Goal: Check status: Check status

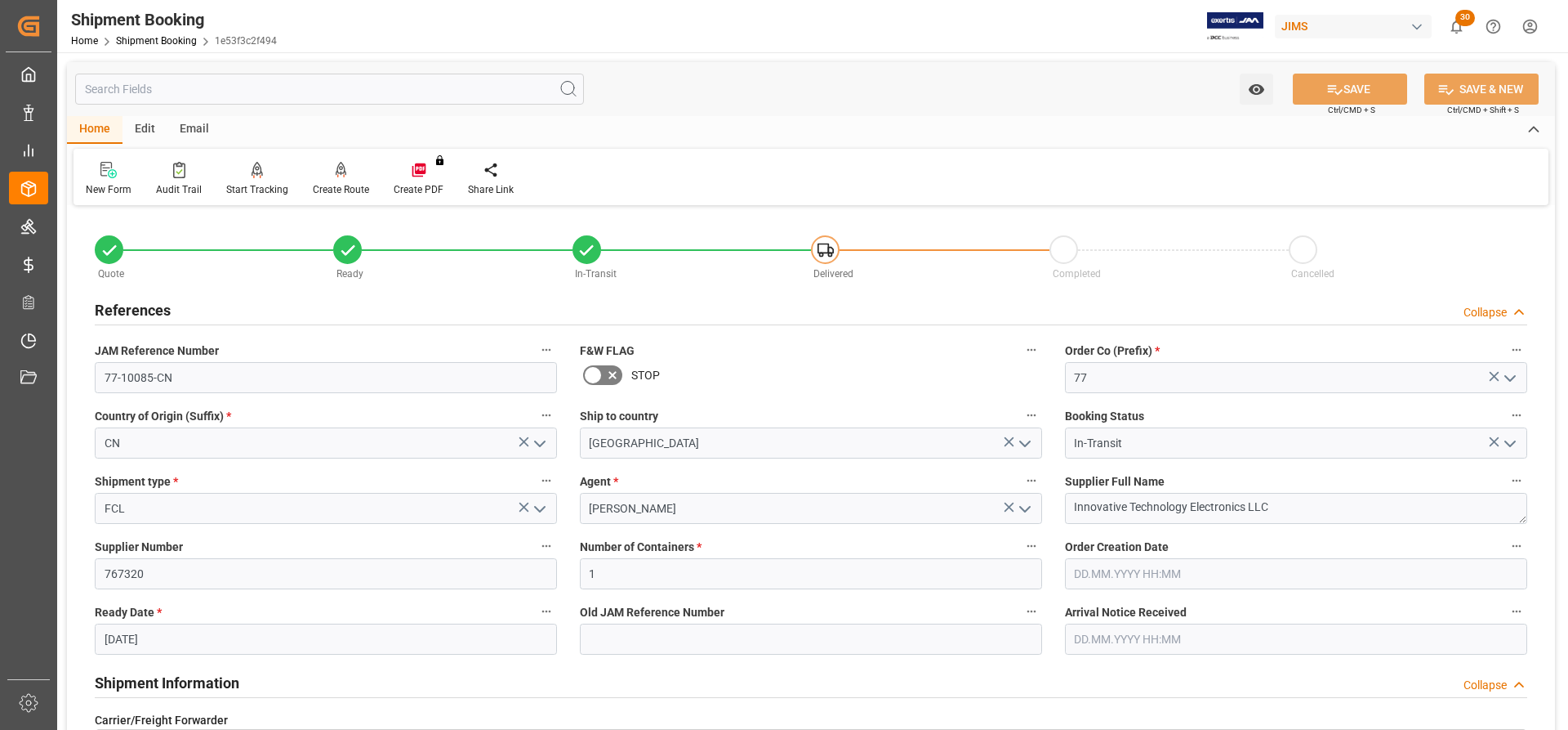
scroll to position [1062, 0]
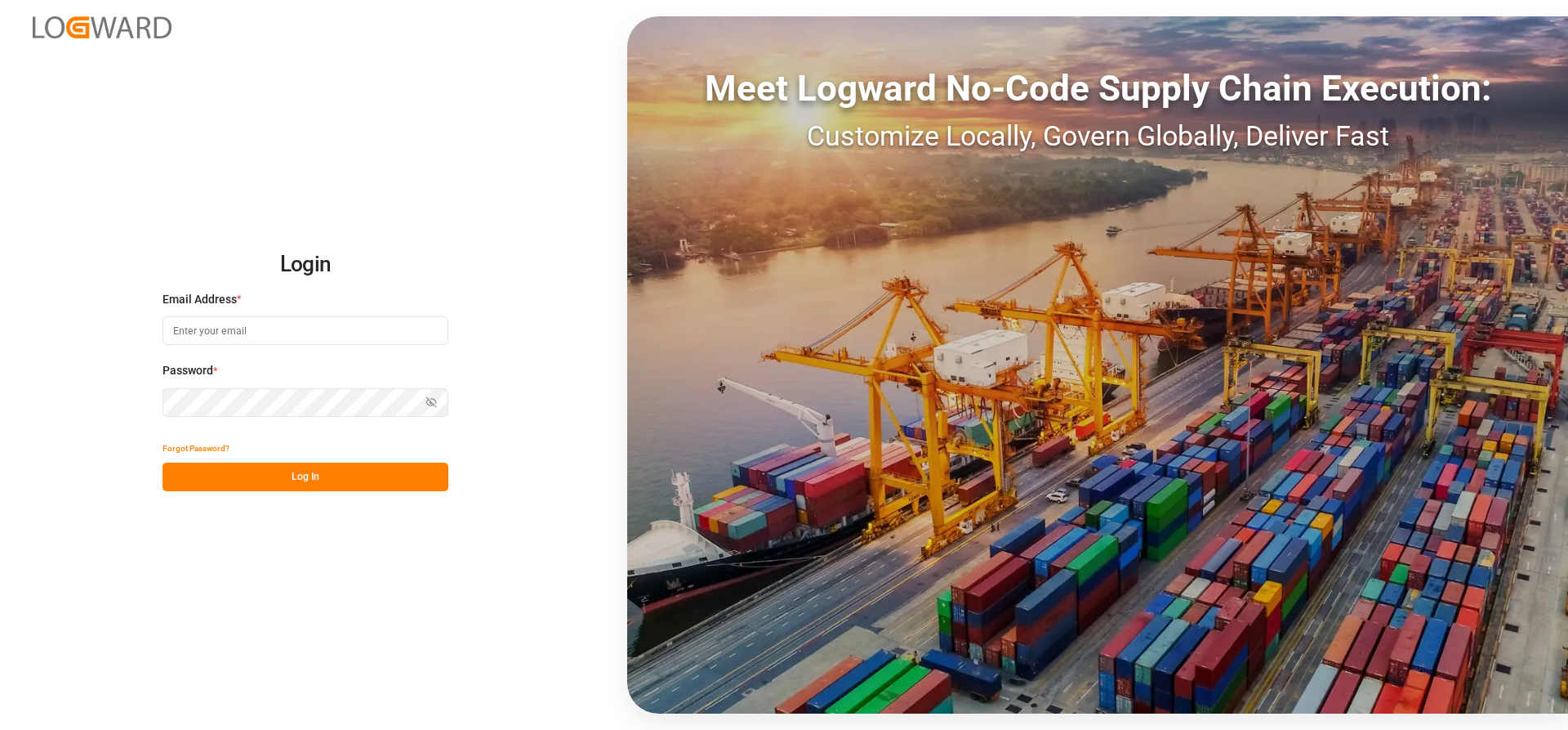
type input "Marie-Noel.wanji@int.jamindustries.com"
click at [226, 474] on button "Log In" at bounding box center [306, 477] width 286 height 29
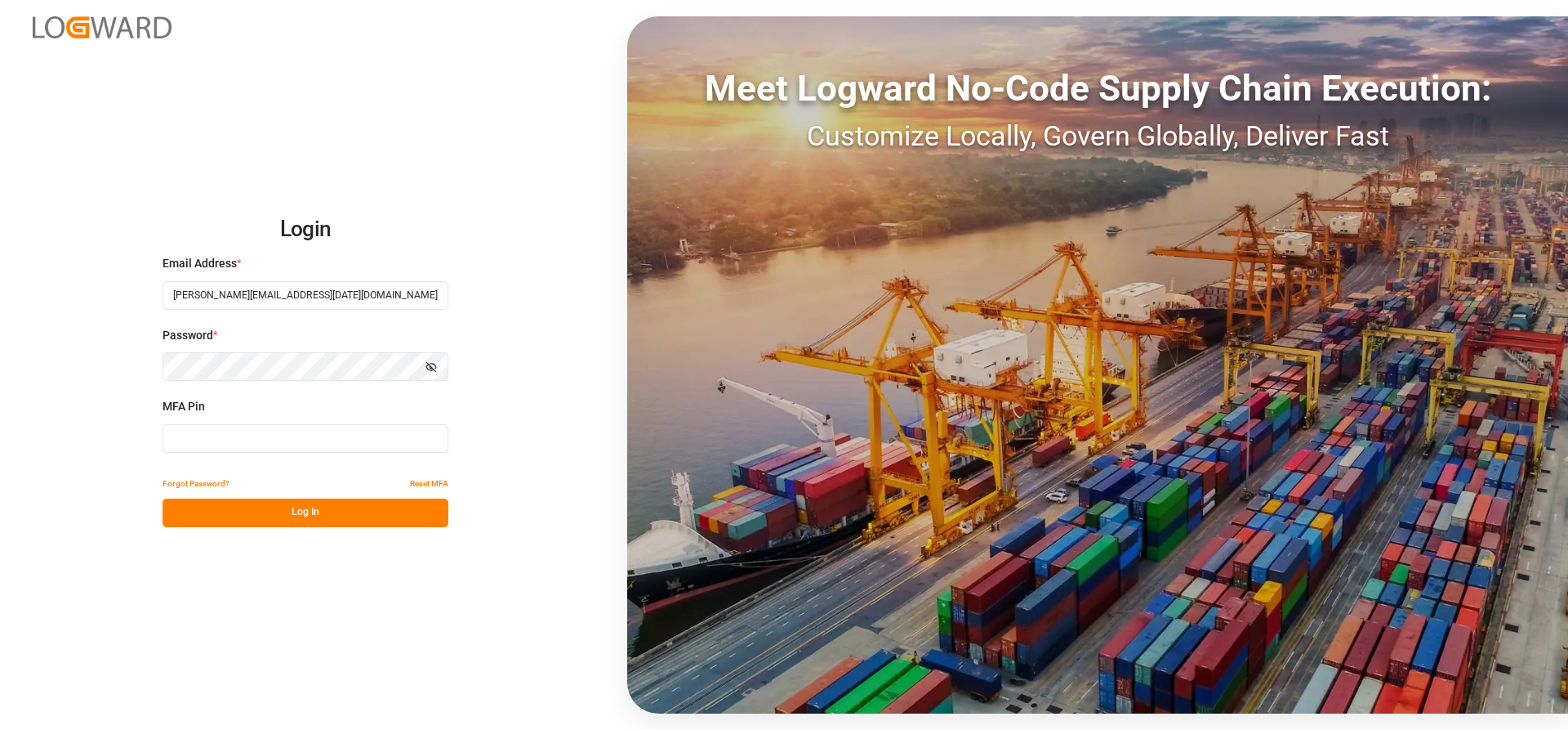
click at [220, 440] on input at bounding box center [306, 438] width 286 height 29
type input "812957"
click at [266, 507] on button "Log In" at bounding box center [306, 513] width 286 height 29
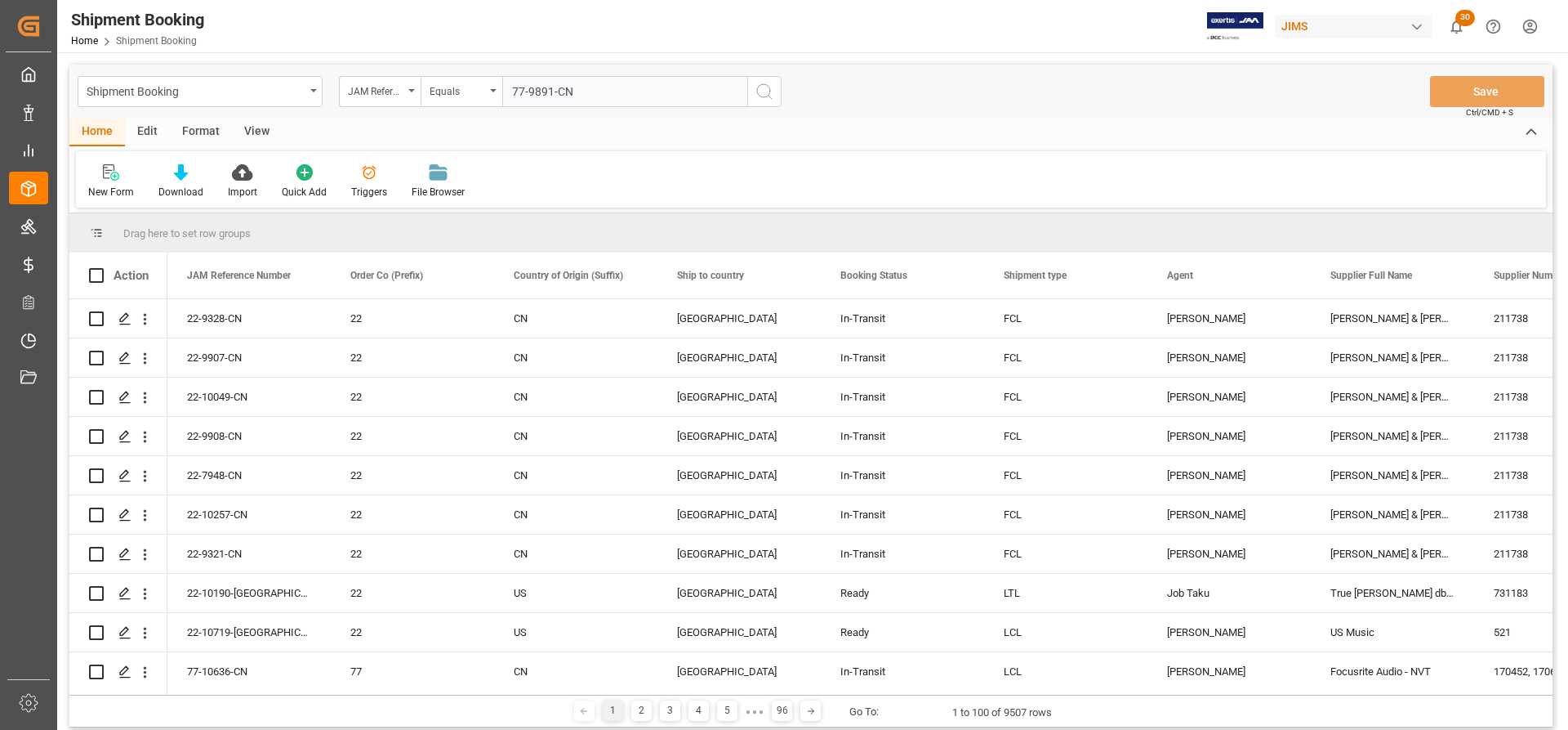
type input "77-9891-CN"
click at [770, 94] on icon "search button" at bounding box center [765, 91] width 20 height 20
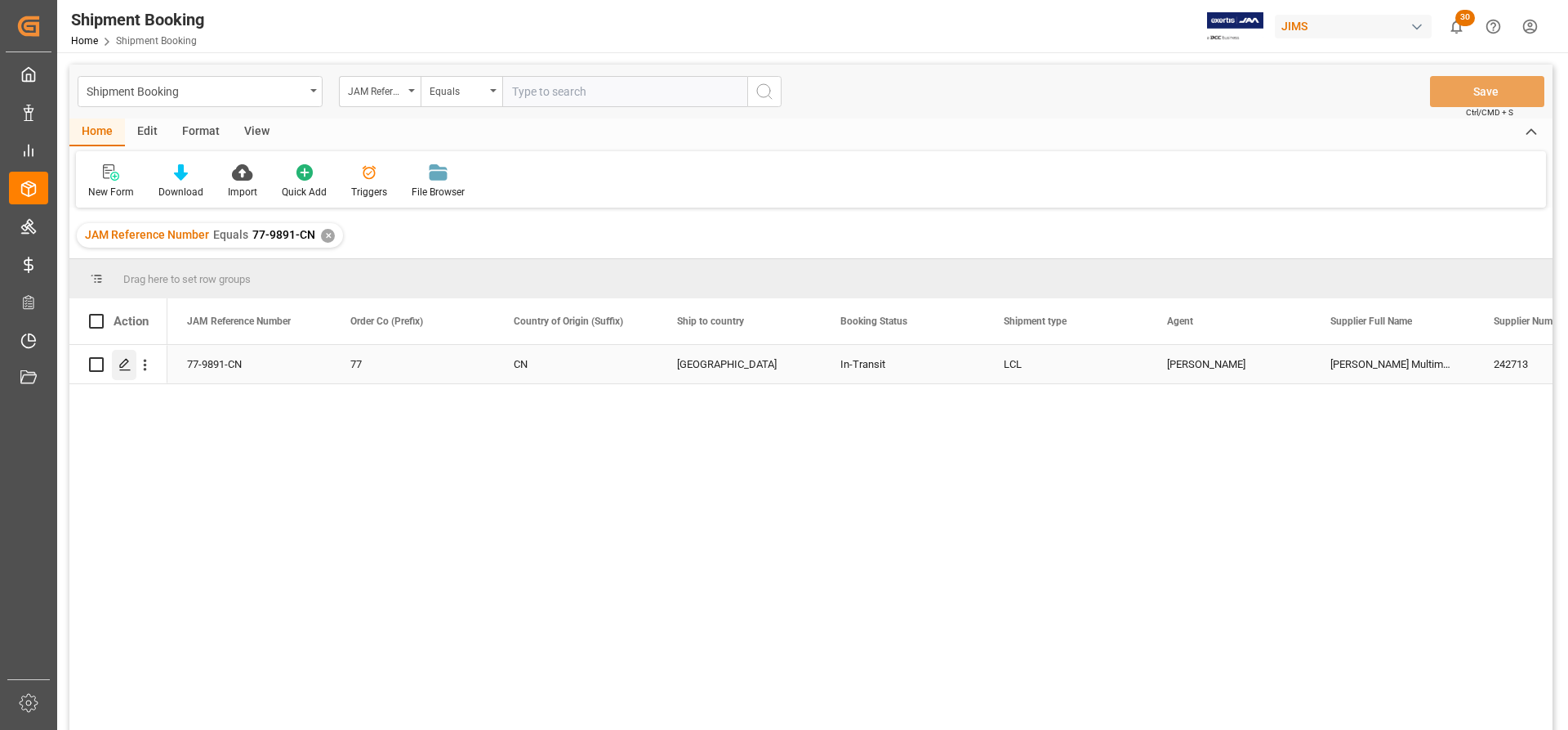
click at [119, 361] on icon "Press SPACE to select this row." at bounding box center [125, 364] width 13 height 13
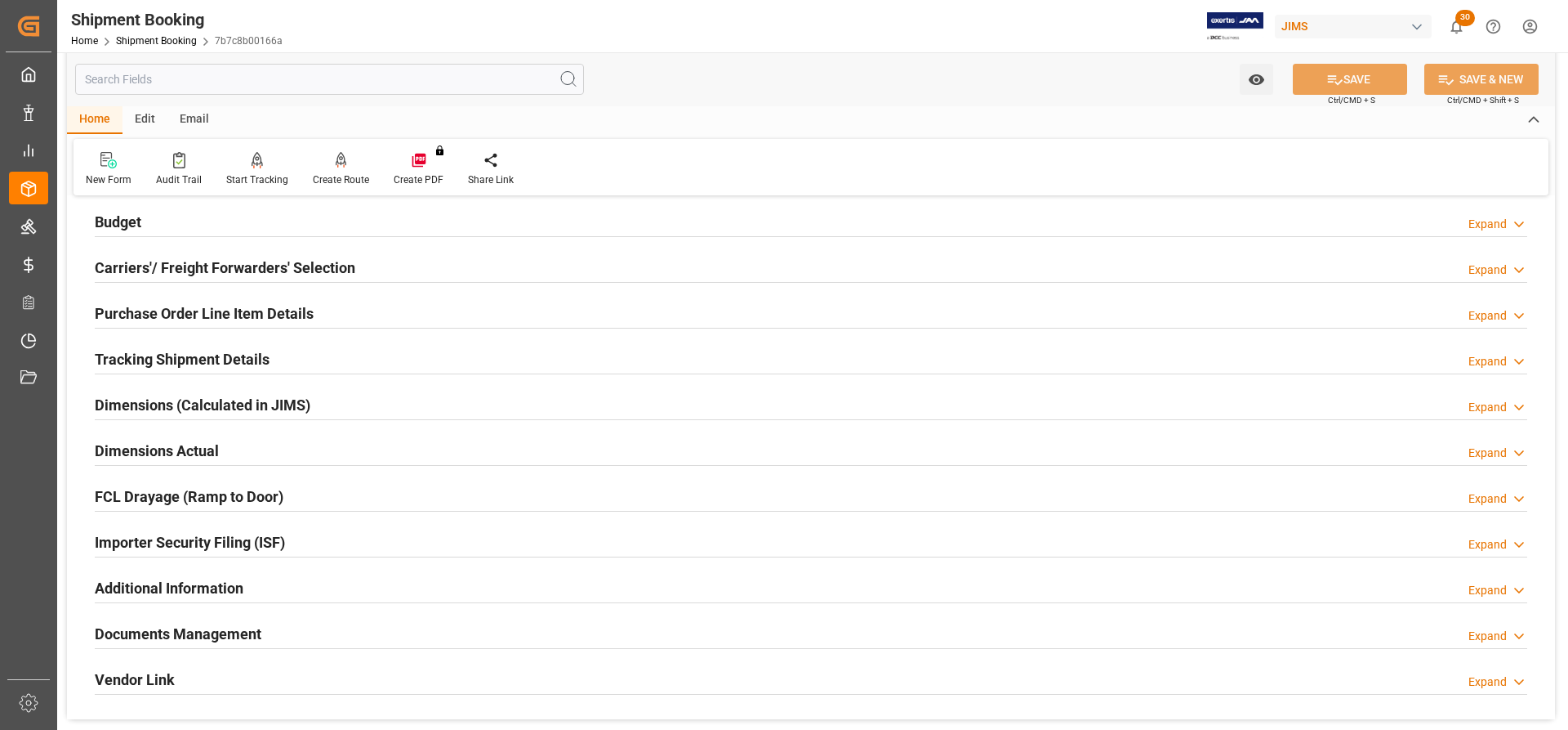
scroll to position [245, 0]
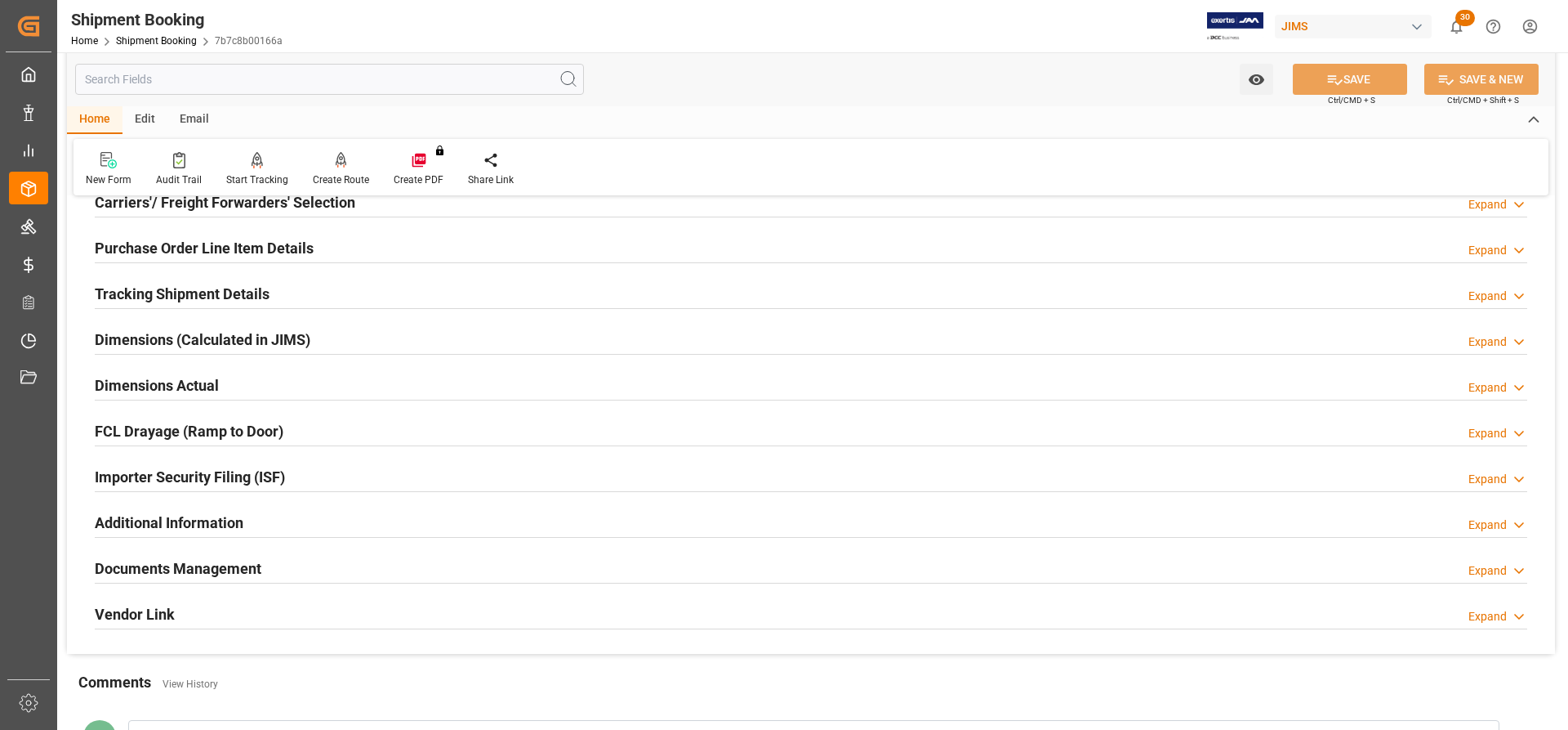
click at [179, 564] on h2 "Documents Management" at bounding box center [178, 568] width 167 height 22
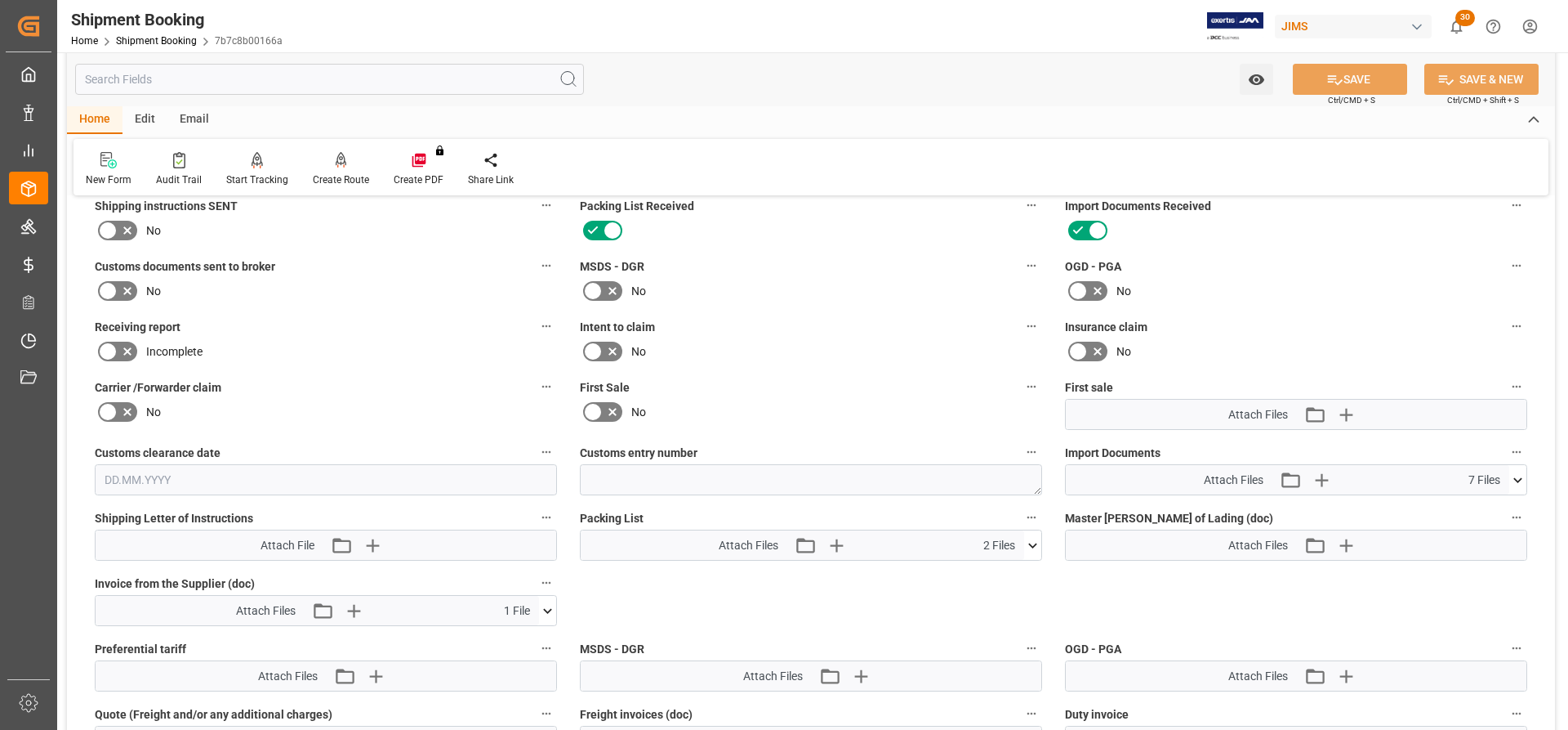
scroll to position [654, 0]
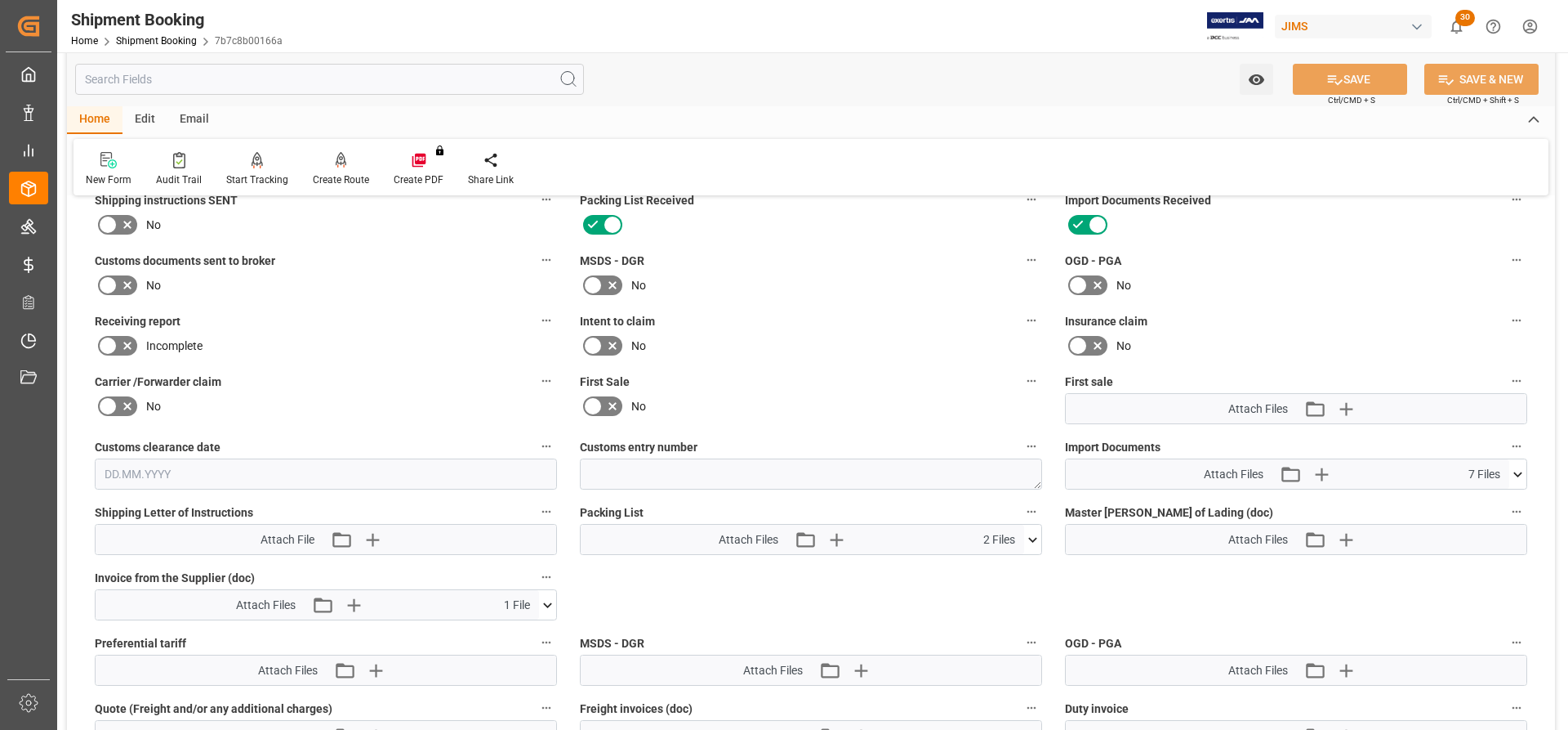
click at [1525, 464] on button at bounding box center [1517, 474] width 17 height 29
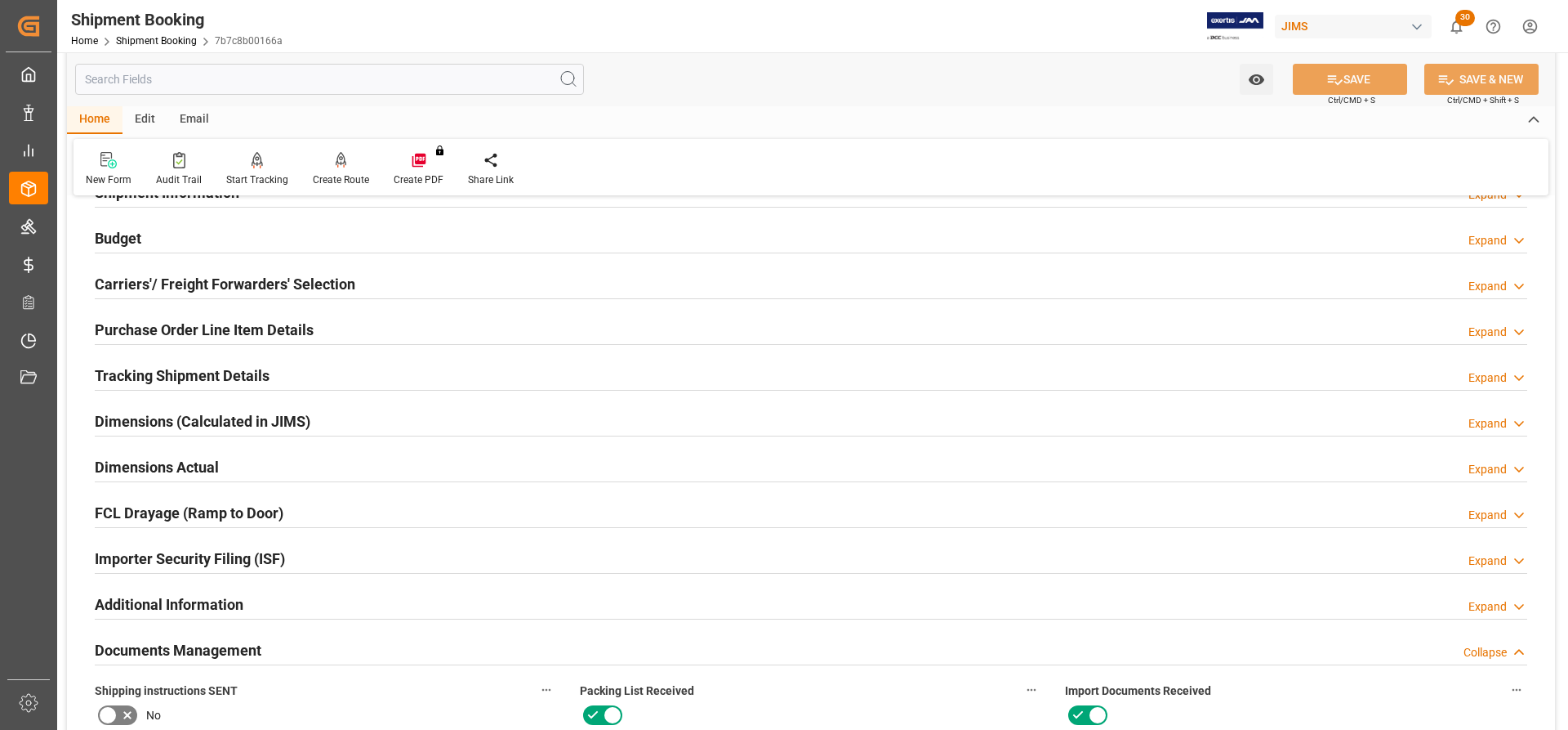
scroll to position [0, 0]
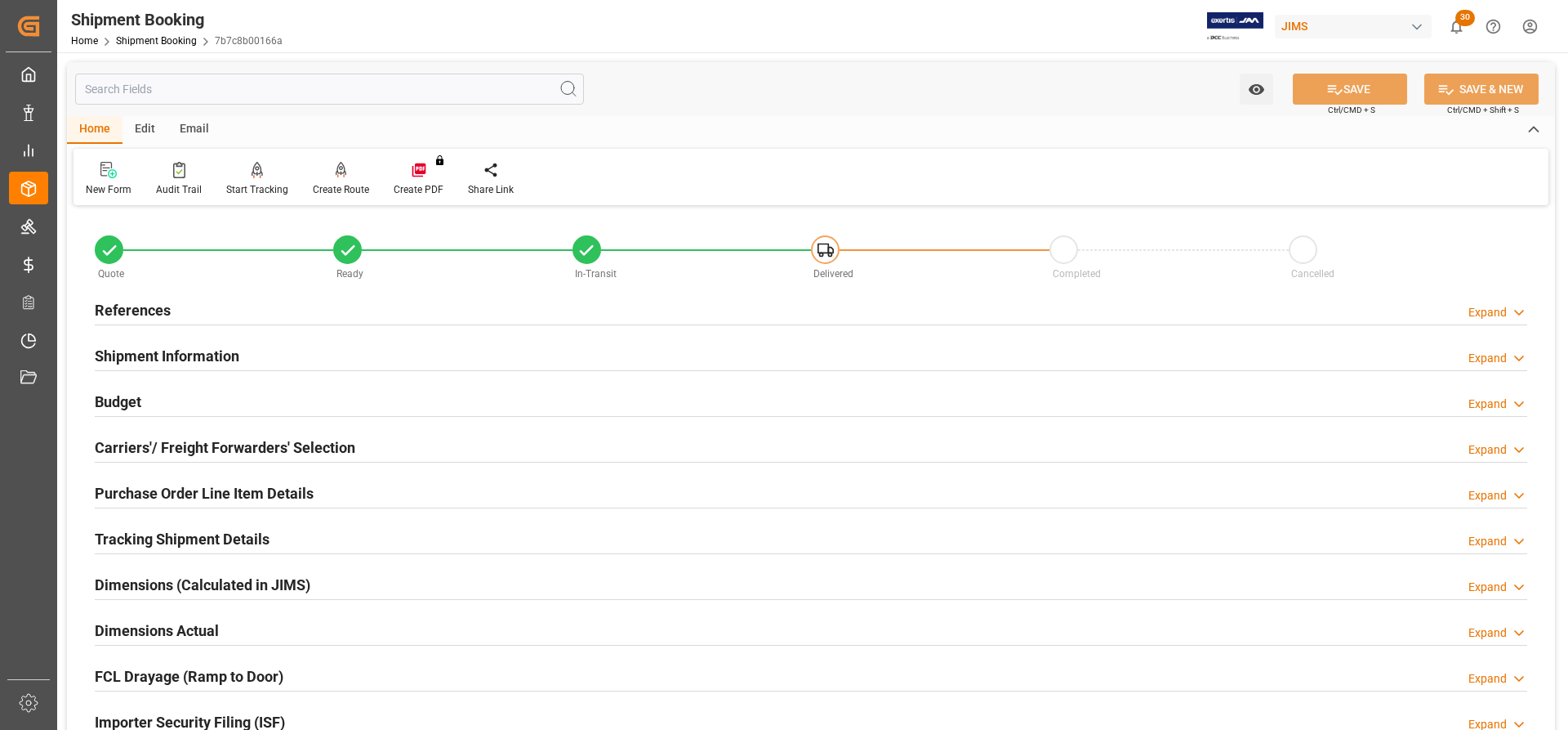
click at [136, 404] on h2 "Budget" at bounding box center [118, 401] width 46 height 22
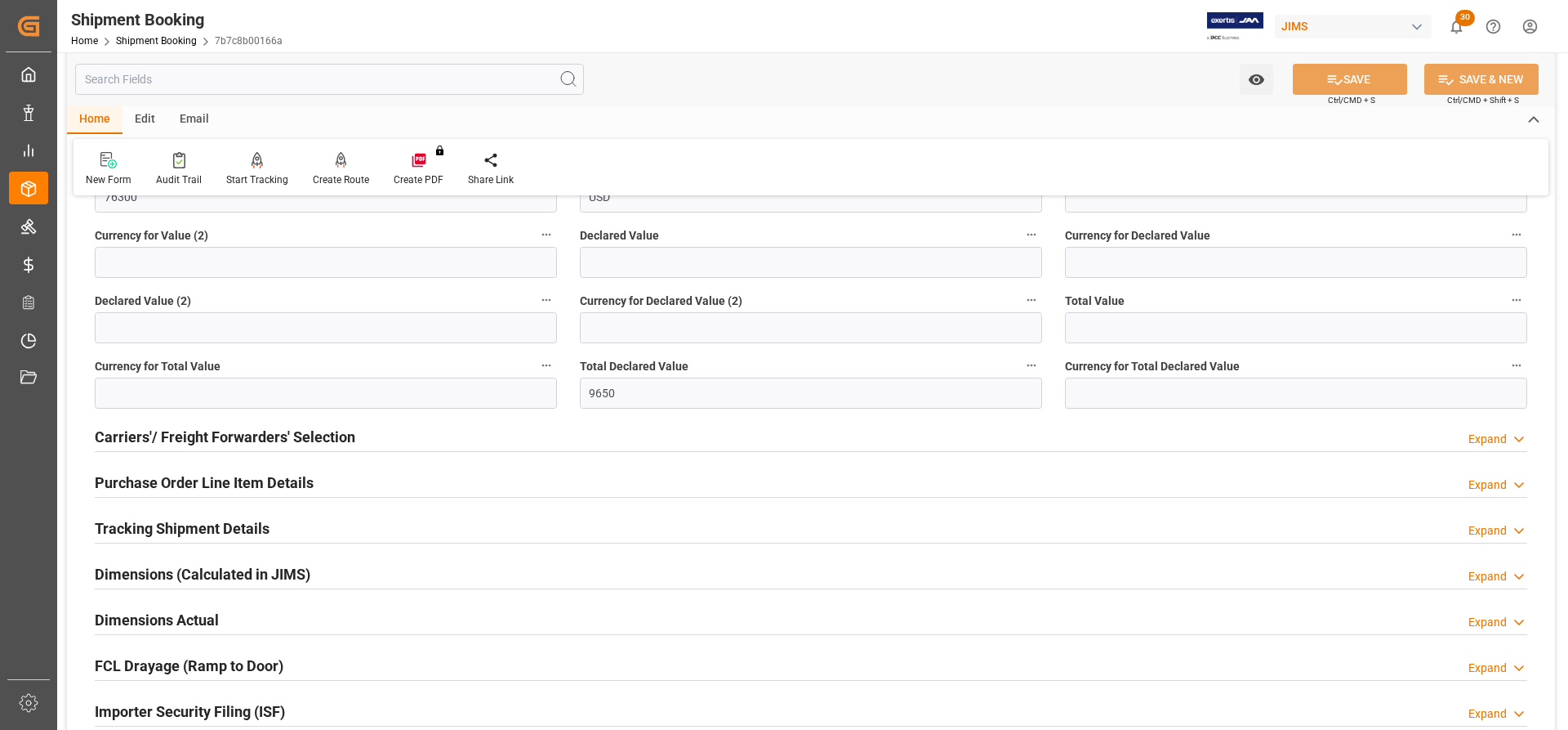
scroll to position [408, 0]
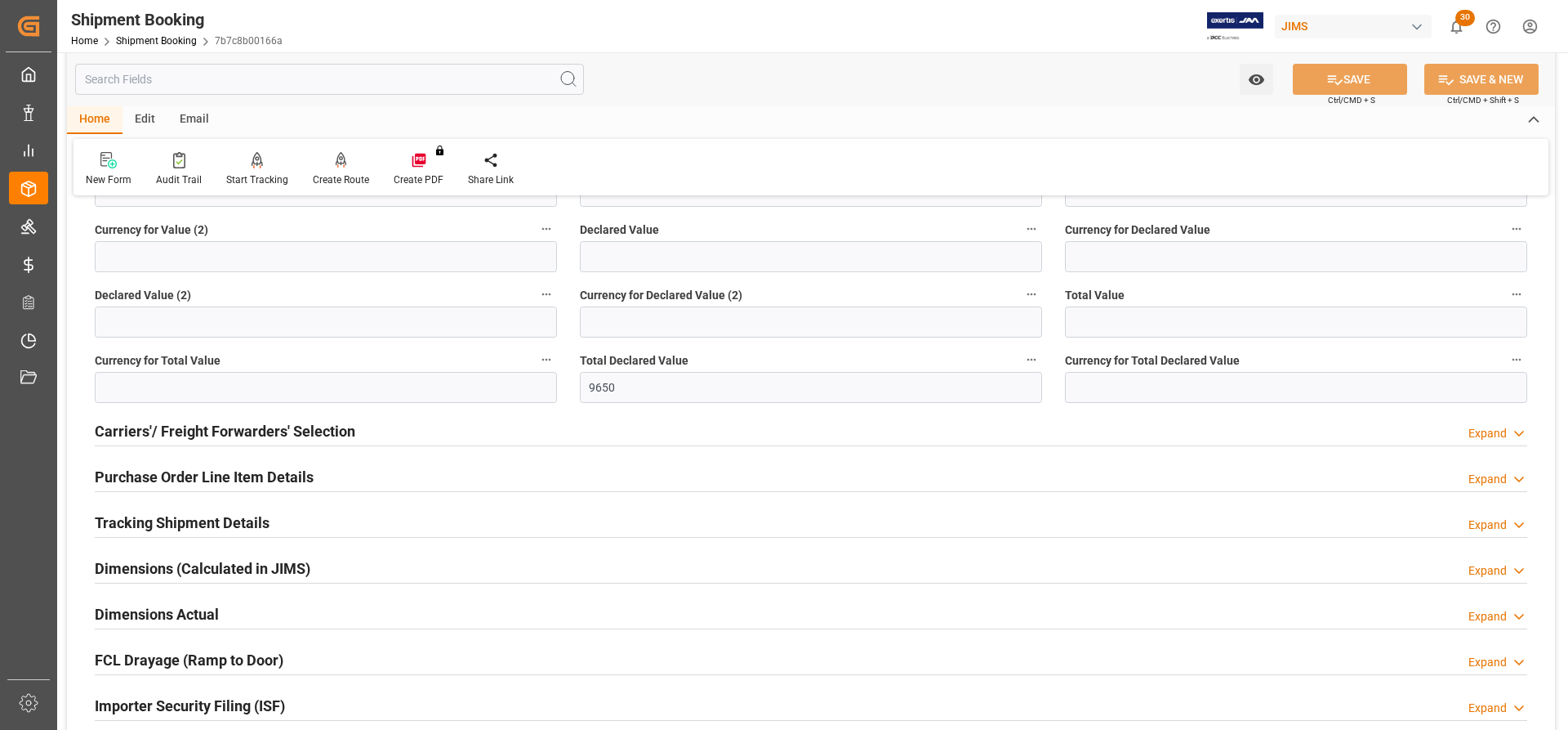
click at [184, 430] on h2 "Carriers'/ Freight Forwarders' Selection" at bounding box center [225, 431] width 261 height 22
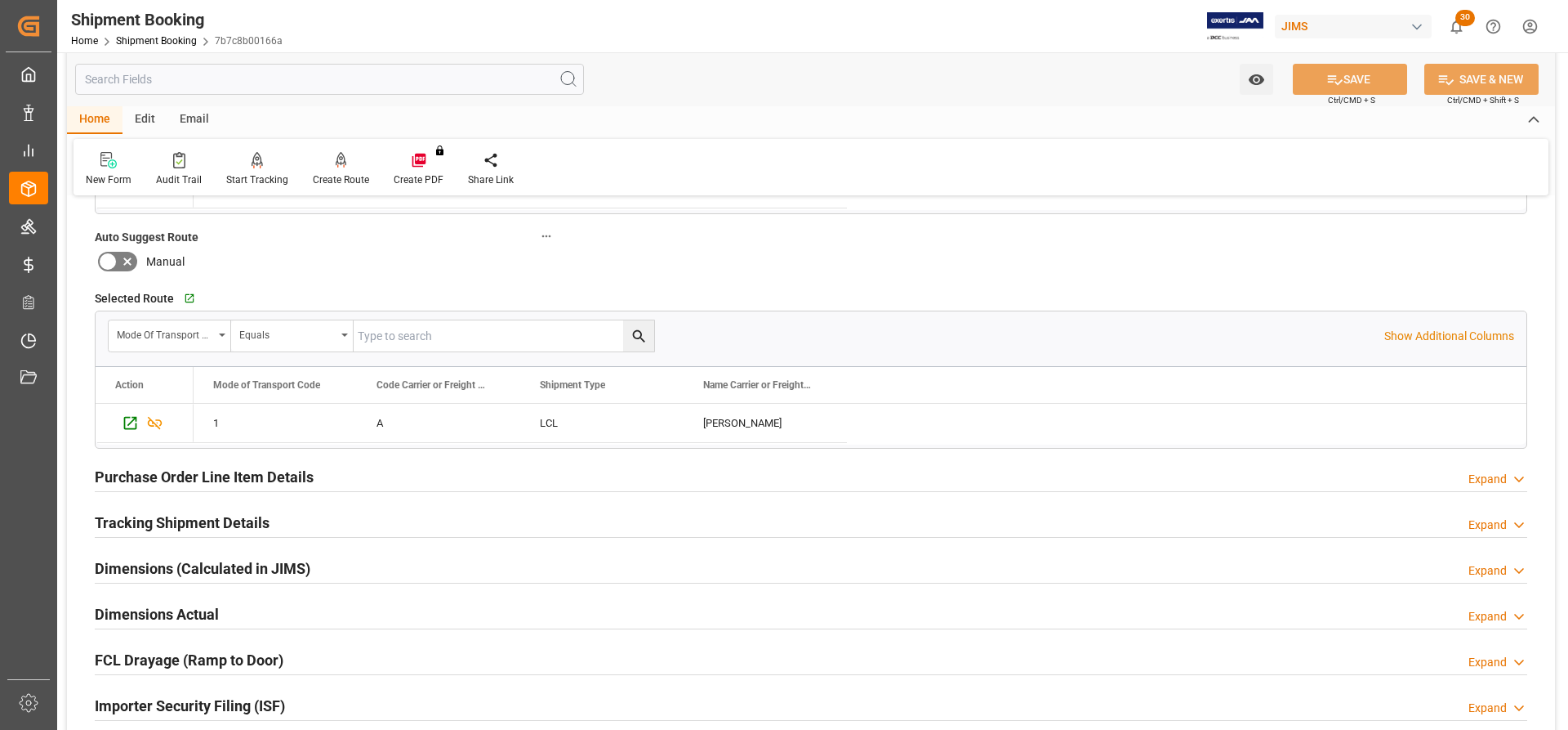
scroll to position [898, 0]
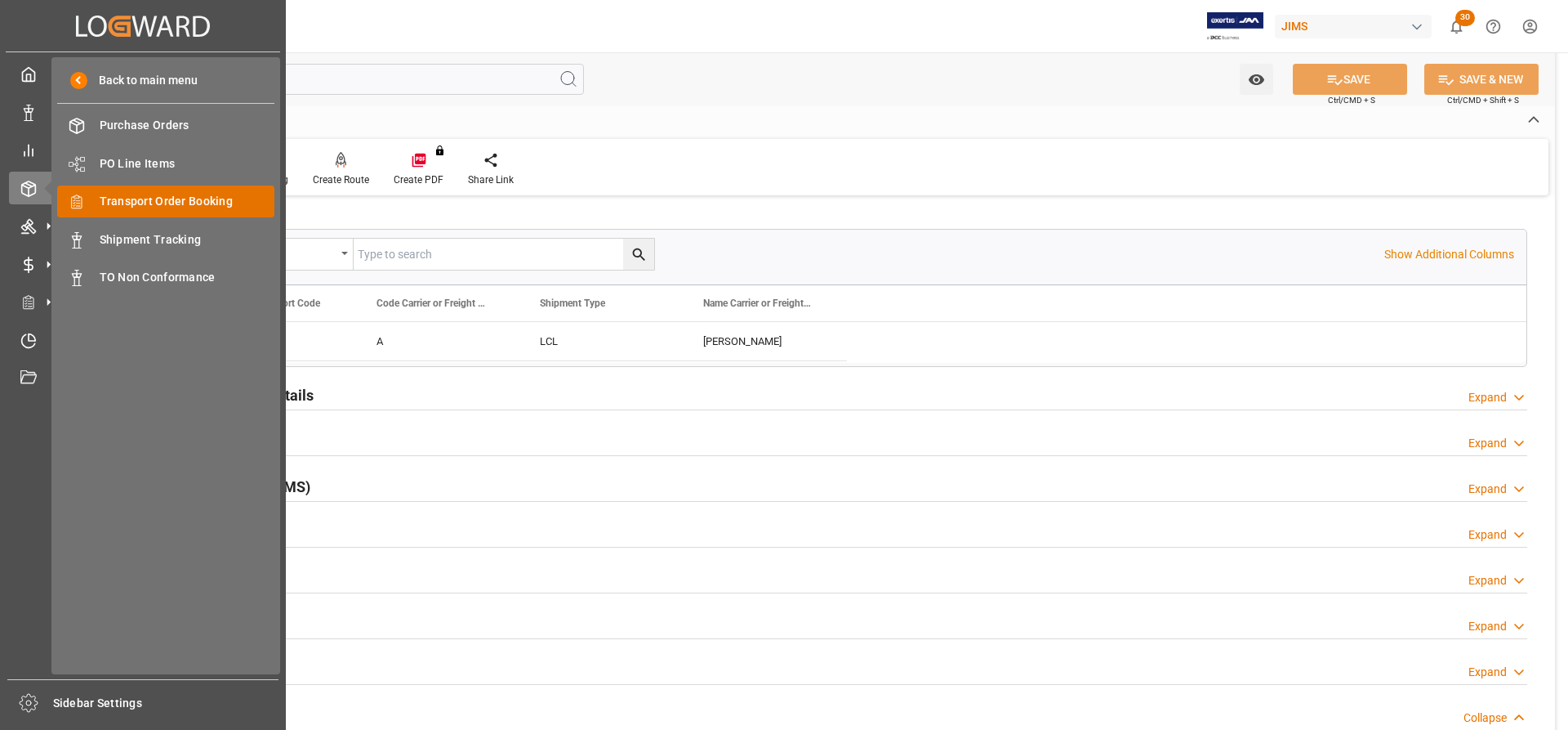
click at [131, 197] on span "Transport Order Booking" at bounding box center [187, 201] width 176 height 17
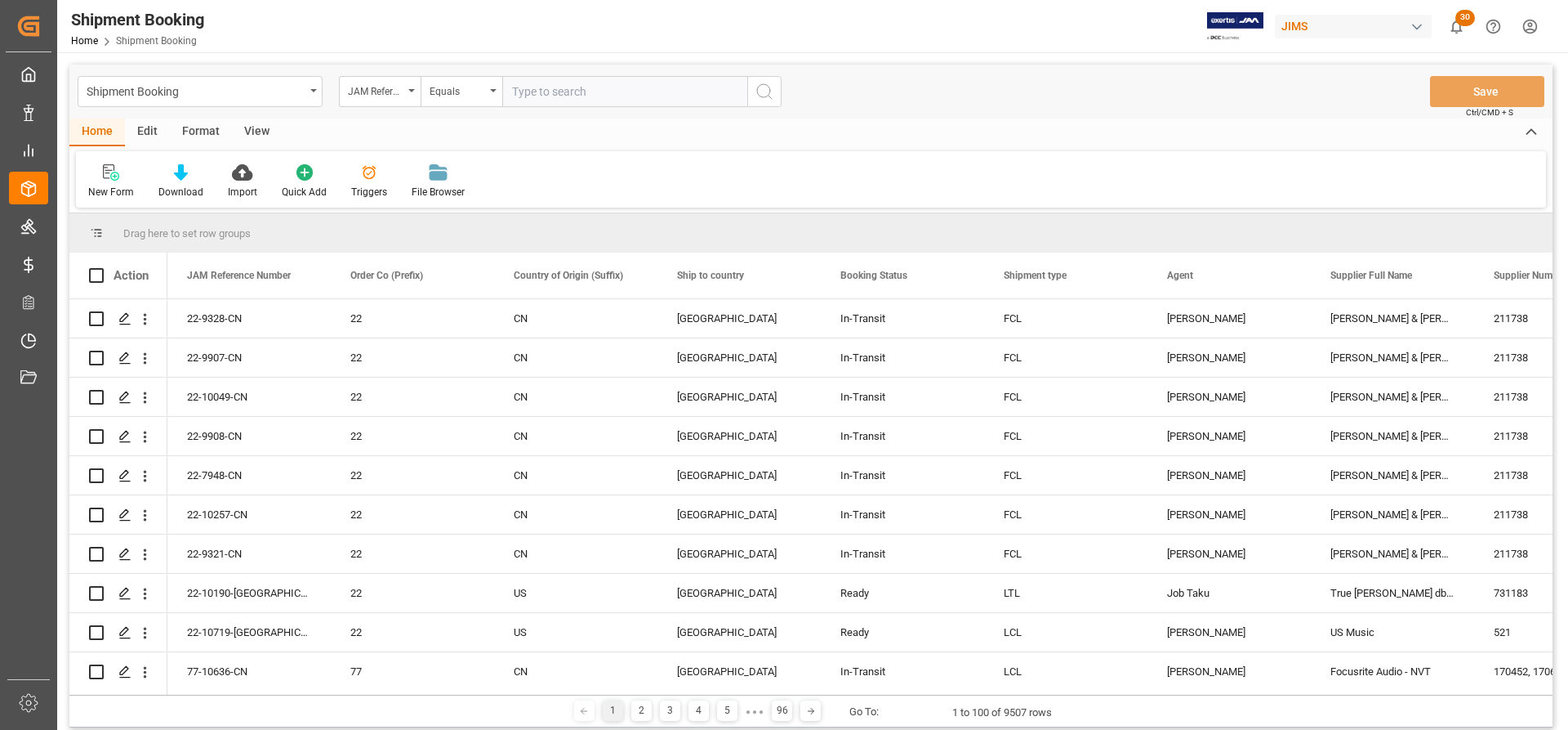
click at [551, 96] on input "text" at bounding box center [625, 91] width 245 height 31
type input "77-10150-CN"
click at [775, 86] on button "search button" at bounding box center [765, 91] width 34 height 31
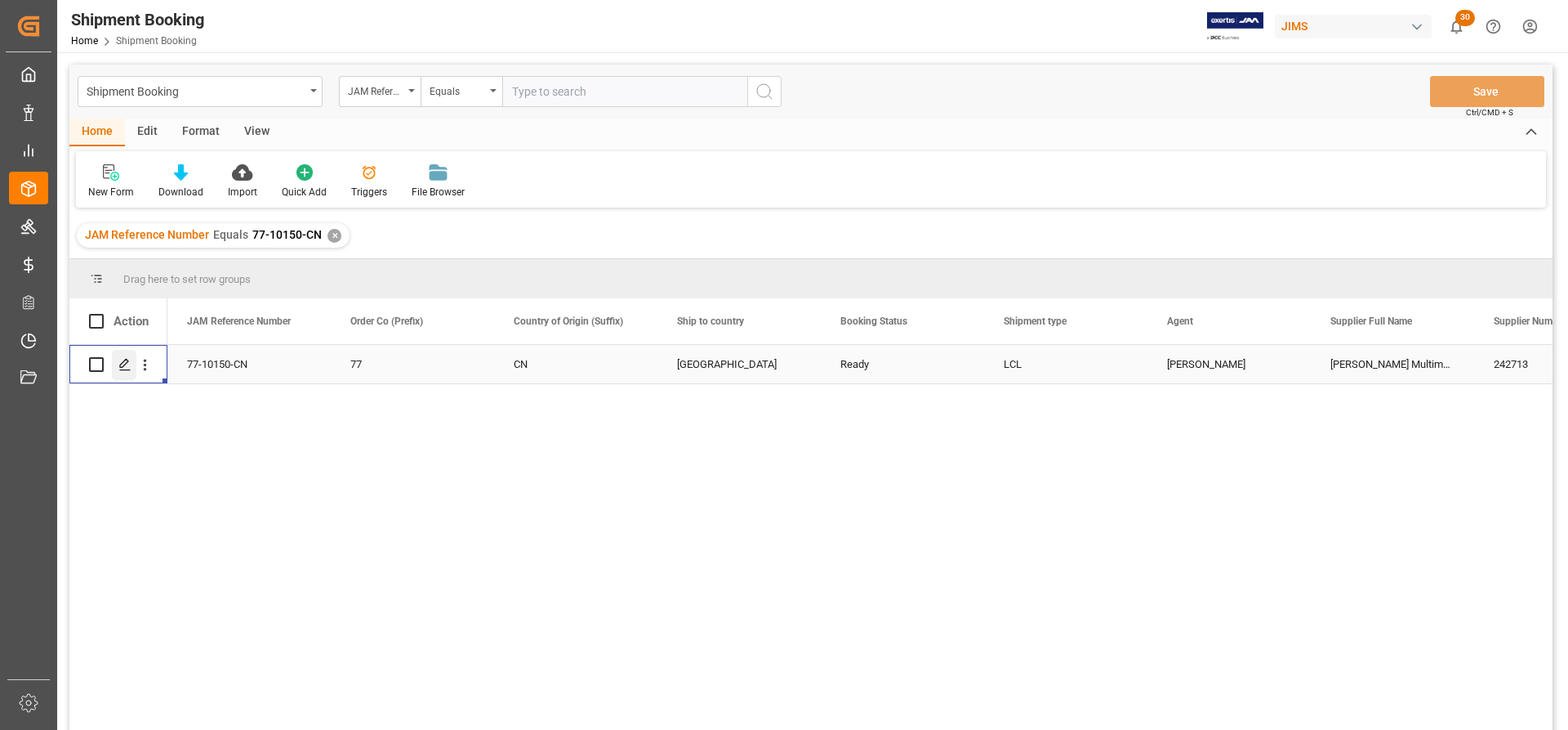
click at [125, 360] on polygon "Press SPACE to select this row." at bounding box center [124, 363] width 8 height 8
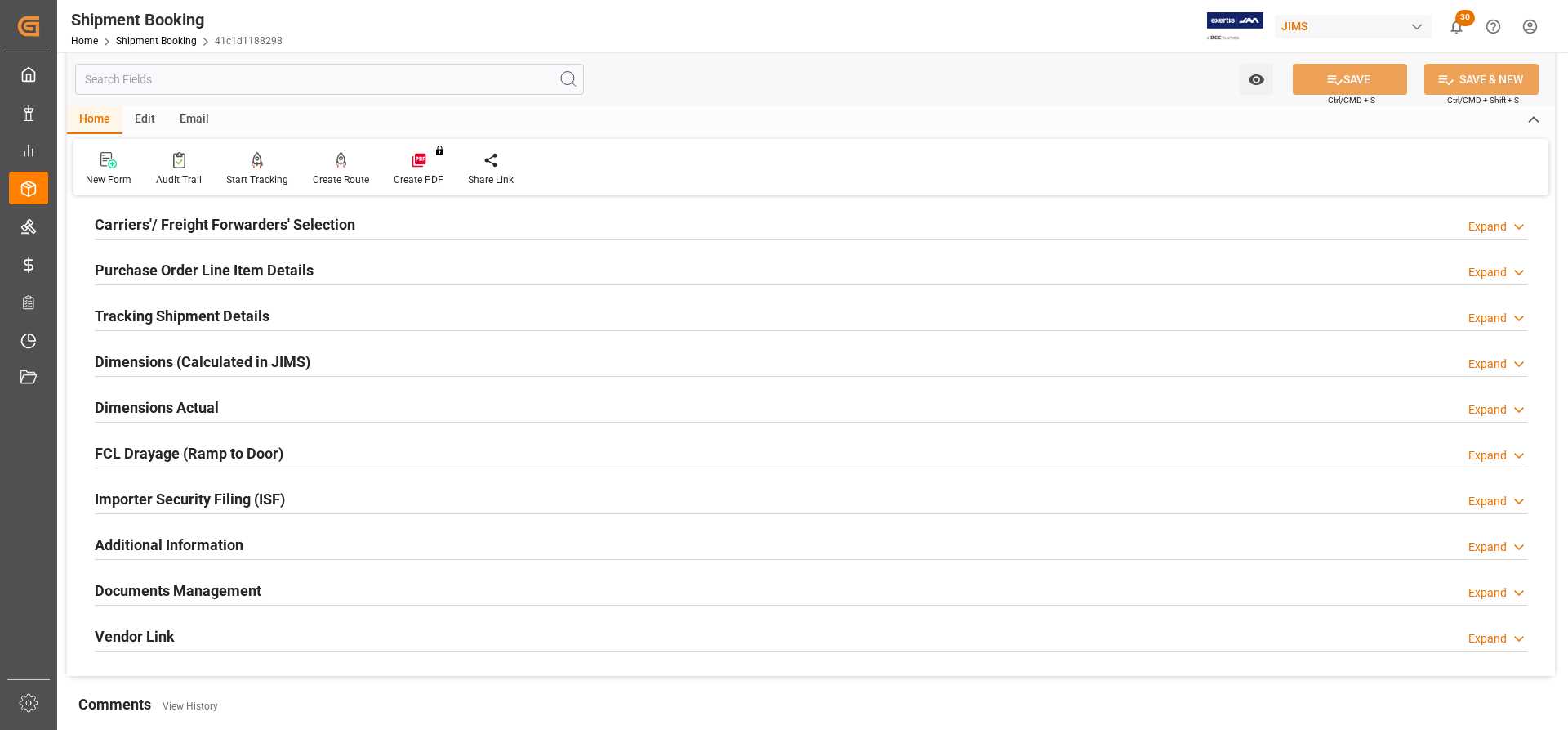
scroll to position [245, 0]
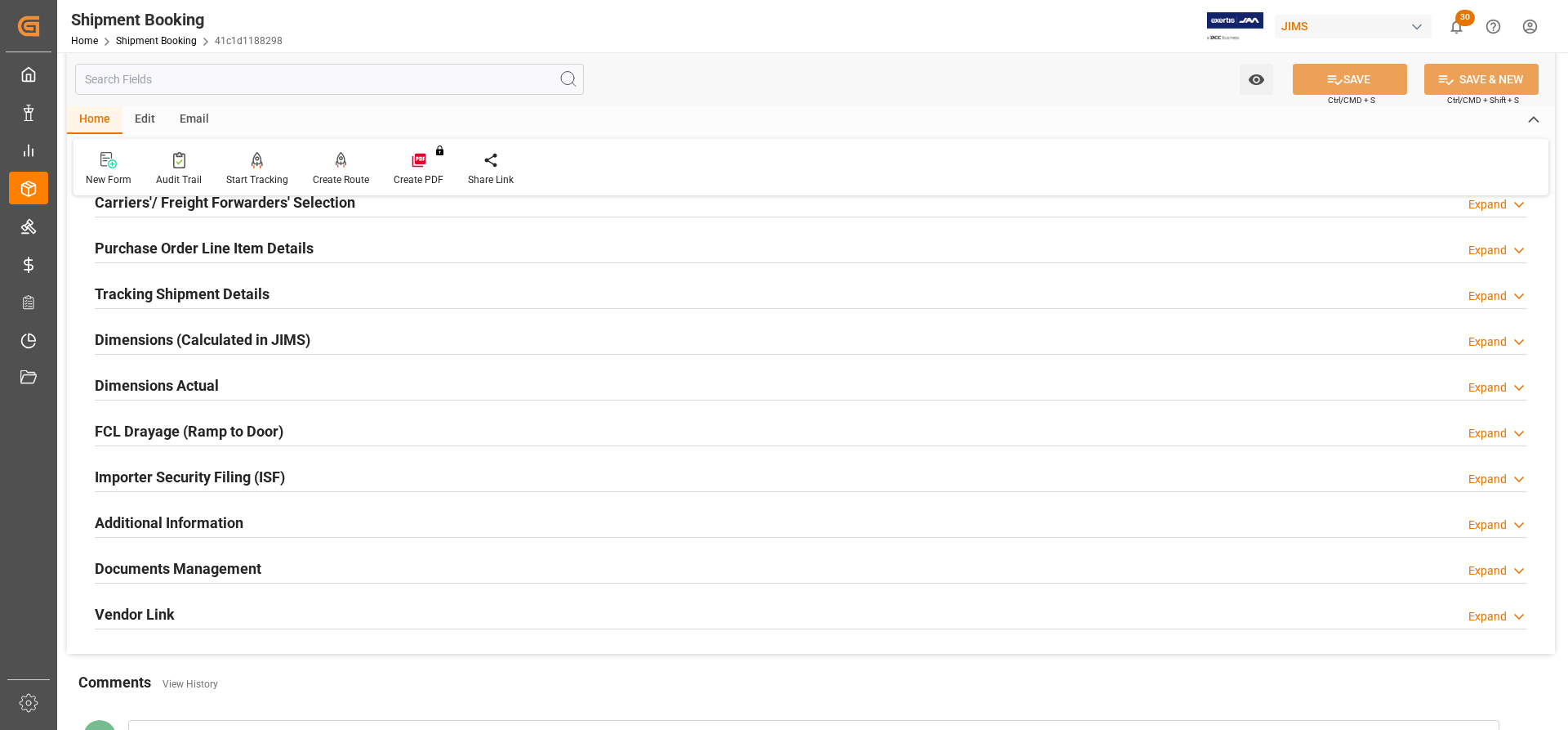
click at [150, 288] on h2 "Tracking Shipment Details" at bounding box center [182, 293] width 175 height 22
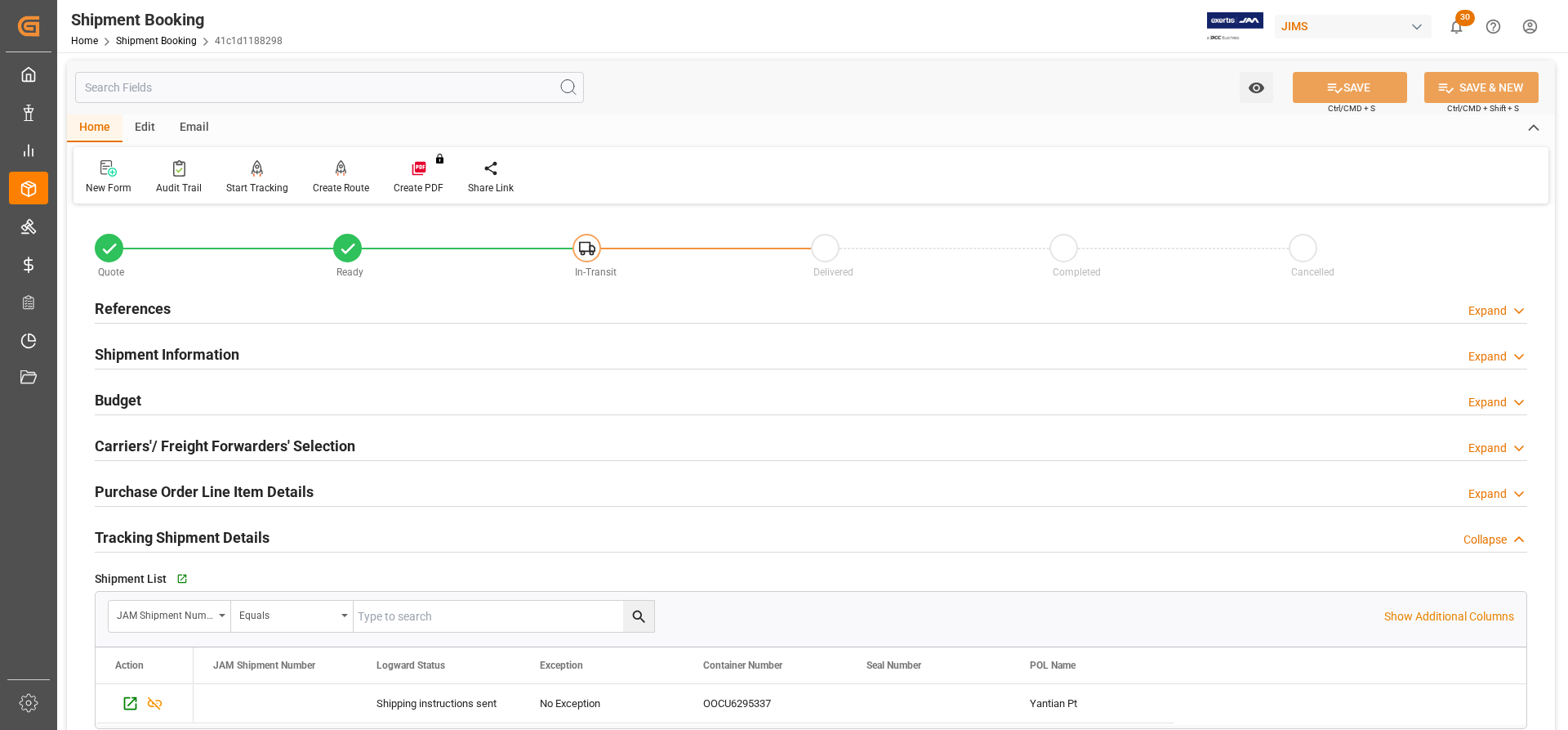
scroll to position [0, 0]
click at [138, 306] on h2 "References" at bounding box center [133, 310] width 76 height 22
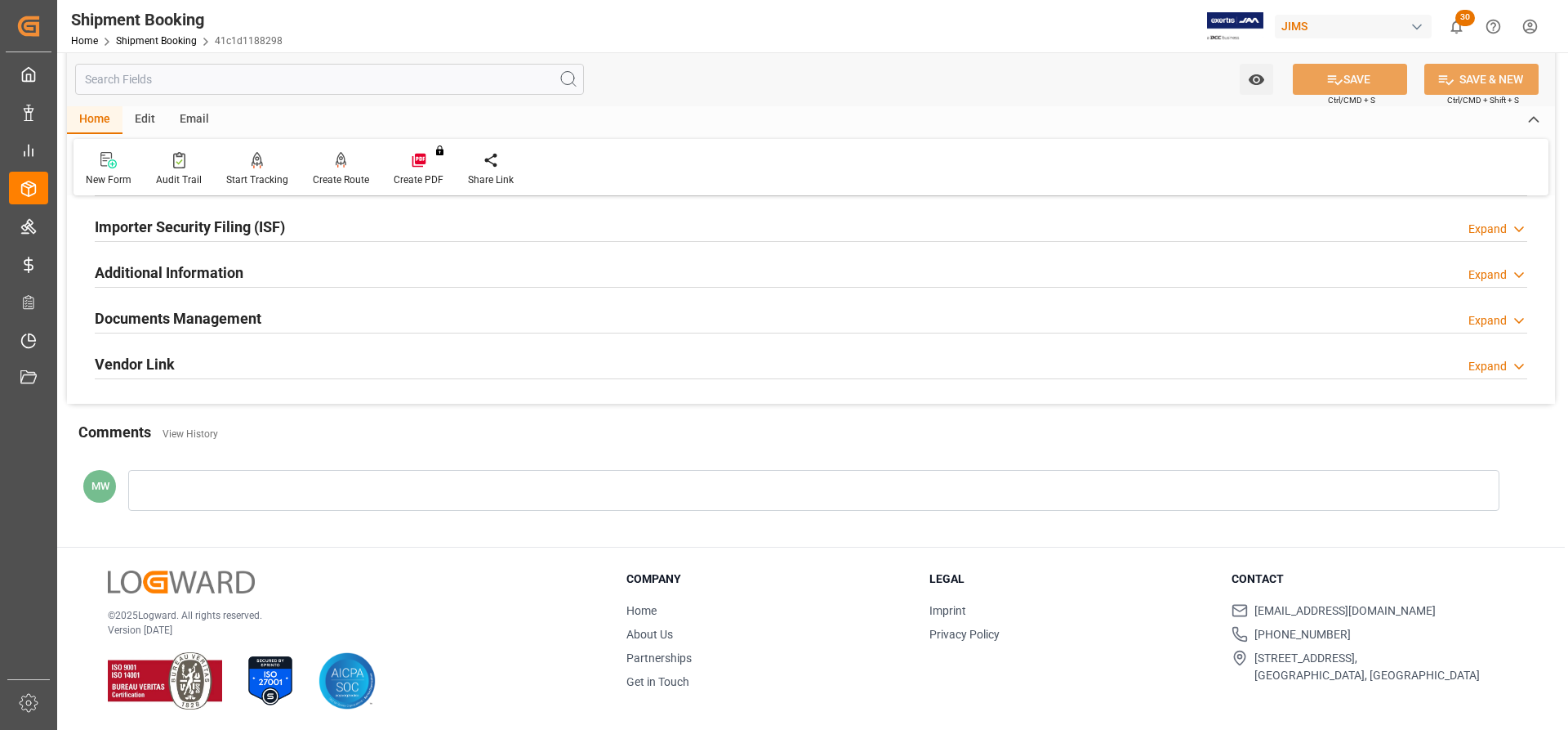
scroll to position [998, 0]
click at [191, 307] on h2 "Documents Management" at bounding box center [178, 316] width 167 height 22
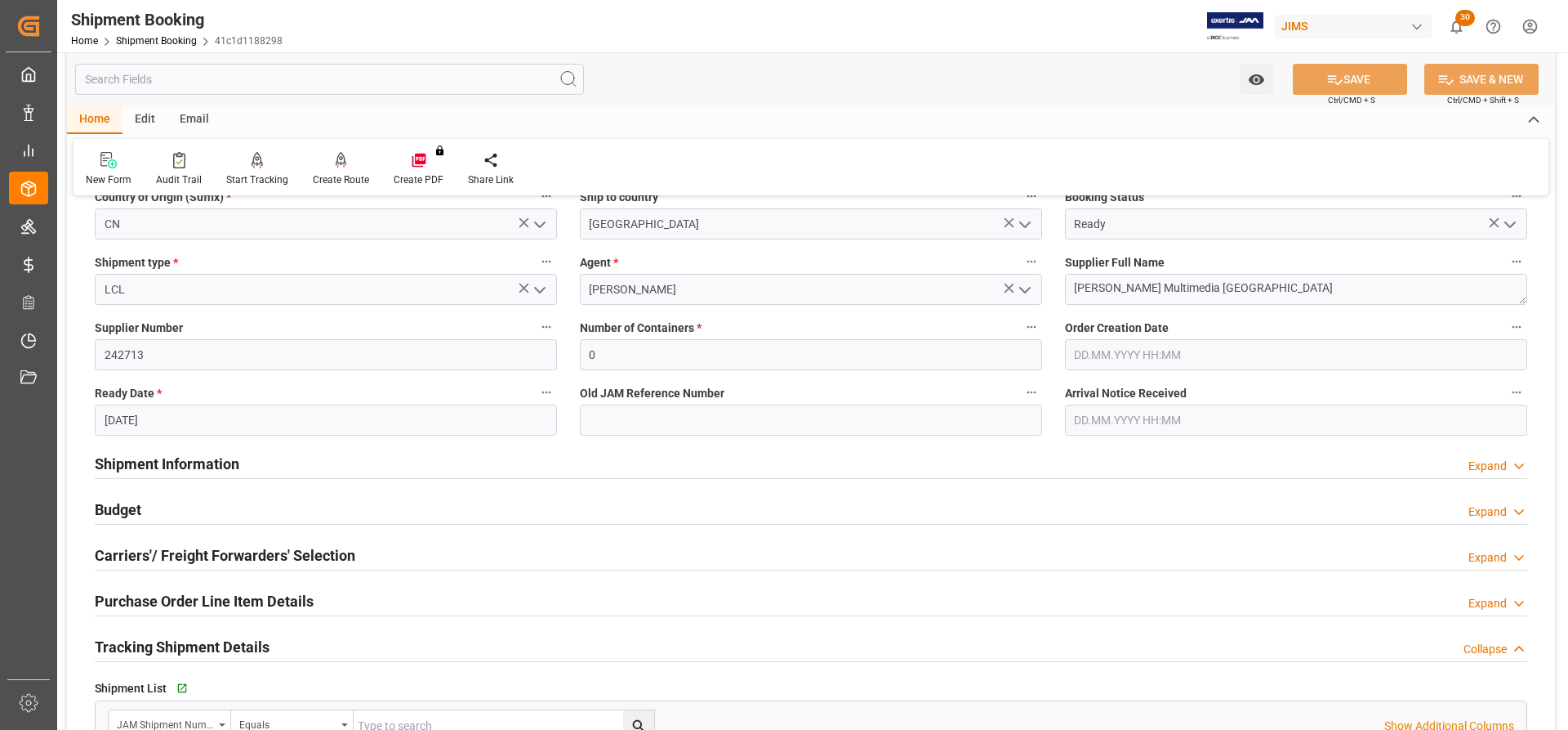
scroll to position [180, 0]
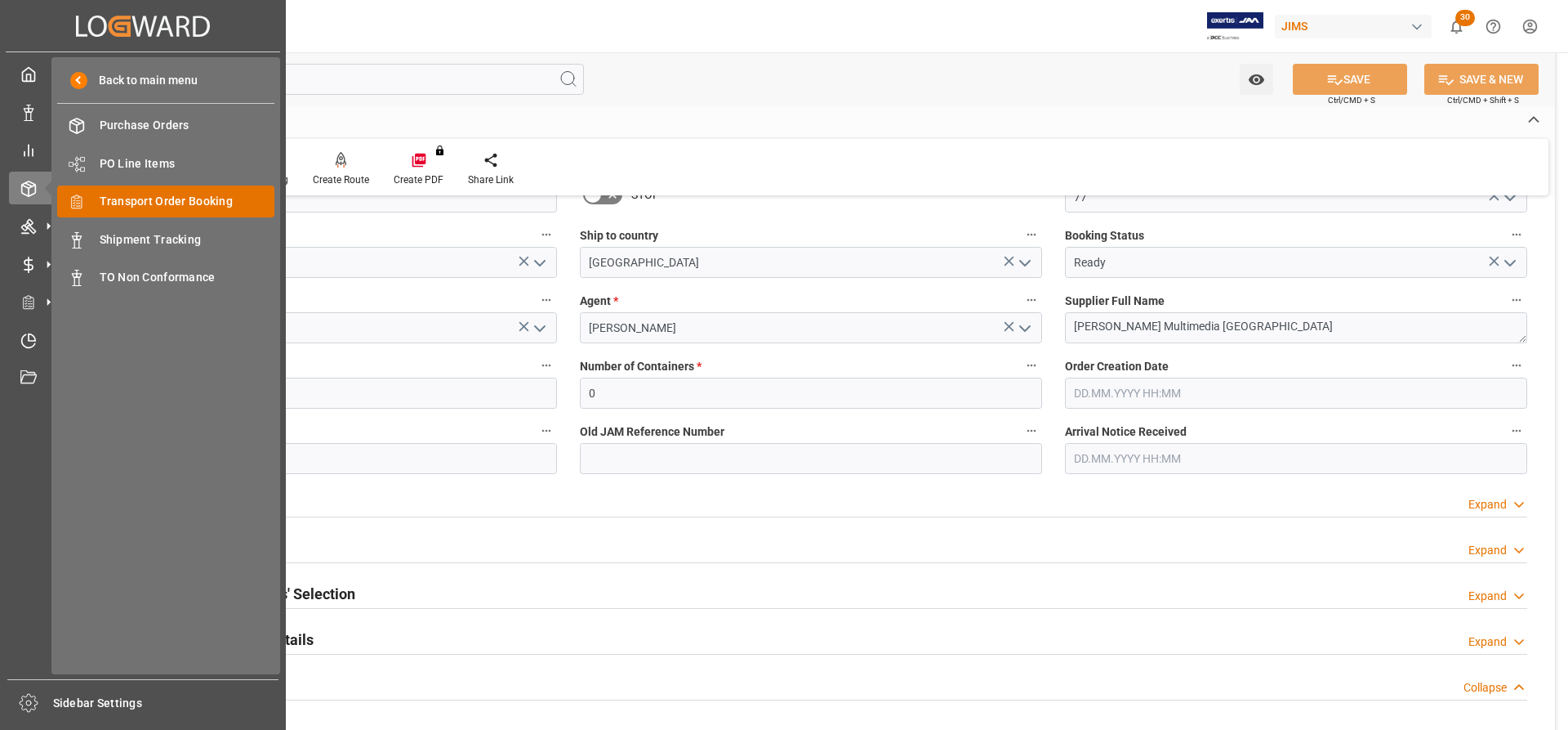
click at [132, 197] on span "Transport Order Booking" at bounding box center [187, 201] width 176 height 17
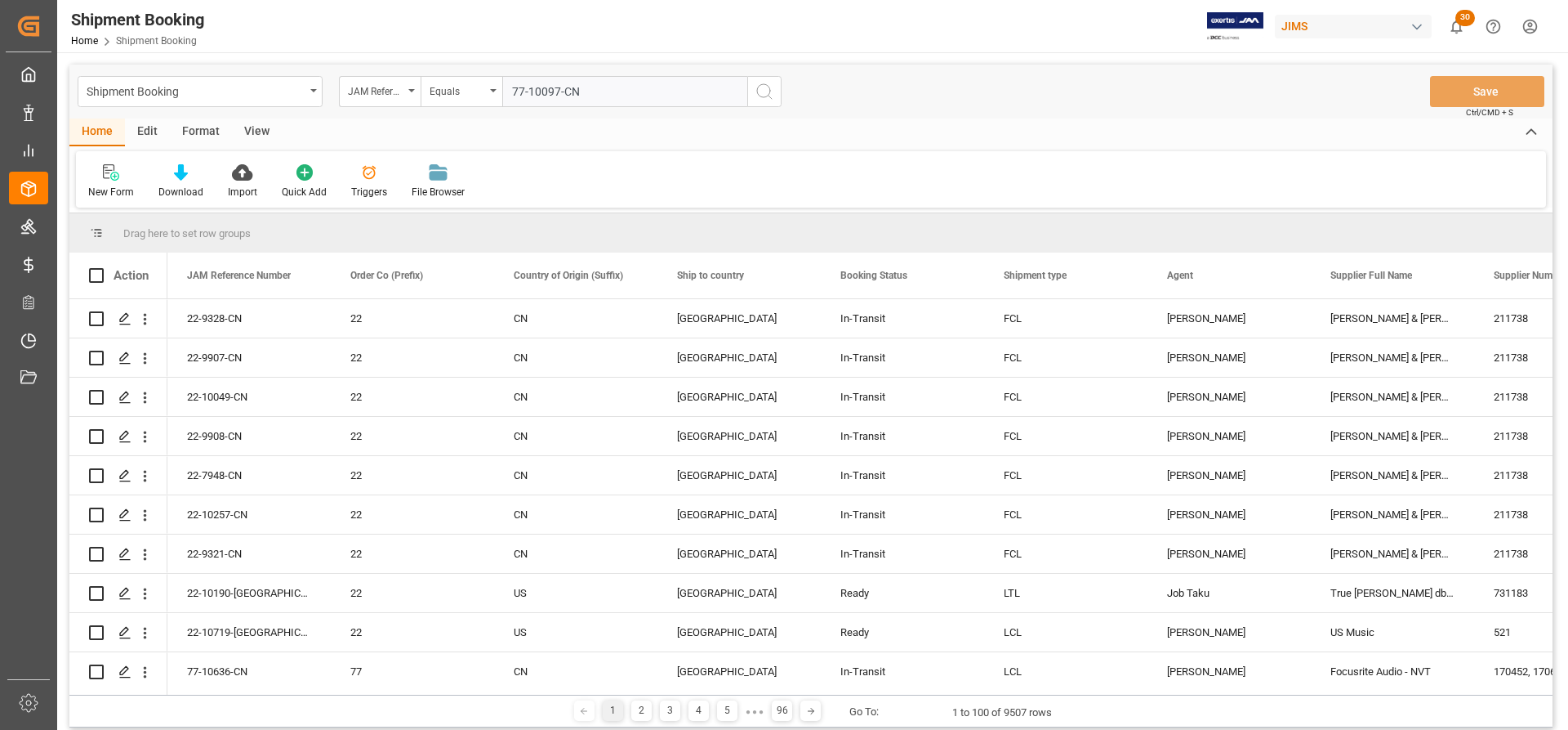
type input "77-10097-CN"
click at [761, 96] on circle "search button" at bounding box center [763, 91] width 13 height 13
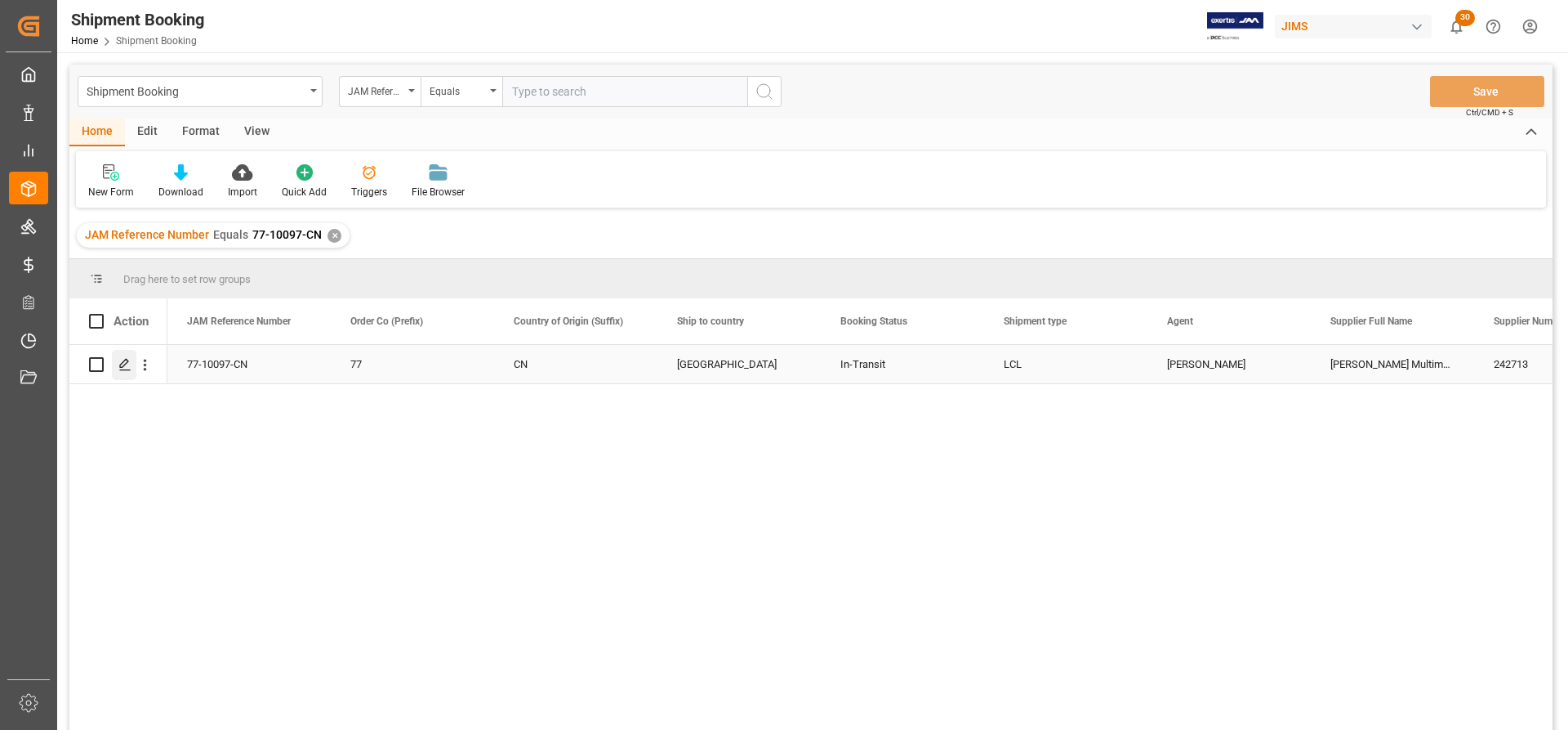
click at [125, 363] on icon "Press SPACE to select this row." at bounding box center [125, 364] width 13 height 13
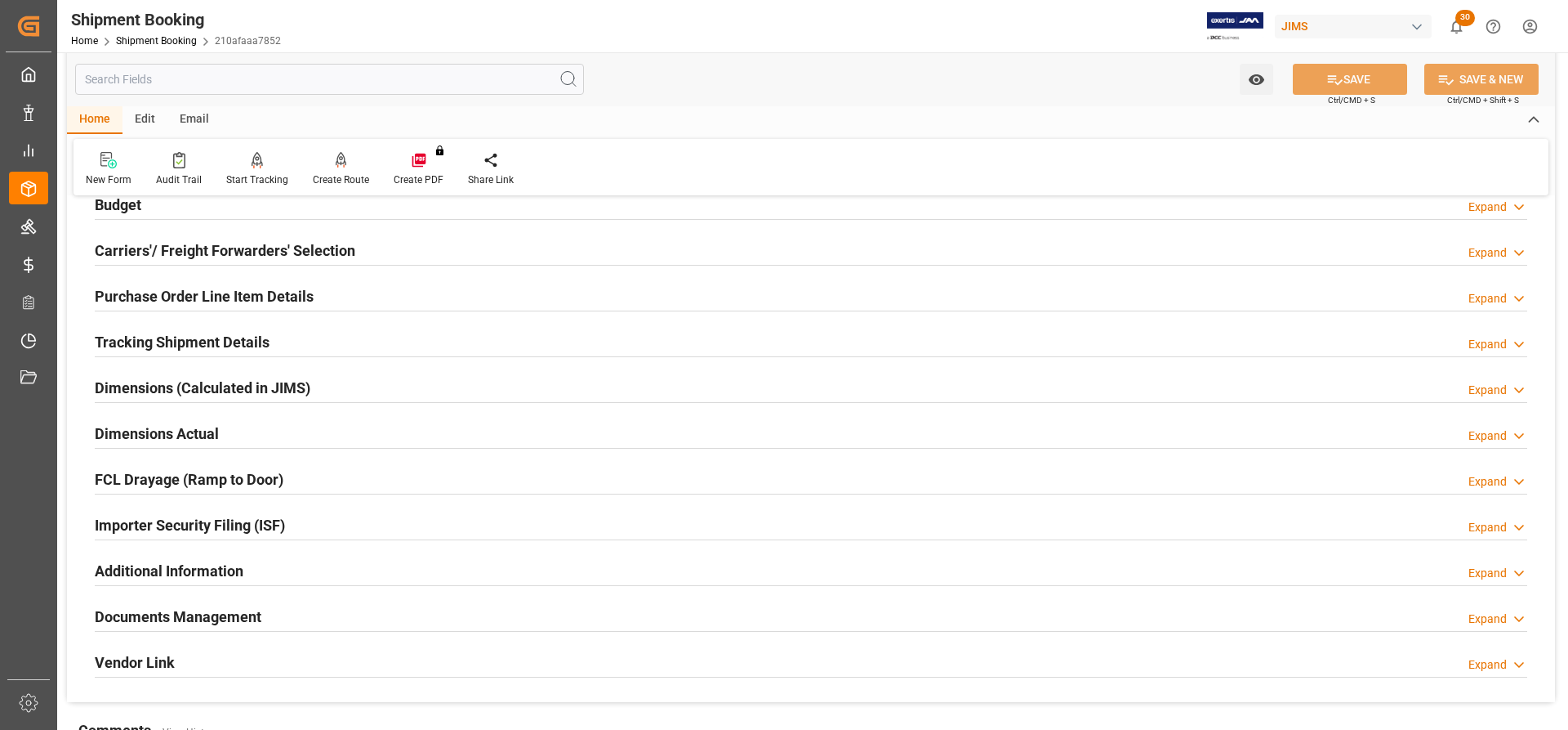
scroll to position [245, 0]
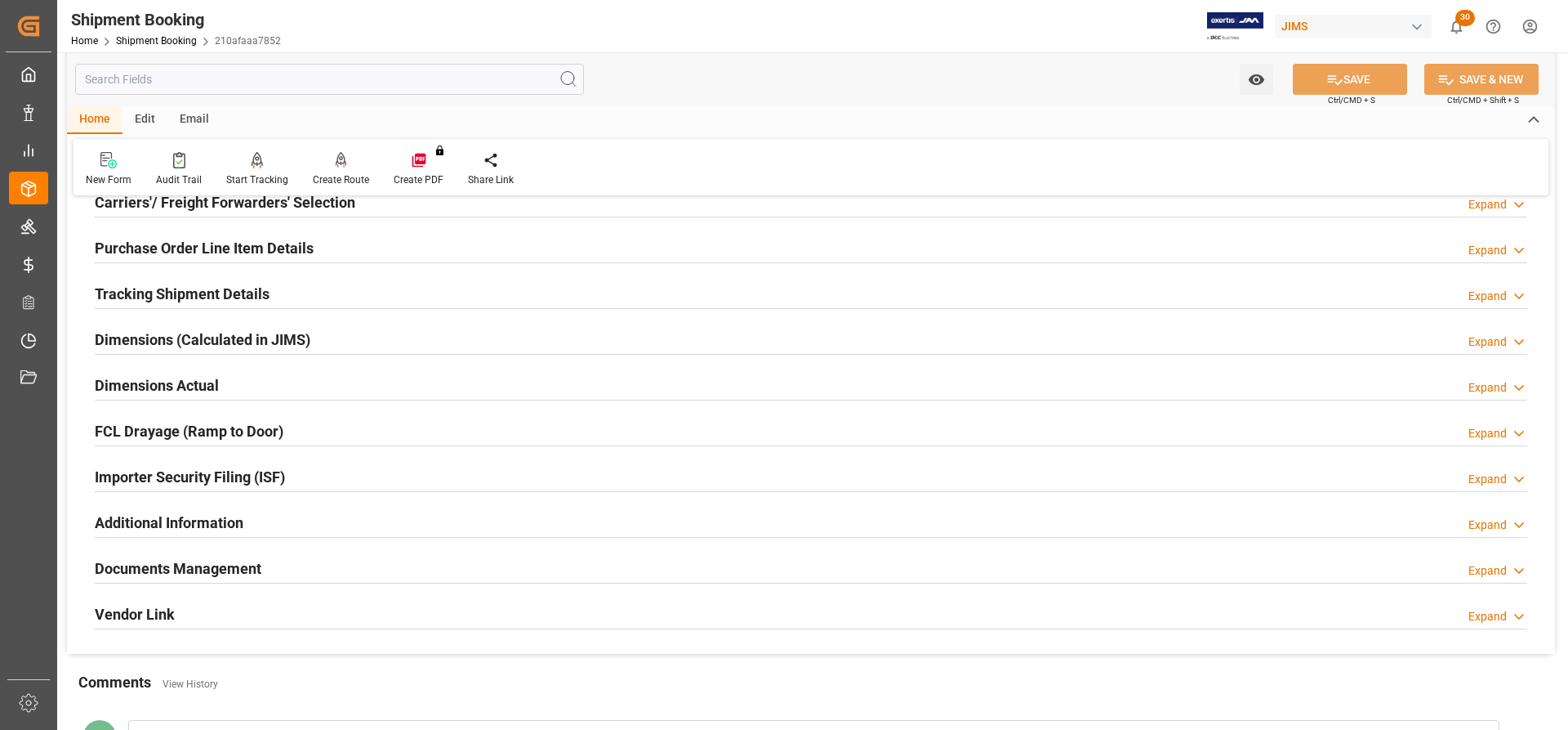
click at [132, 302] on h2 "Tracking Shipment Details" at bounding box center [182, 293] width 175 height 22
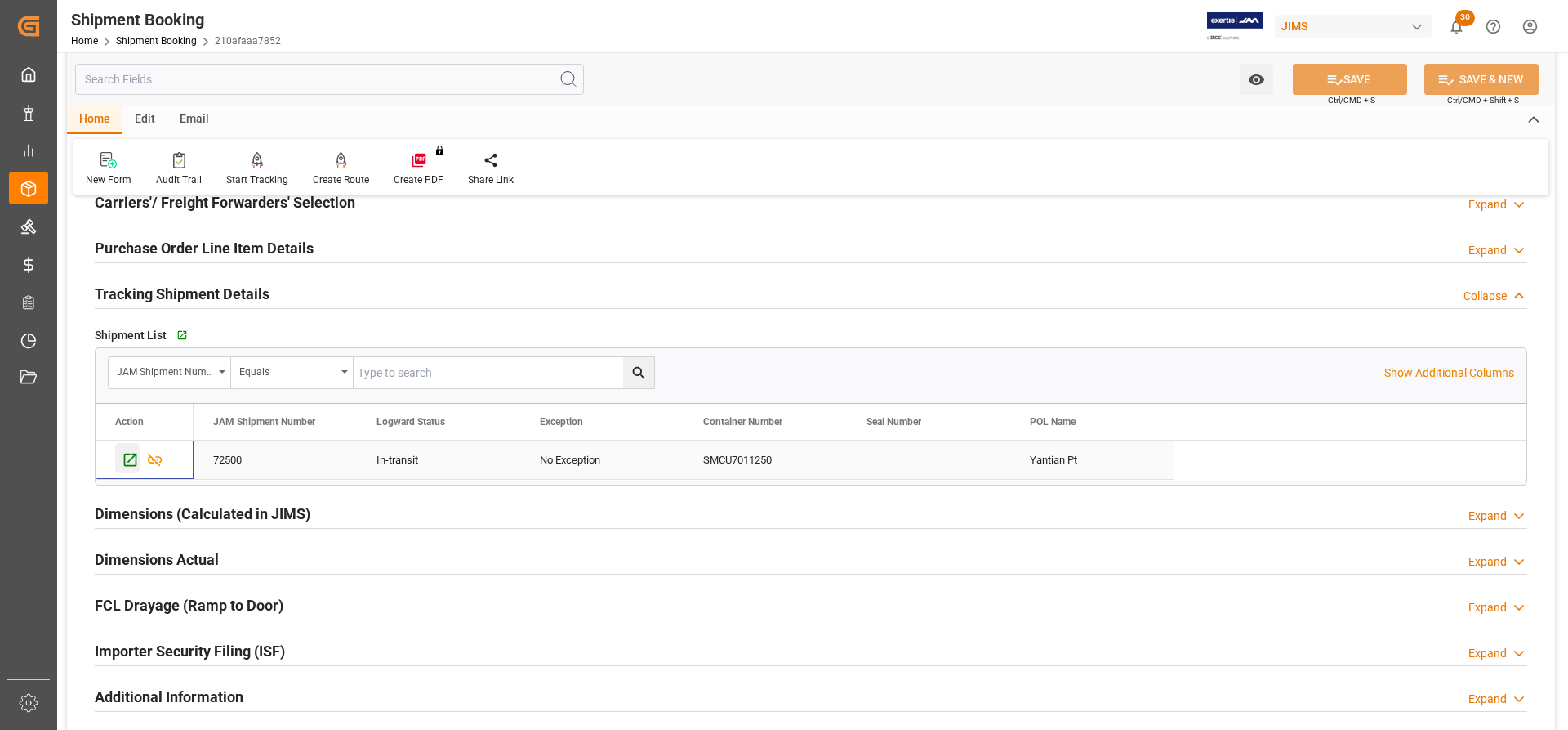
click at [135, 457] on icon "Press SPACE to select this row." at bounding box center [129, 459] width 17 height 17
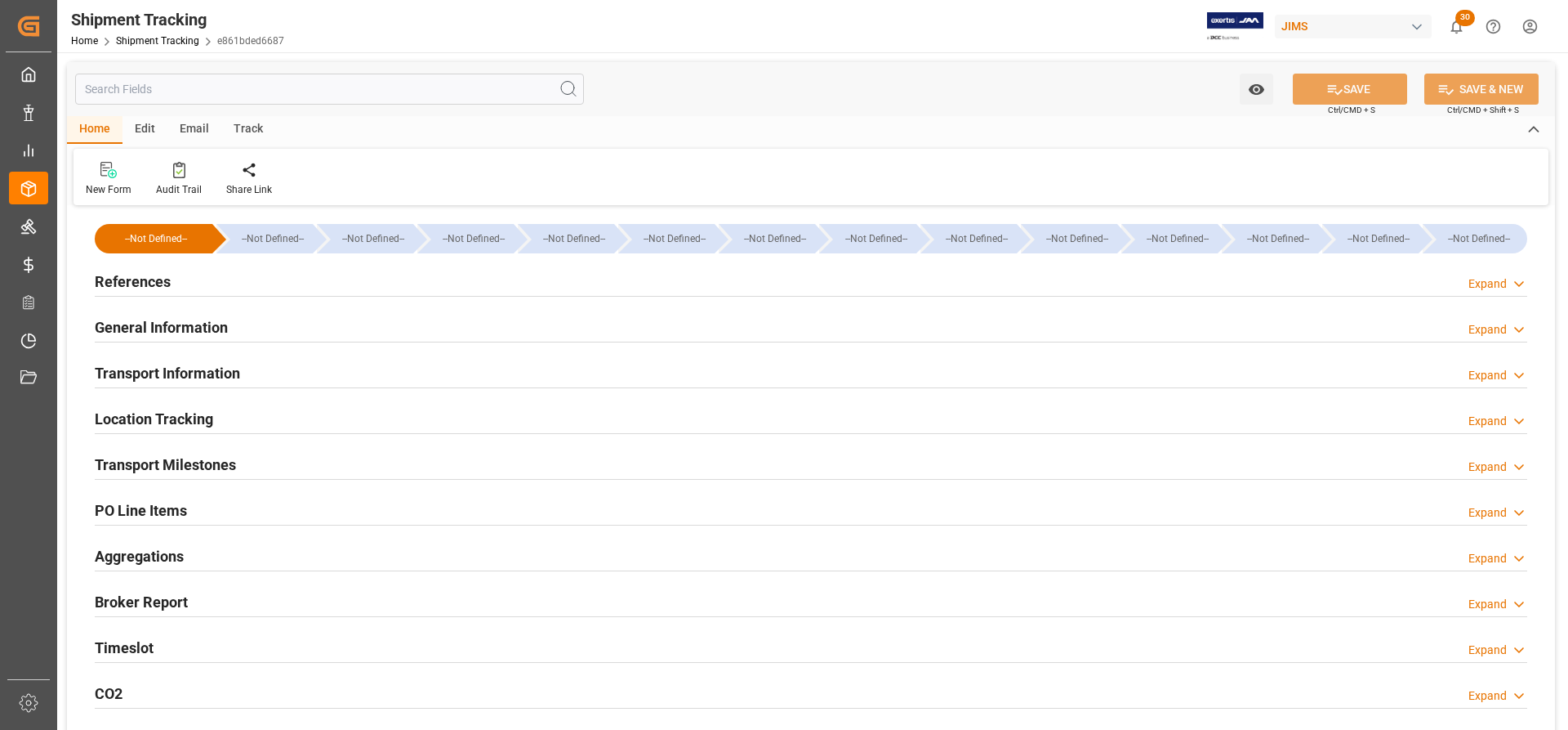
type input "29.07.2025 00:00"
type input "04.08.2025 00:00"
type input "29.09.2025 00:00"
click at [136, 327] on h2 "General Information" at bounding box center [161, 327] width 133 height 22
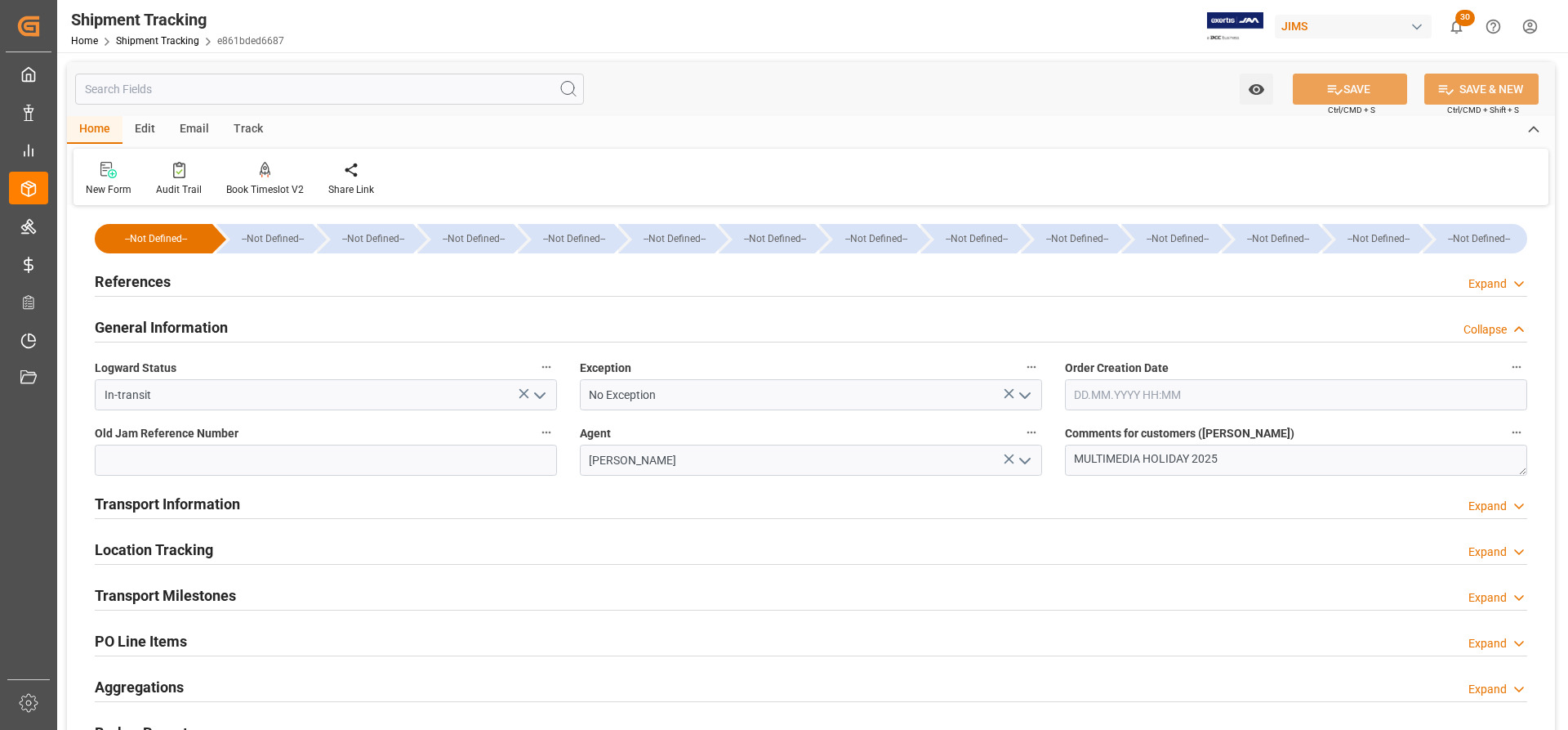
click at [166, 592] on h2 "Transport Milestones" at bounding box center [166, 595] width 141 height 22
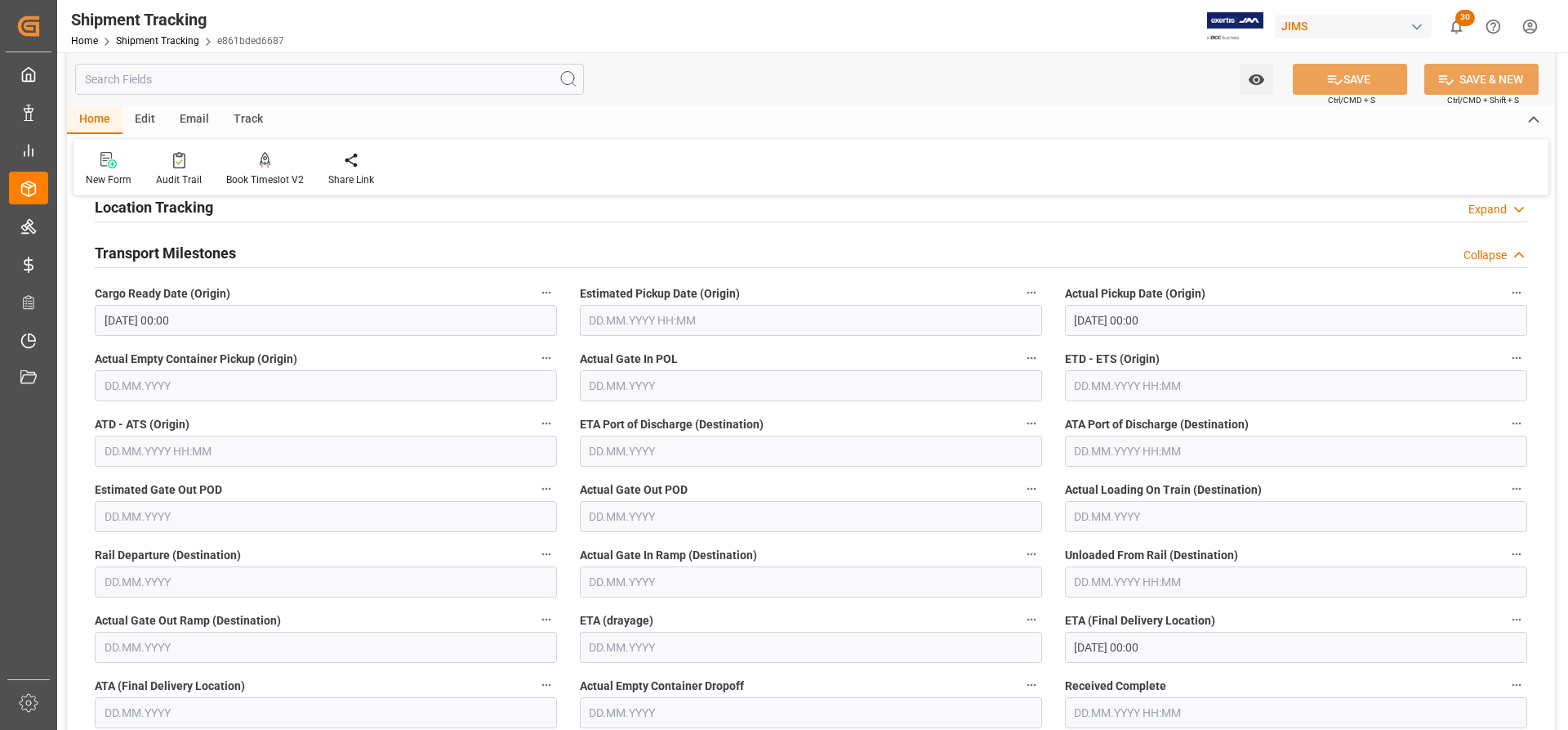
scroll to position [408, 0]
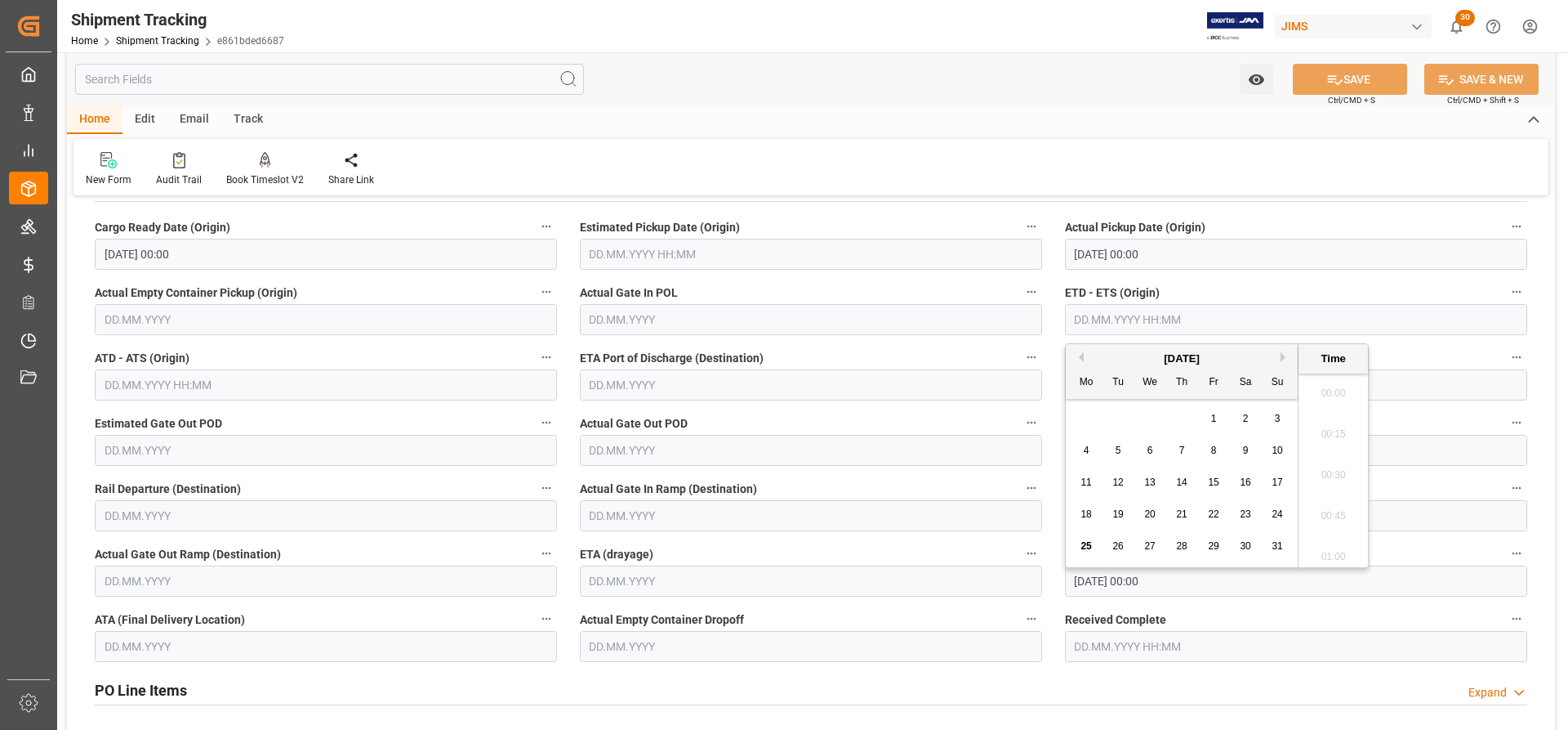
click at [1111, 314] on input "text" at bounding box center [1296, 320] width 463 height 31
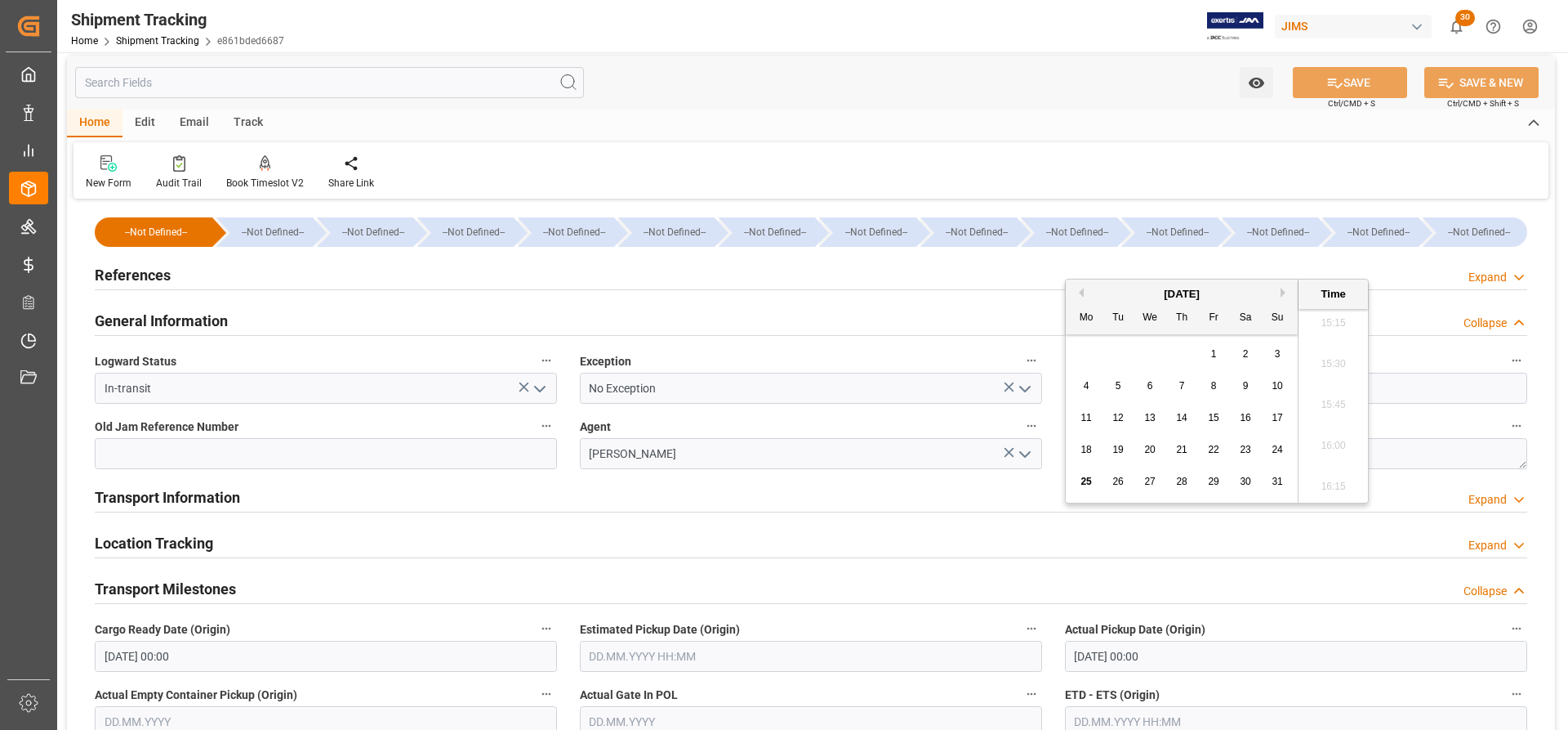
scroll to position [0, 0]
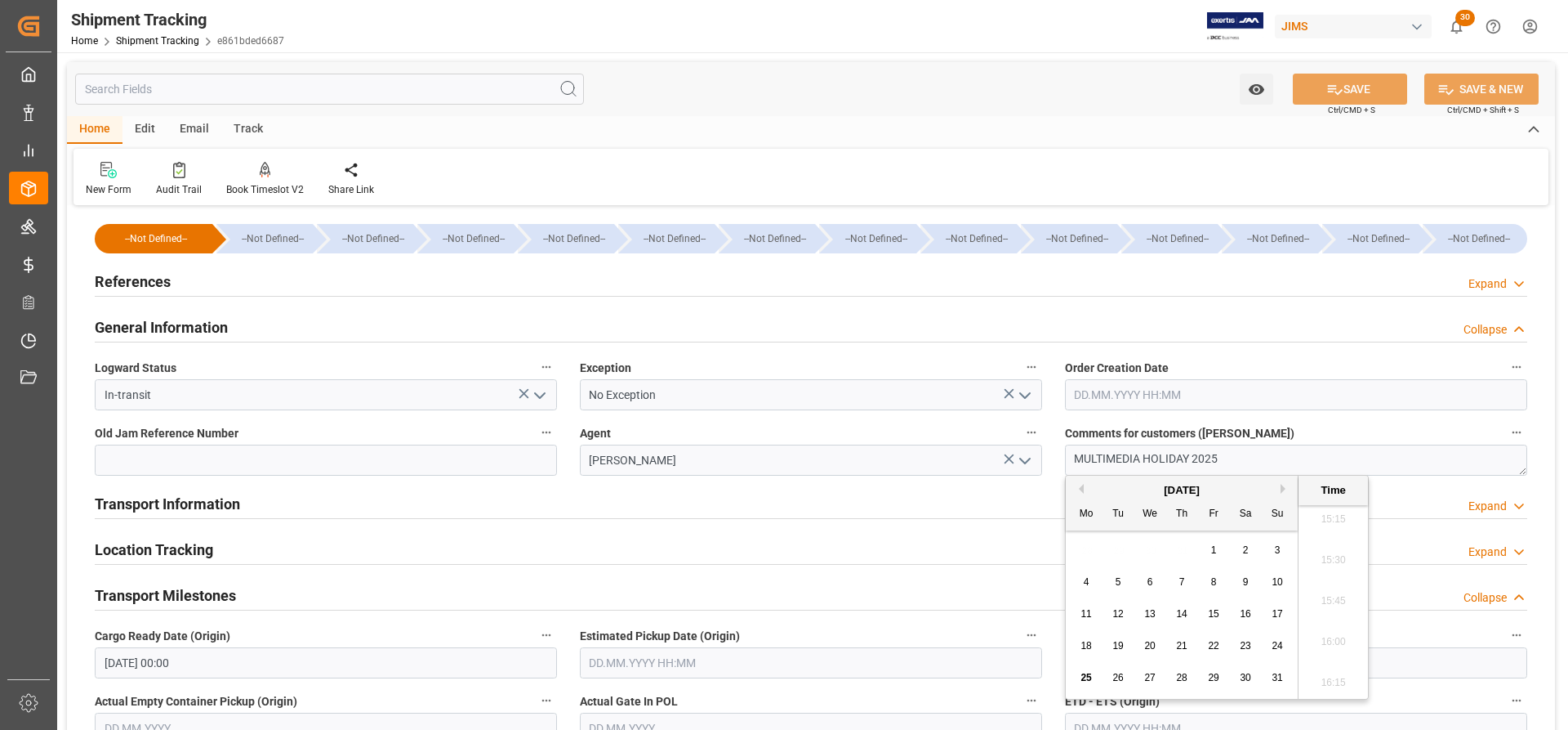
click at [147, 323] on h2 "General Information" at bounding box center [161, 327] width 133 height 22
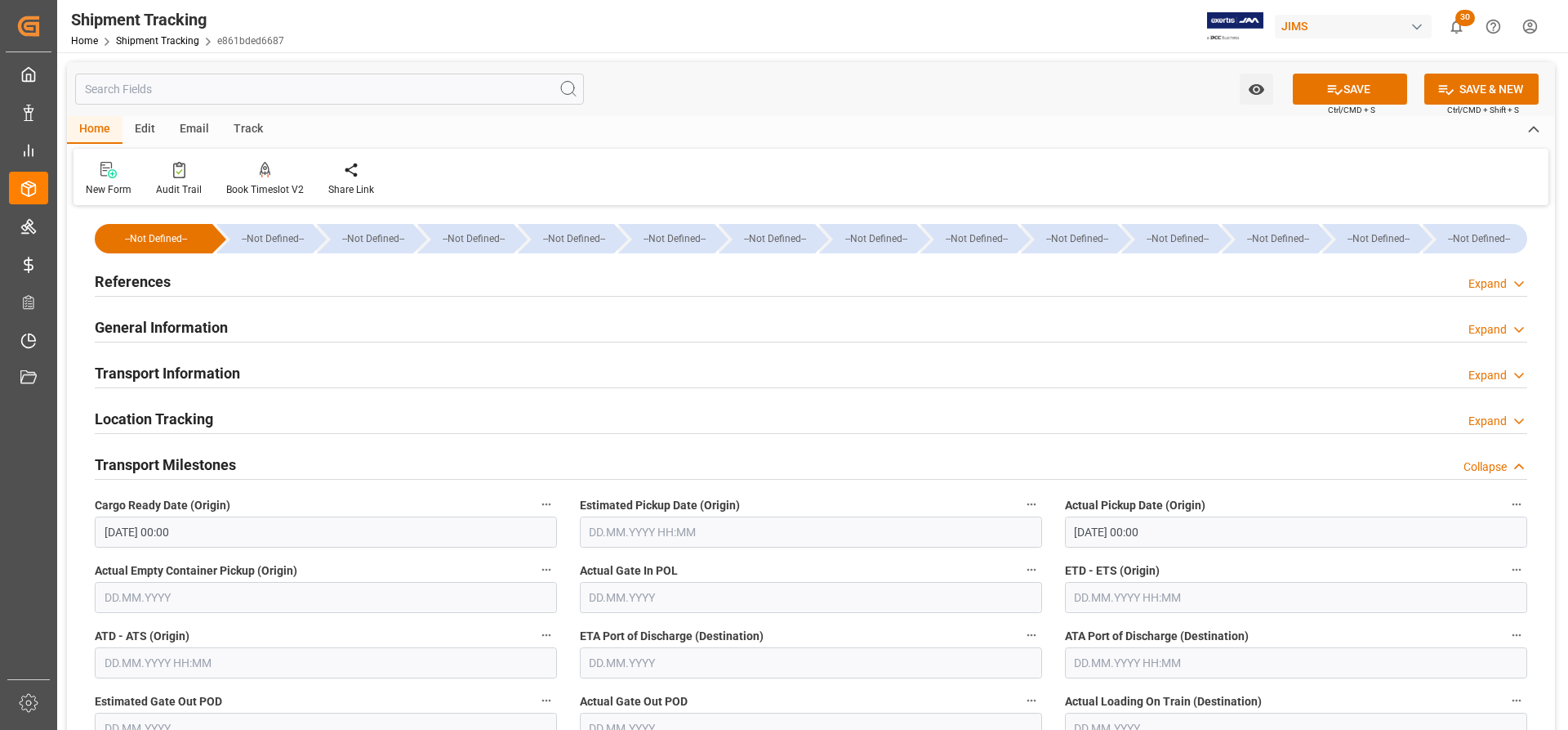
click at [154, 372] on h2 "Transport Information" at bounding box center [167, 373] width 146 height 22
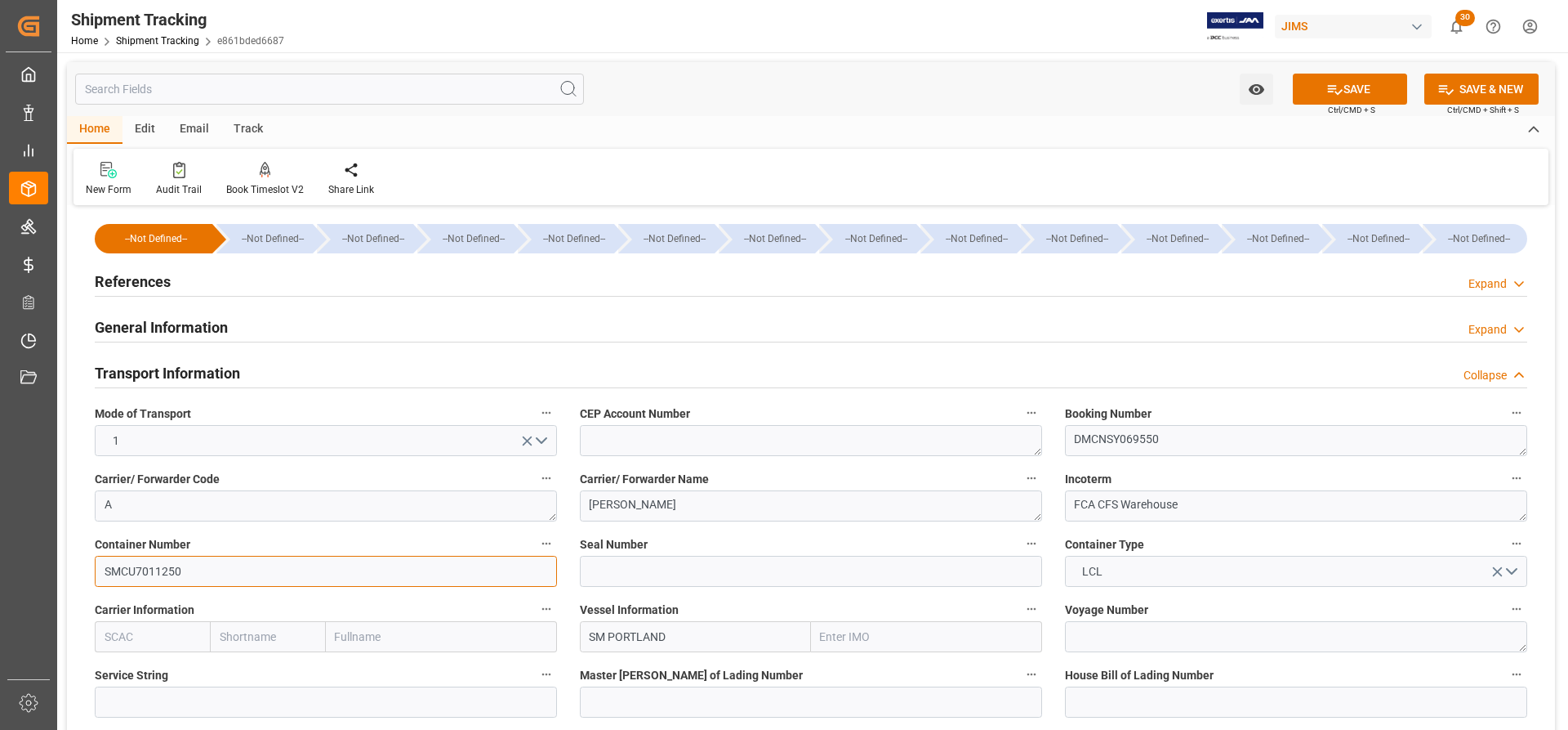
drag, startPoint x: 184, startPoint y: 567, endPoint x: 92, endPoint y: 565, distance: 92.0
click at [92, 565] on div "Container Number SMCU7011250" at bounding box center [326, 560] width 485 height 65
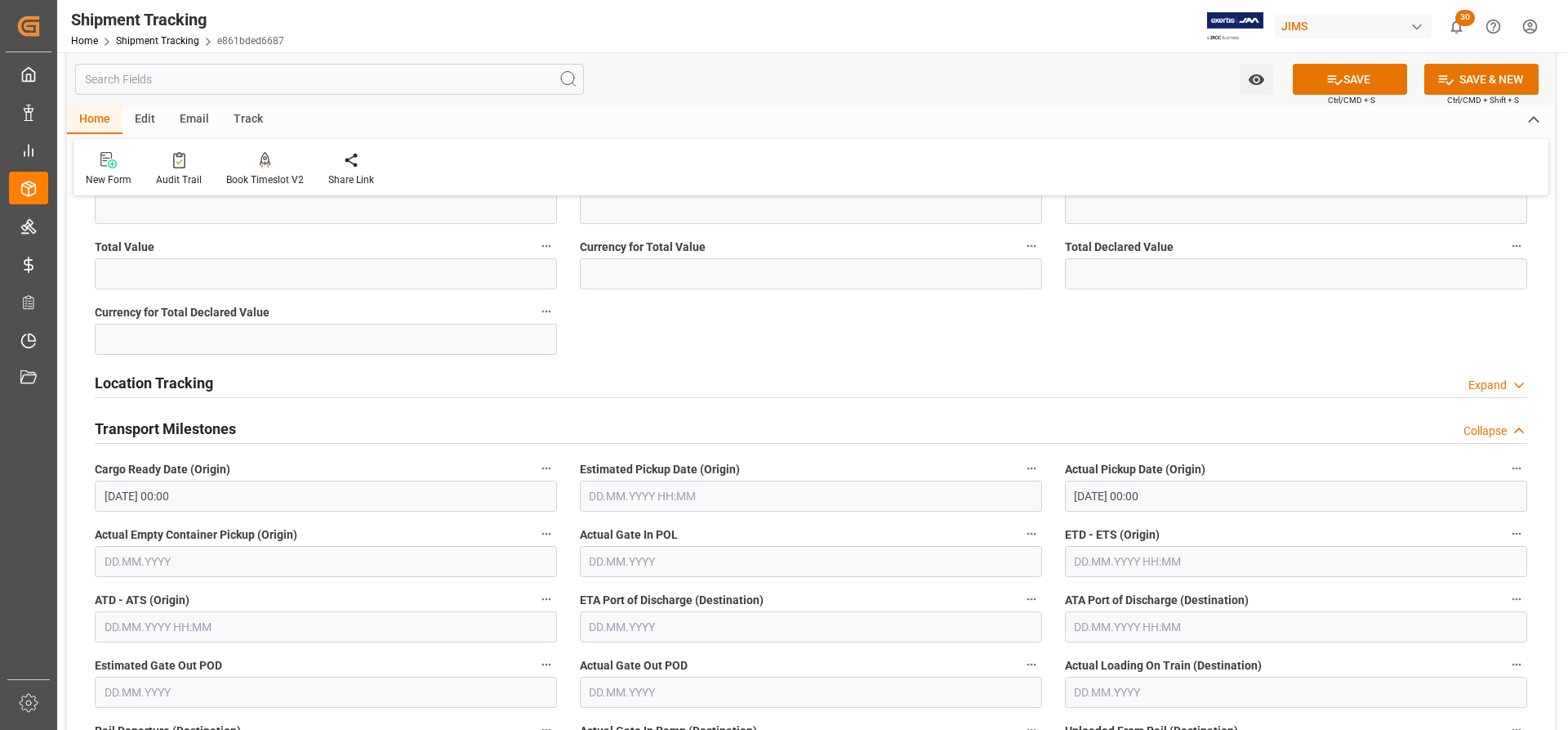
scroll to position [735, 0]
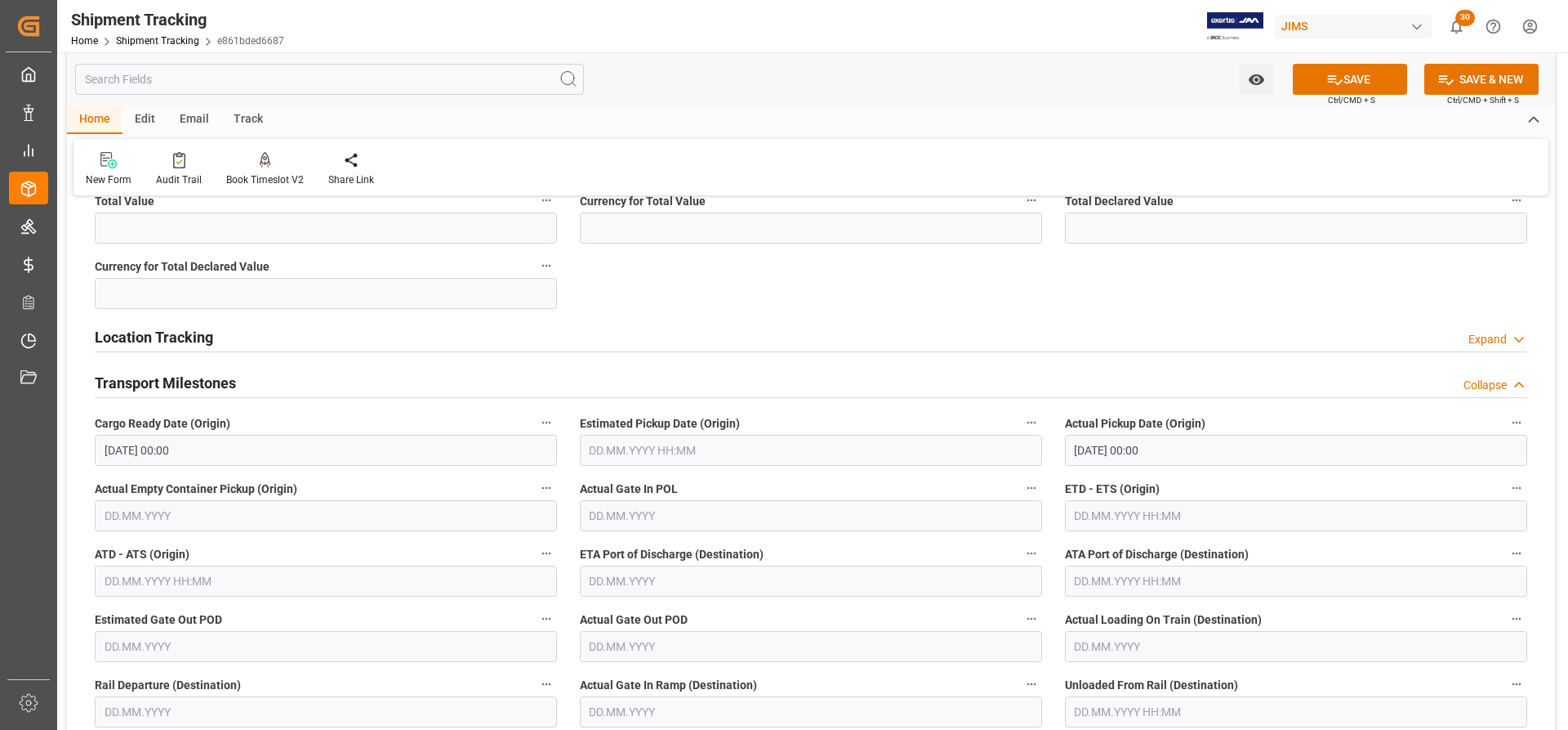
click at [1100, 516] on input "text" at bounding box center [1296, 515] width 463 height 31
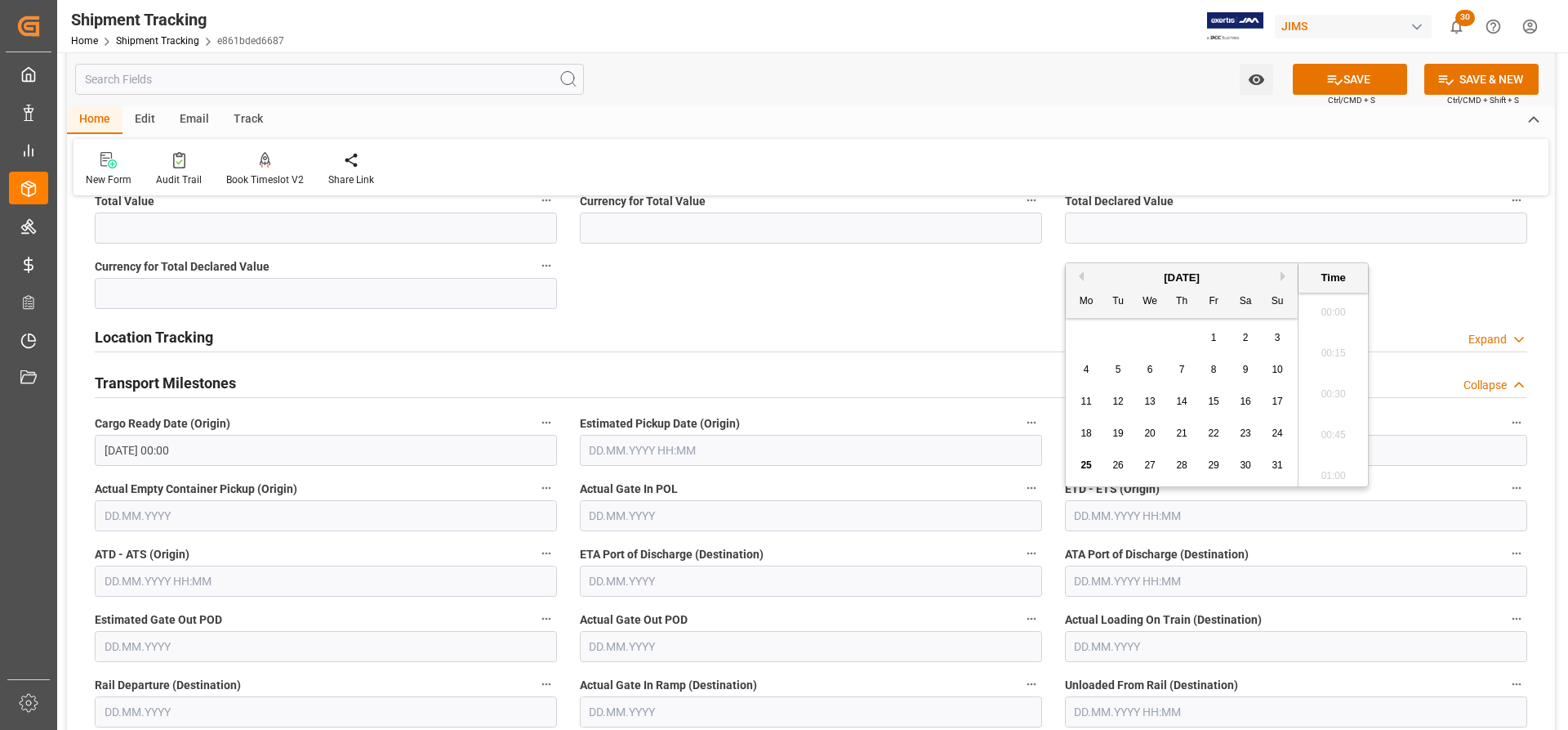
scroll to position [2498, 0]
click at [1085, 400] on span "11" at bounding box center [1086, 401] width 11 height 12
type input "11.08.2025 00:00"
click at [953, 283] on div "--Not Defined-- --Not Defined-- --Not Defined-- --Not Defined-- --Not Defined--…" at bounding box center [811, 314] width 1488 height 1680
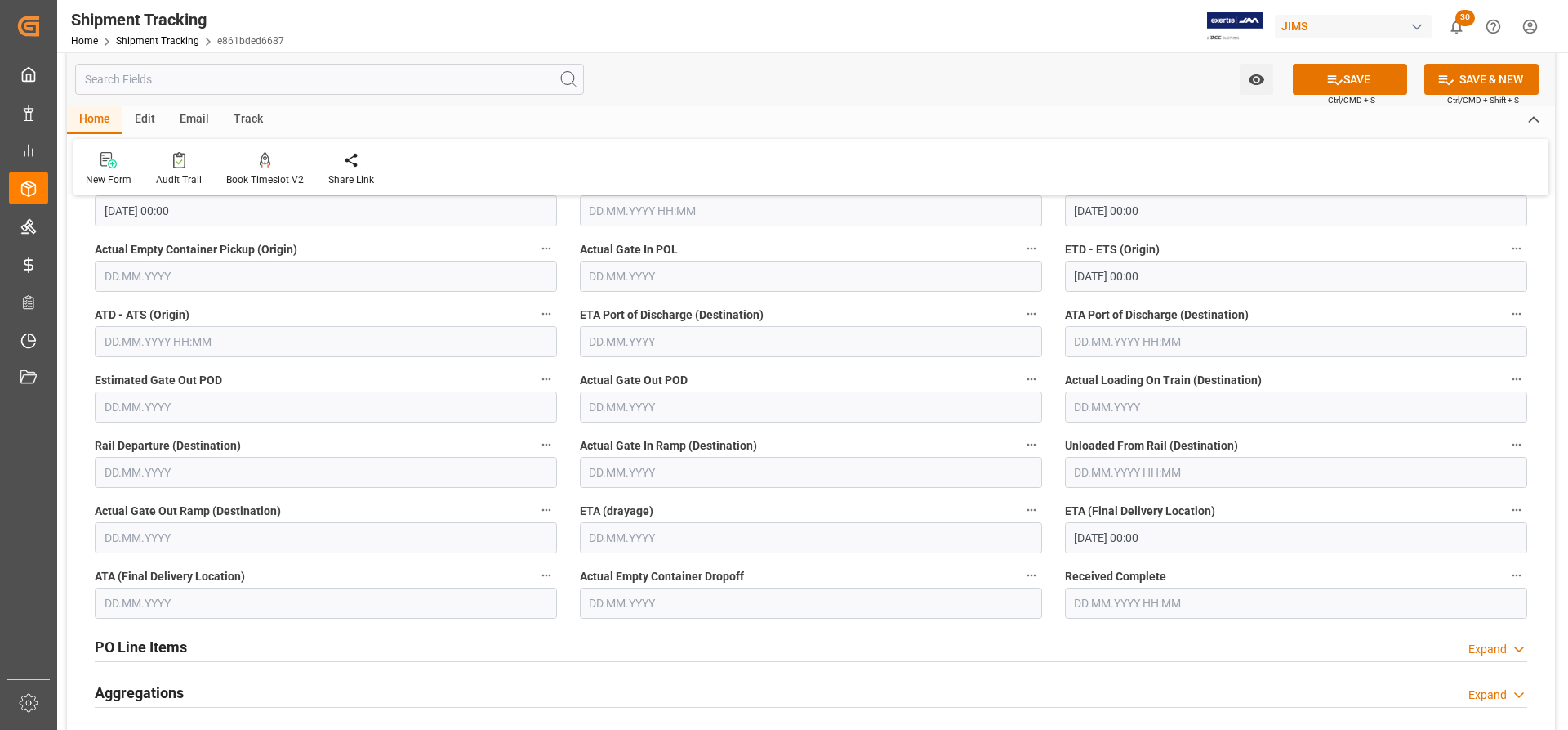
scroll to position [981, 0]
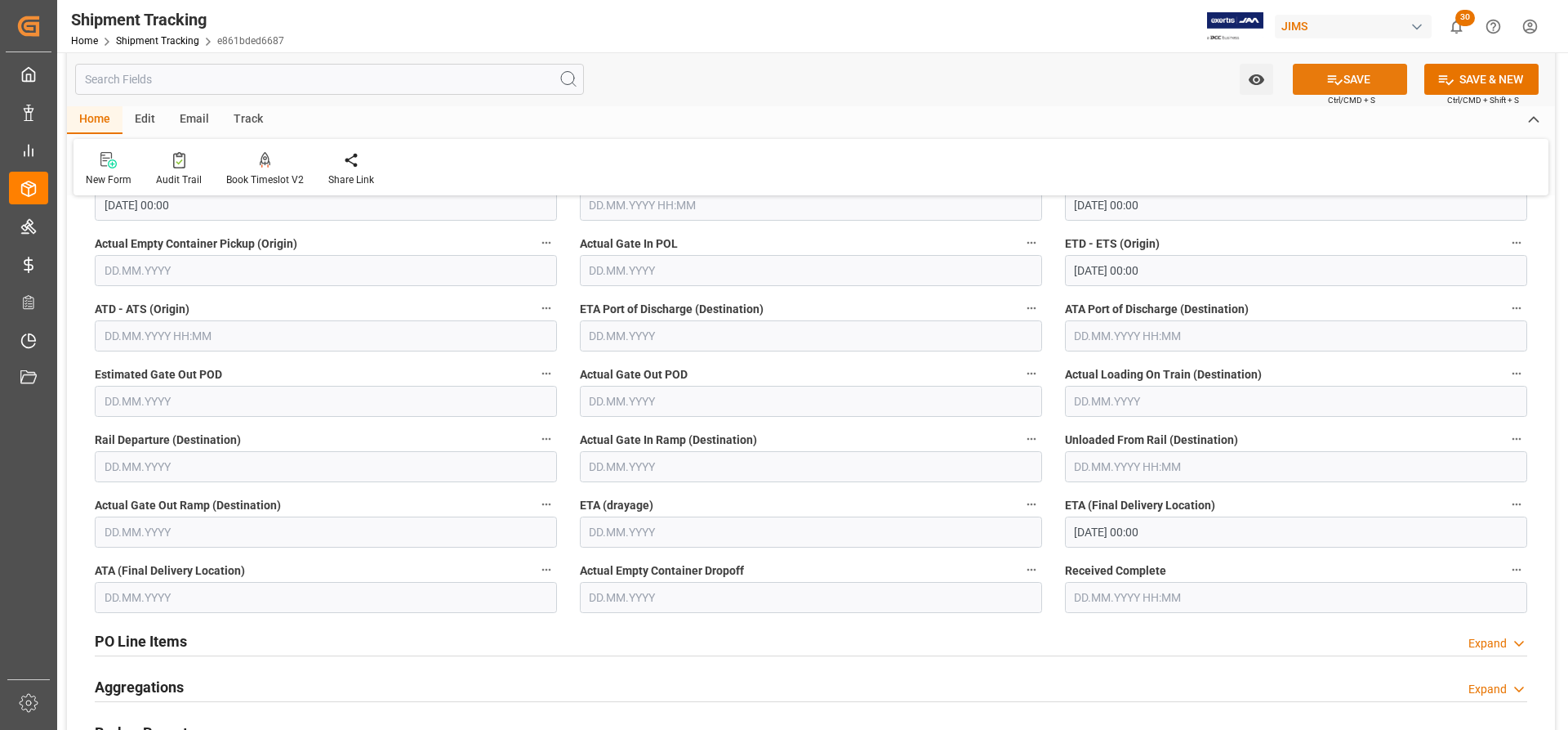
click at [1363, 73] on button "SAVE" at bounding box center [1350, 79] width 114 height 31
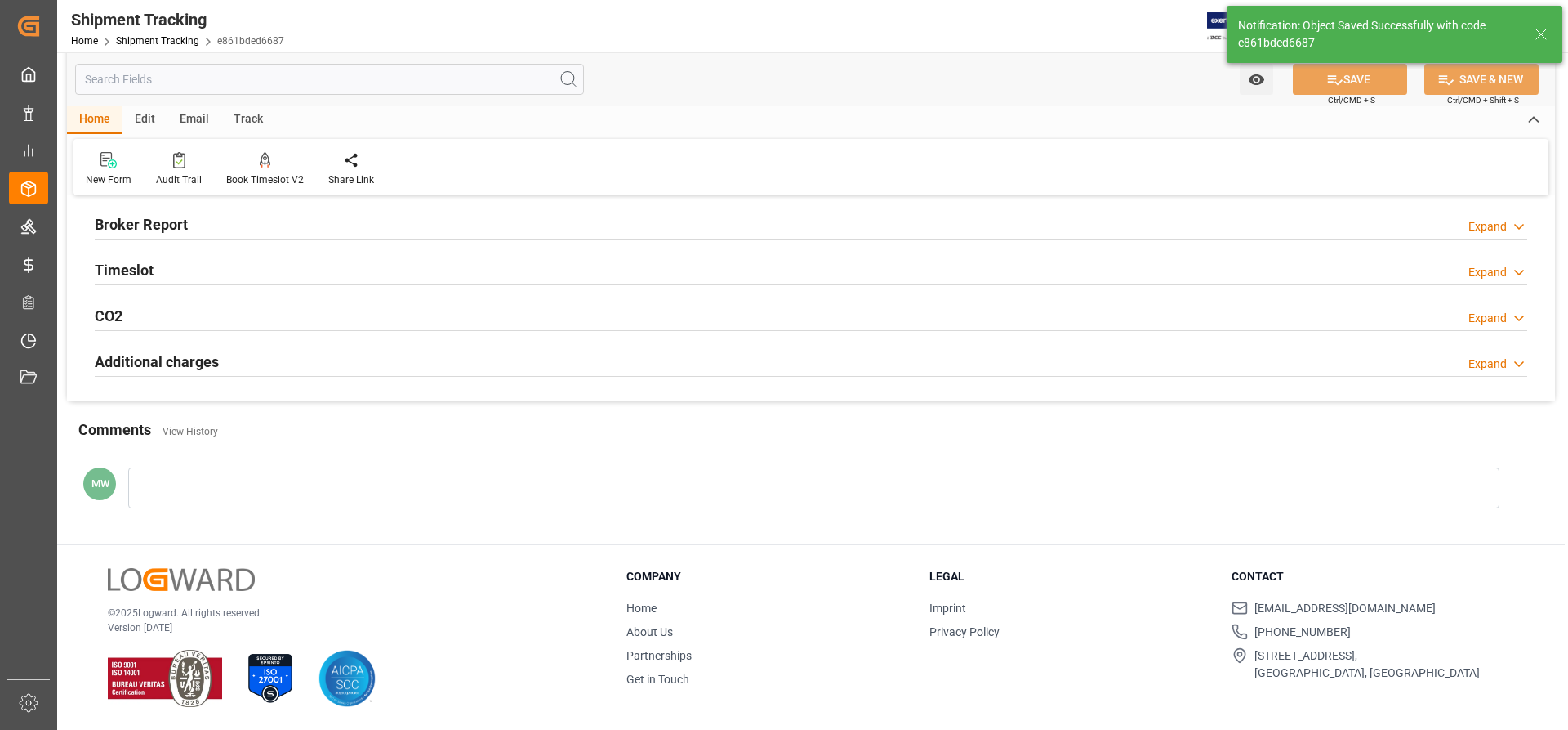
scroll to position [327, 0]
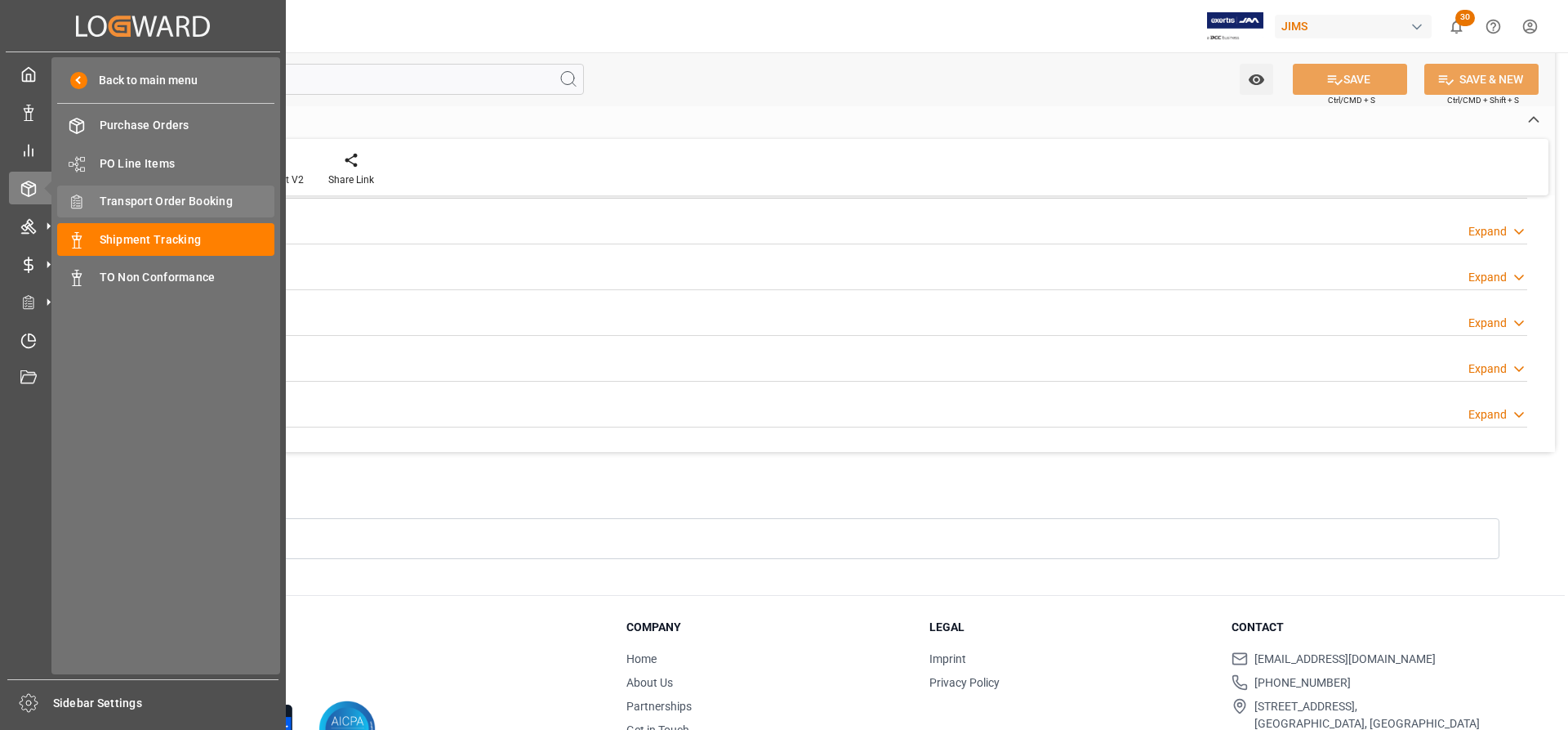
click at [137, 197] on span "Transport Order Booking" at bounding box center [187, 201] width 176 height 17
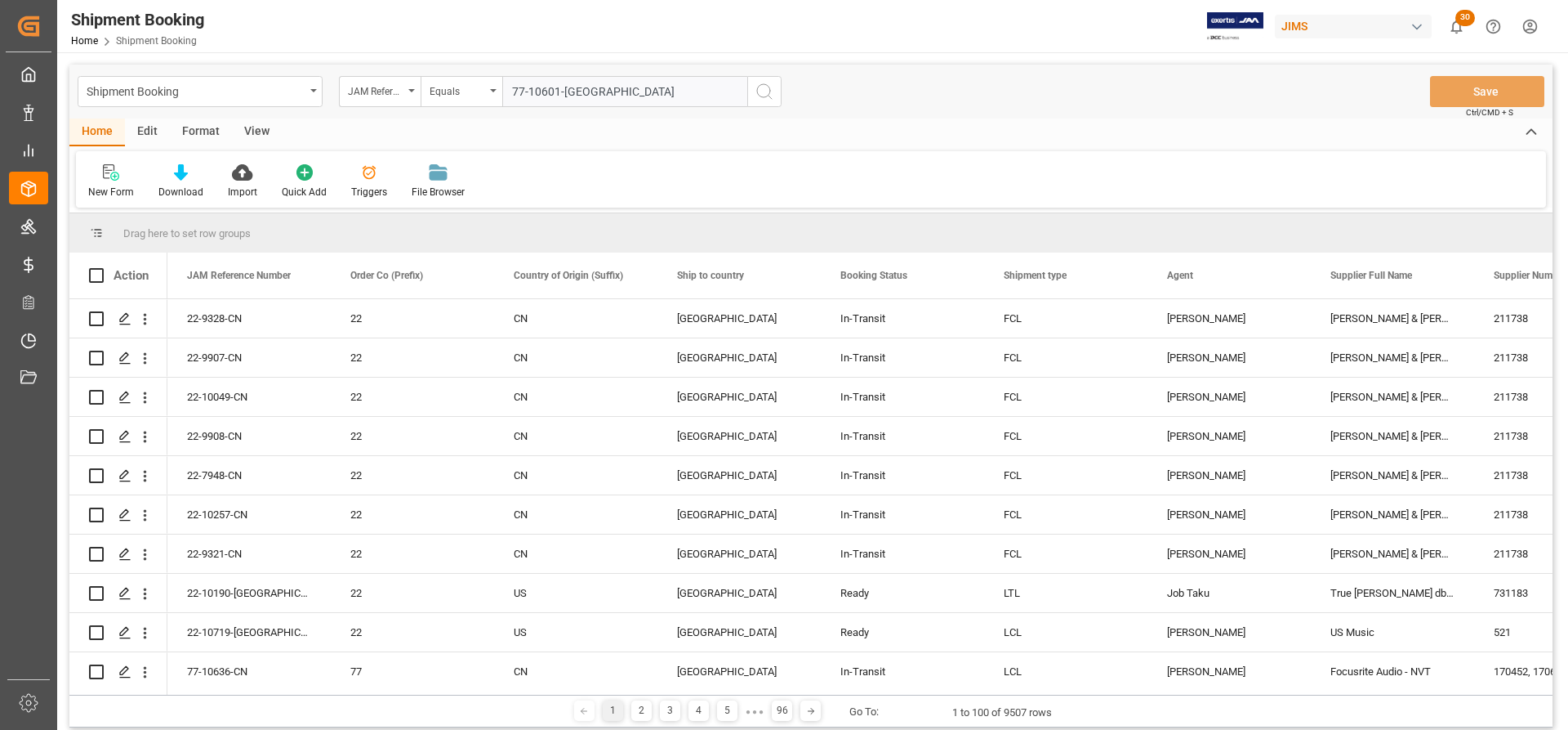
type input "77-10601-[GEOGRAPHIC_DATA]"
click at [768, 91] on icon "search button" at bounding box center [765, 91] width 20 height 20
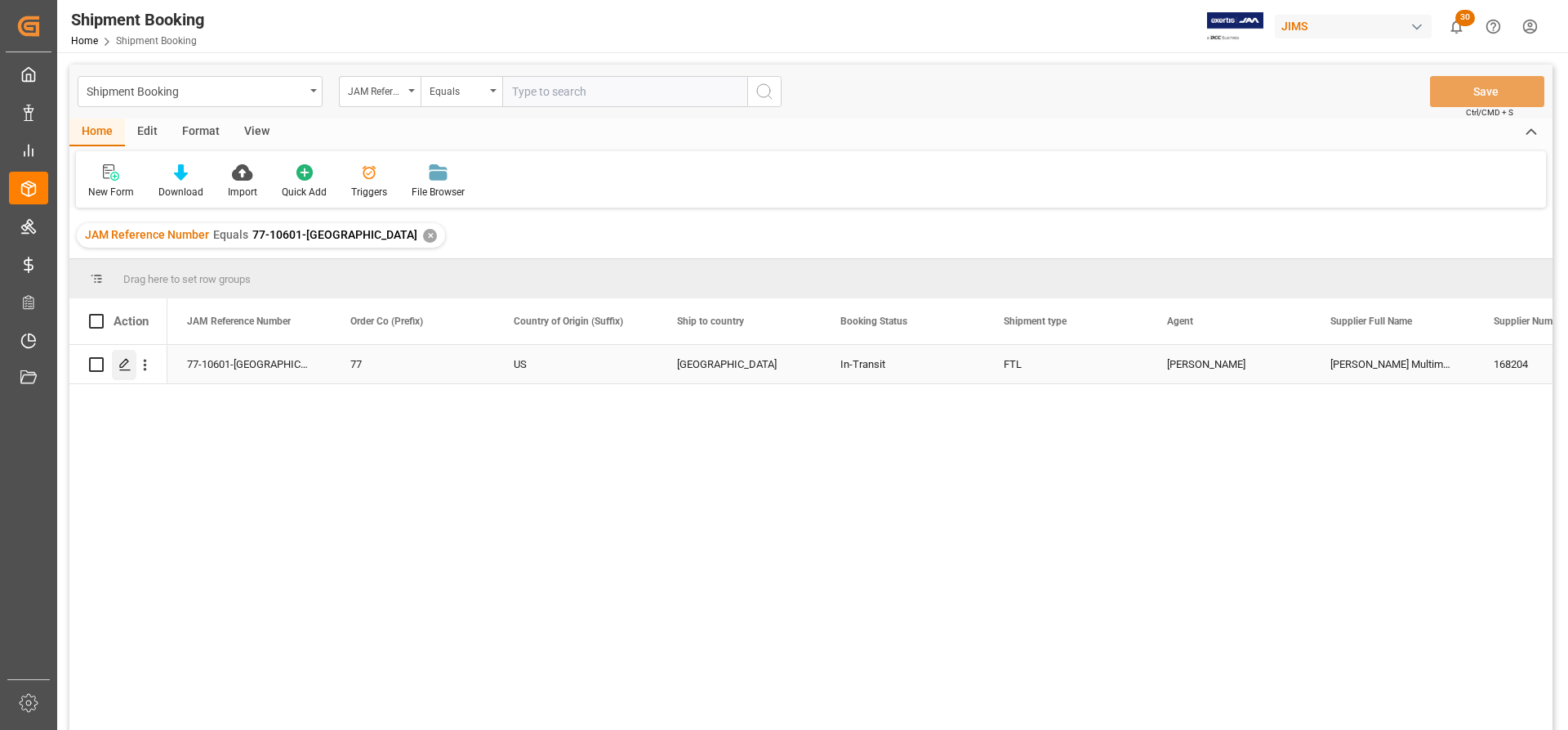
click at [126, 369] on icon "Press SPACE to select this row." at bounding box center [125, 364] width 13 height 13
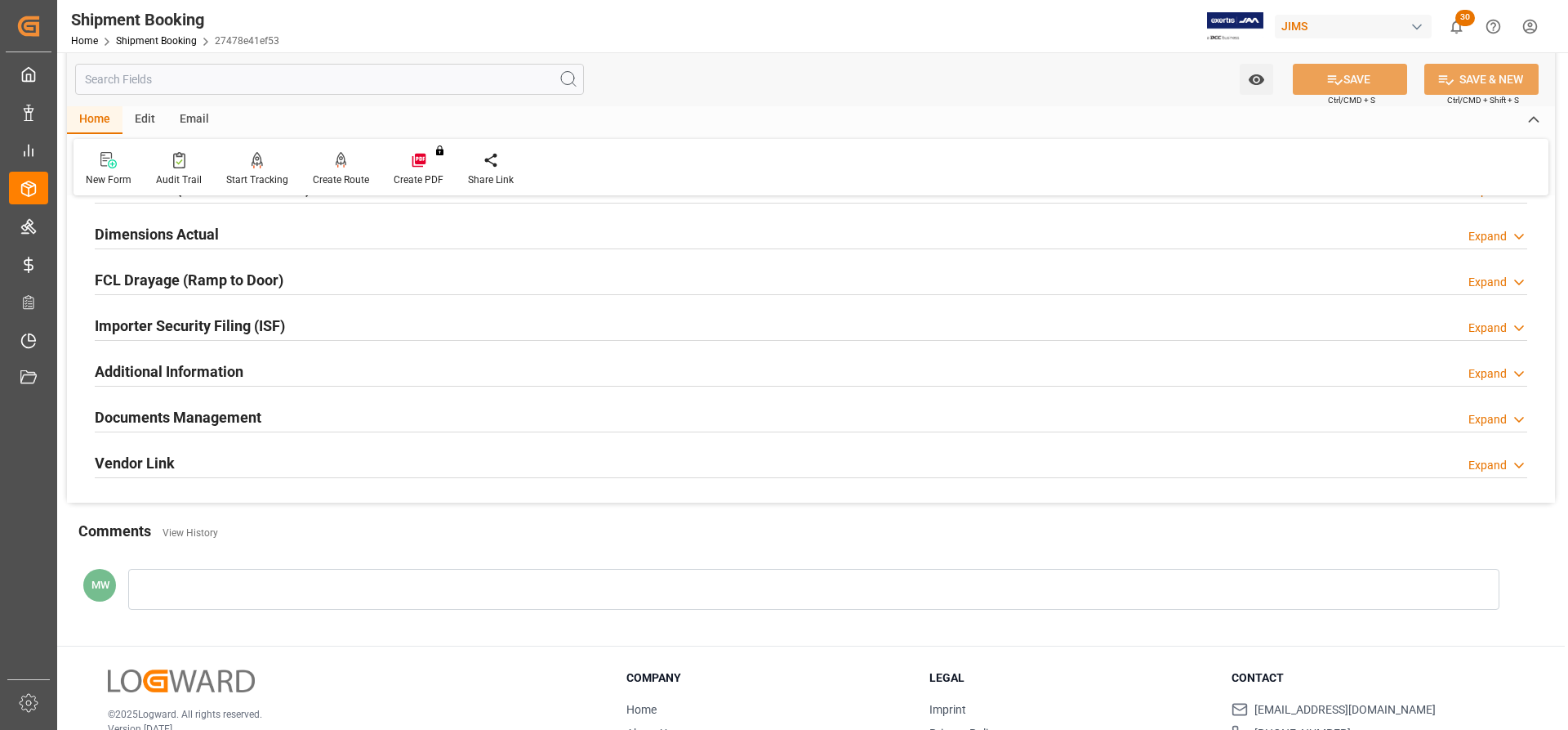
scroll to position [408, 0]
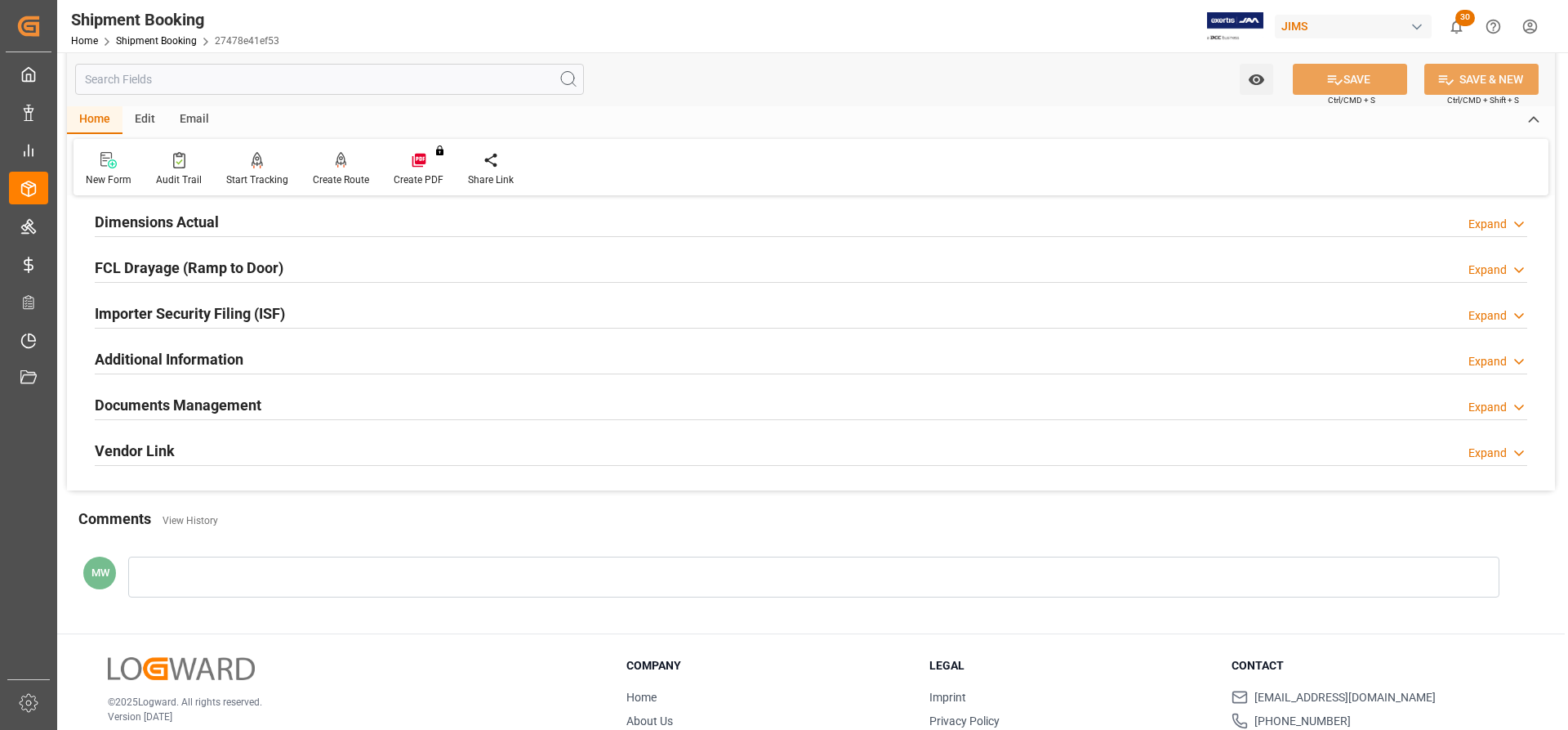
click at [210, 408] on h2 "Documents Management" at bounding box center [178, 405] width 167 height 22
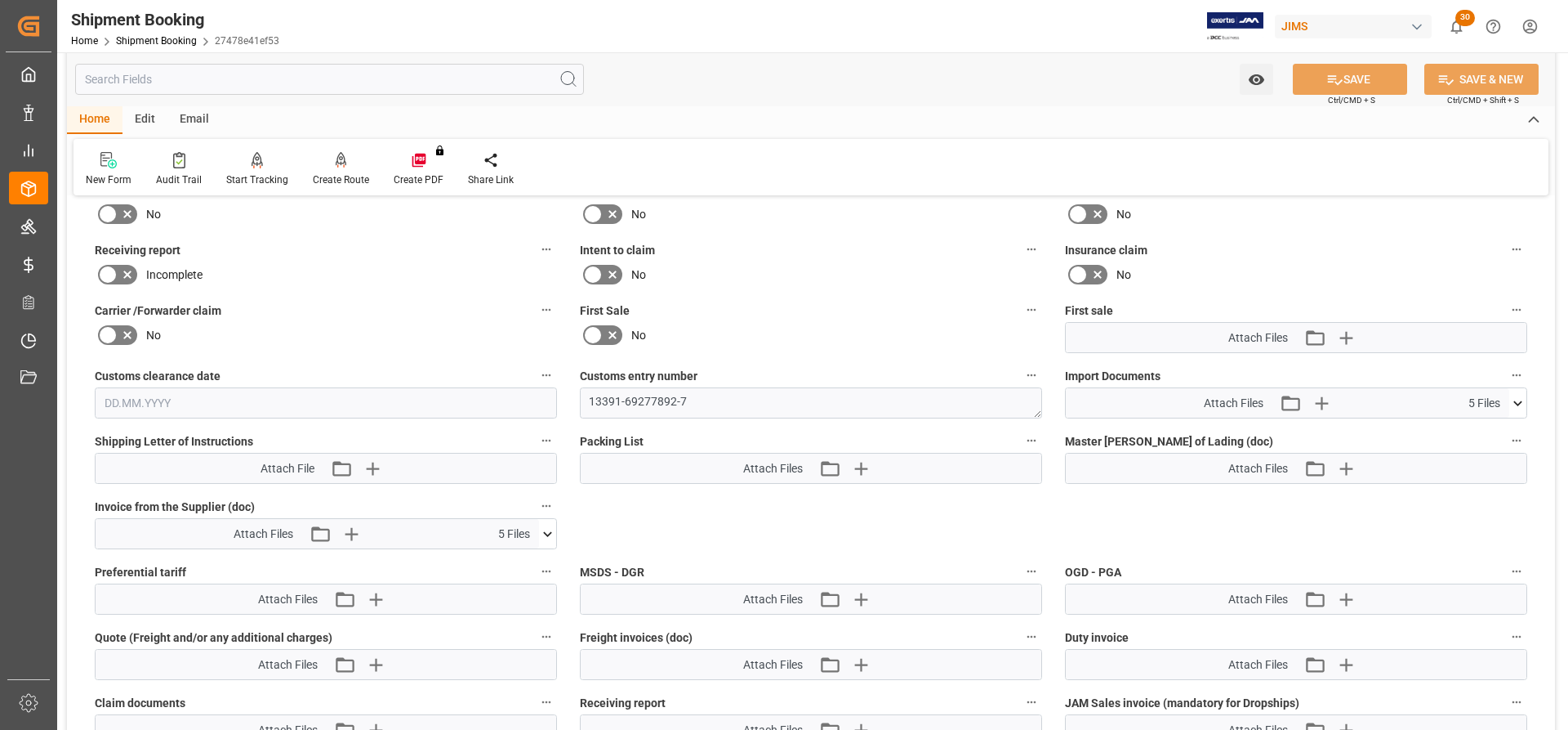
scroll to position [735, 0]
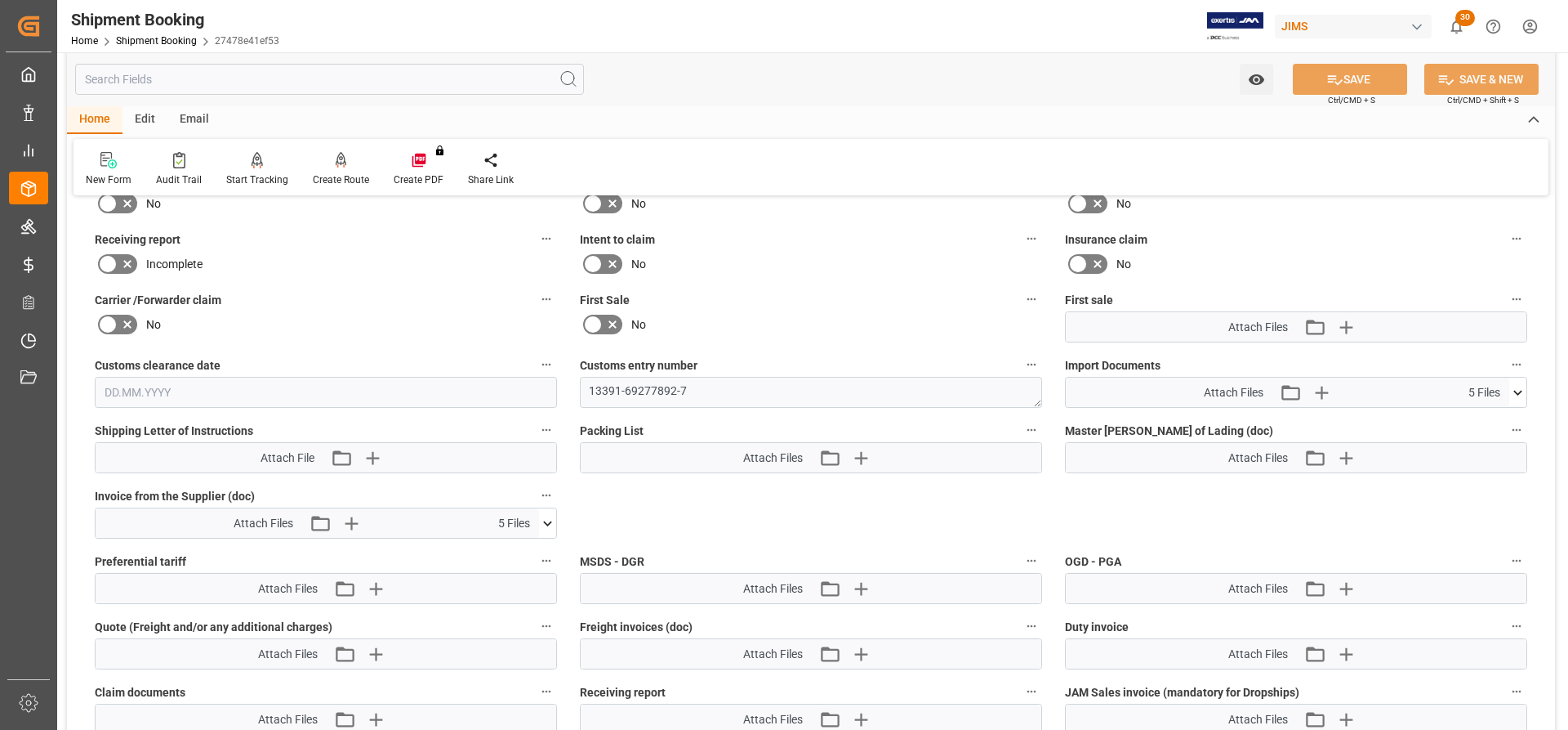
click at [1515, 395] on icon at bounding box center [1517, 392] width 17 height 17
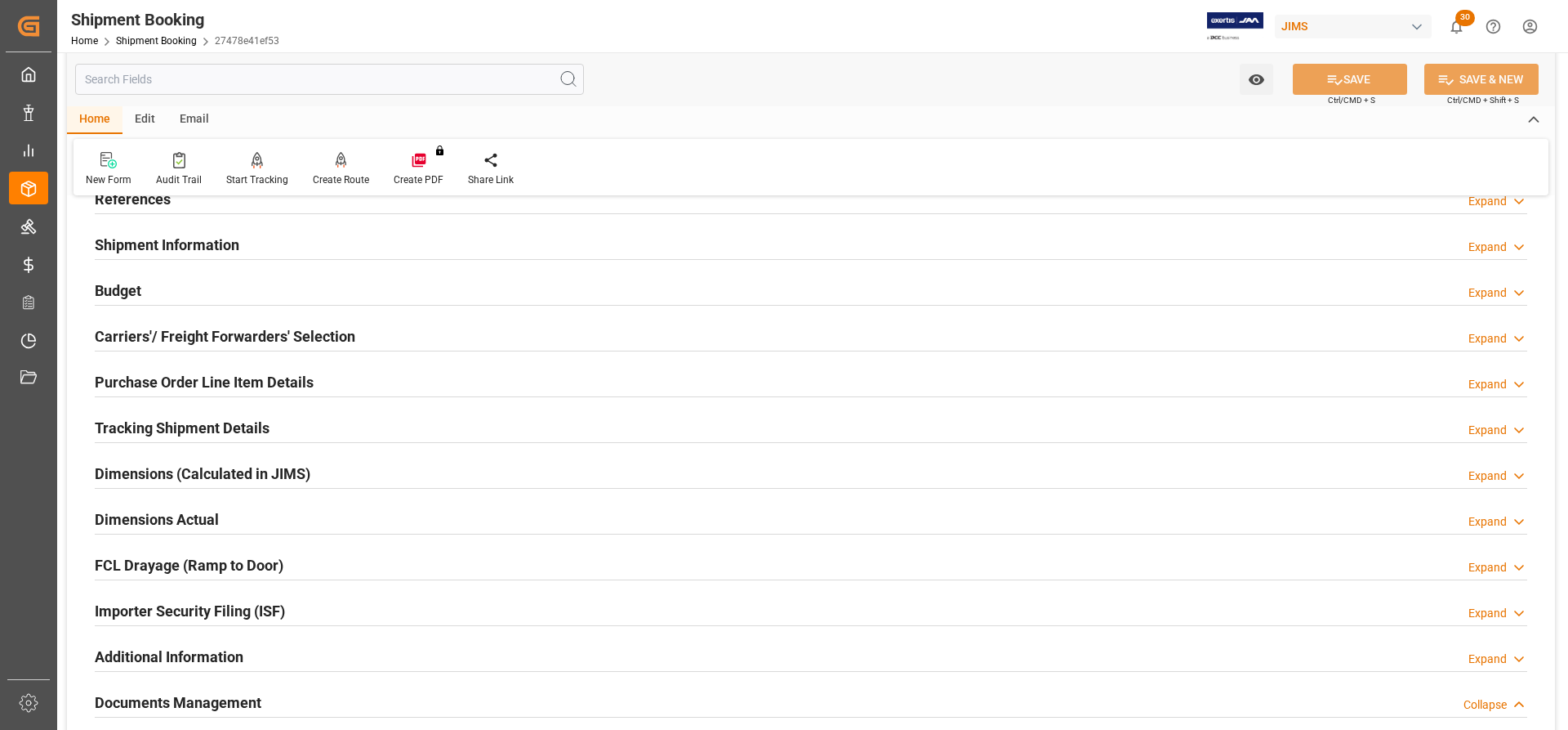
scroll to position [0, 0]
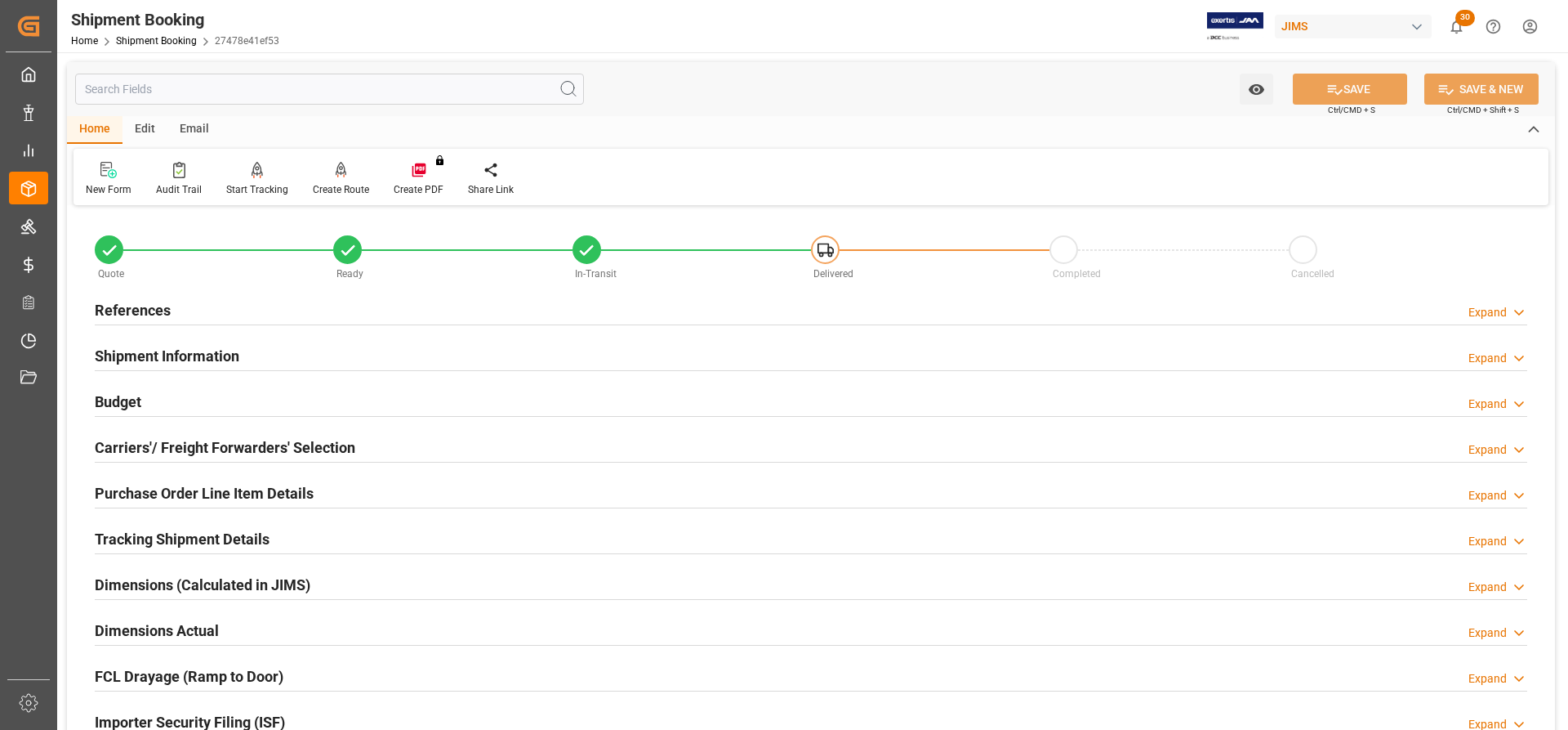
click at [127, 439] on h2 "Carriers'/ Freight Forwarders' Selection" at bounding box center [225, 447] width 261 height 22
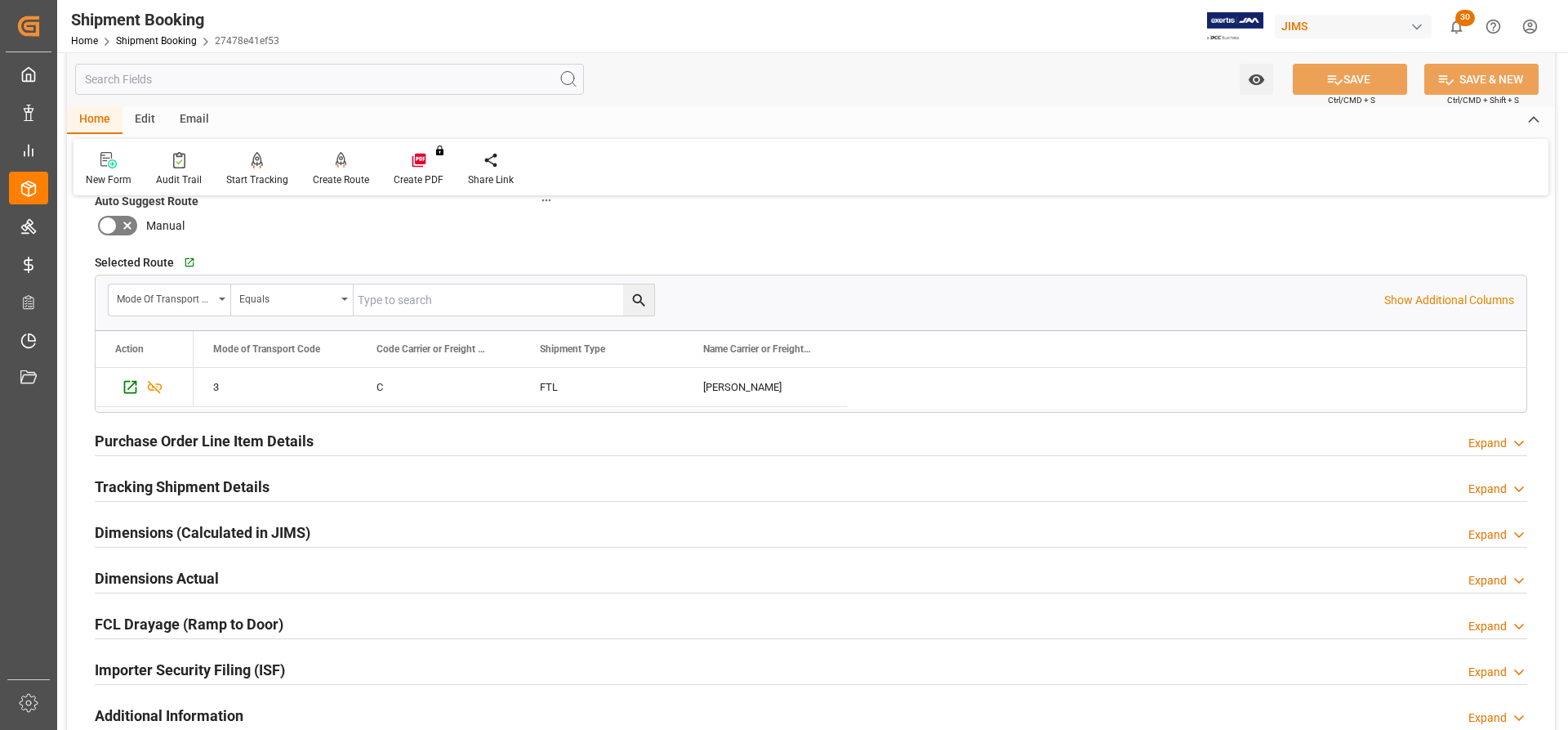
scroll to position [490, 0]
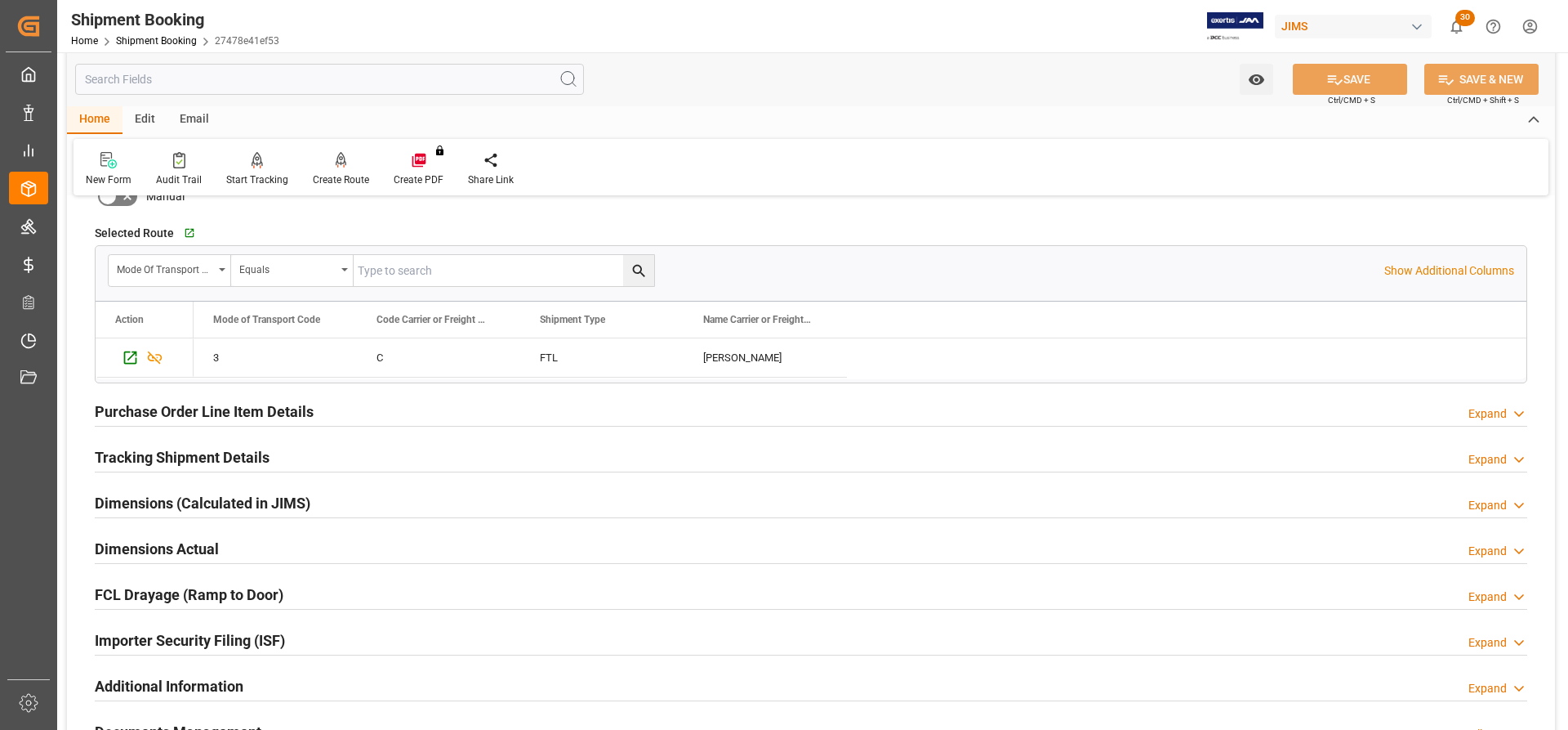
click at [154, 463] on h2 "Tracking Shipment Details" at bounding box center [182, 457] width 175 height 22
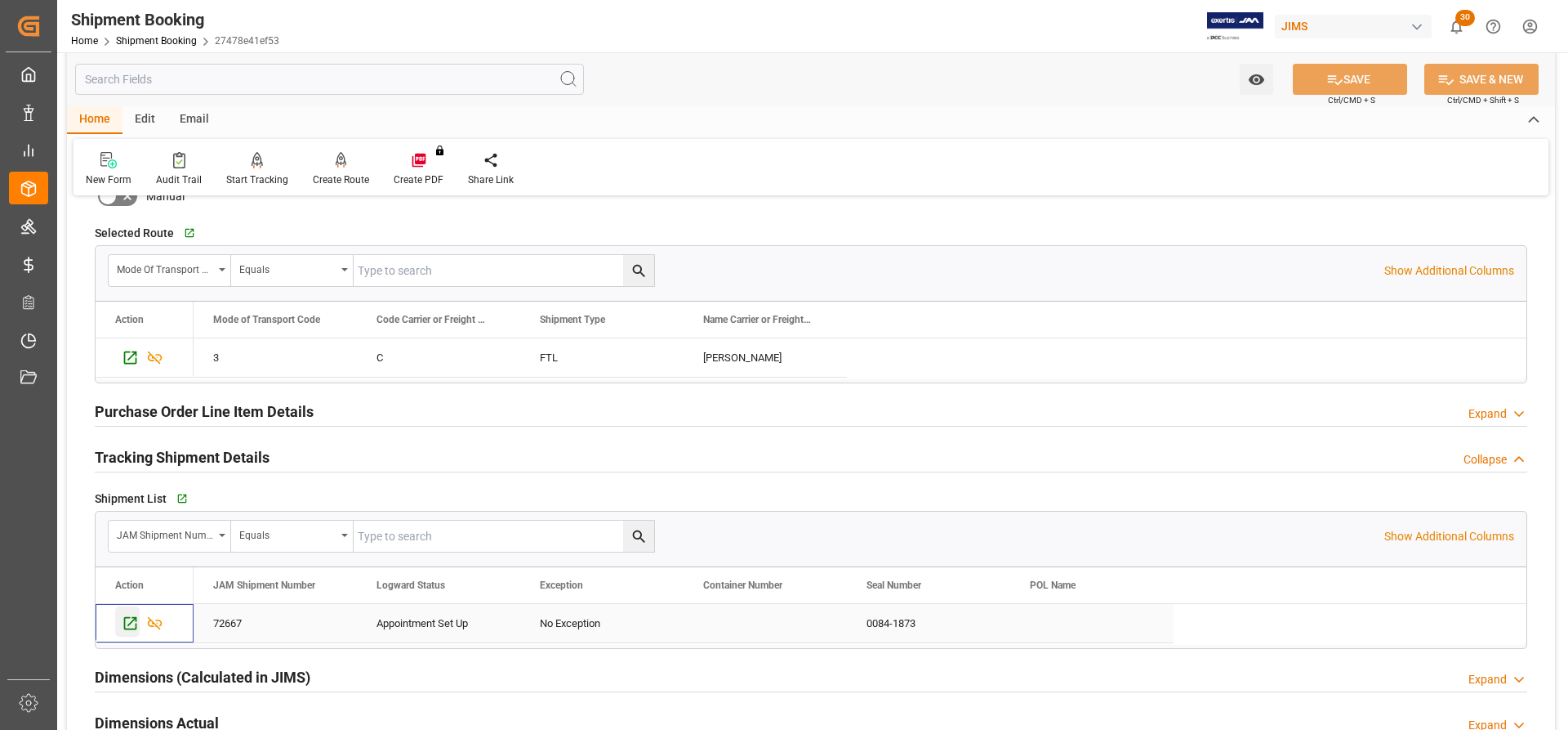
click at [126, 620] on icon "Press SPACE to select this row." at bounding box center [129, 622] width 17 height 17
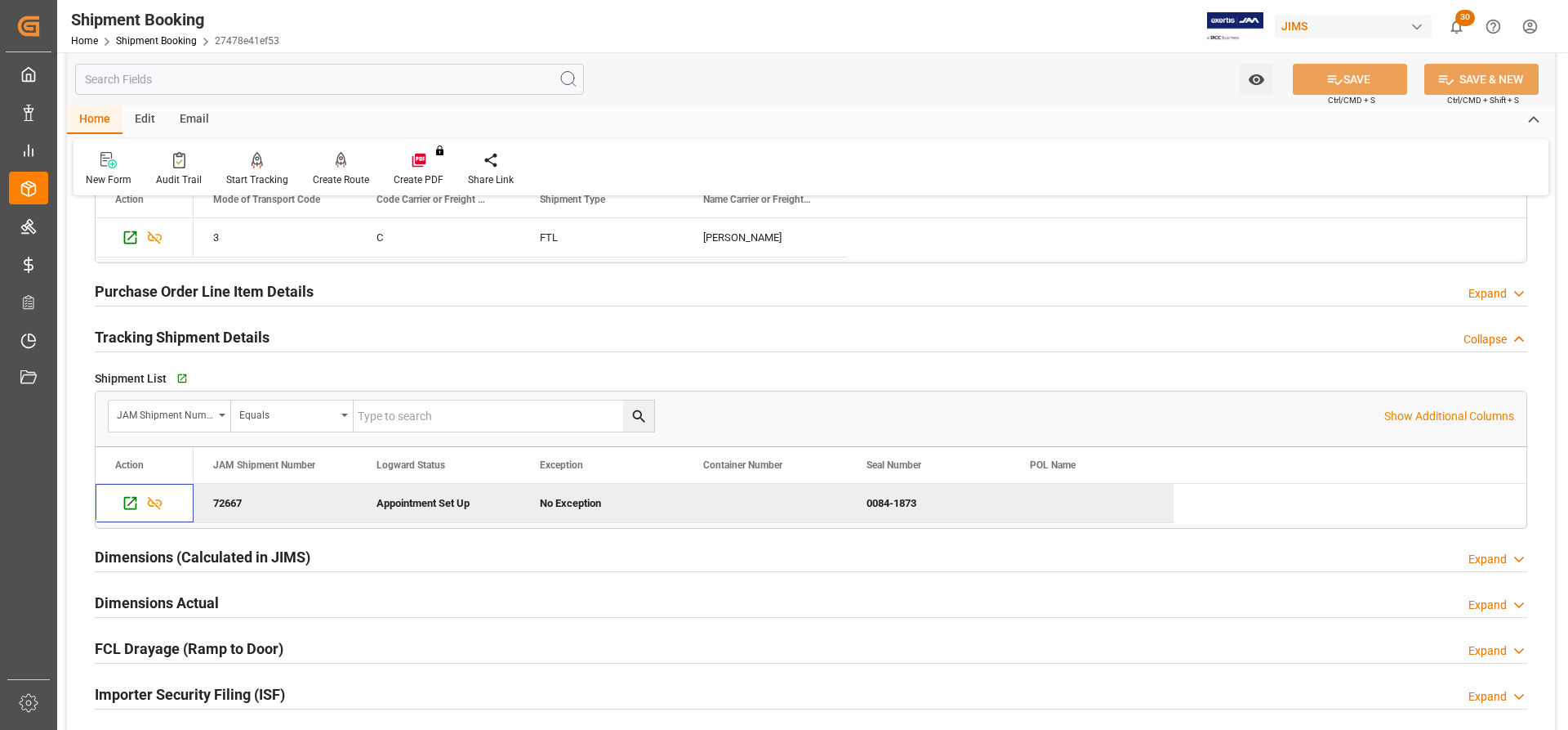
scroll to position [654, 0]
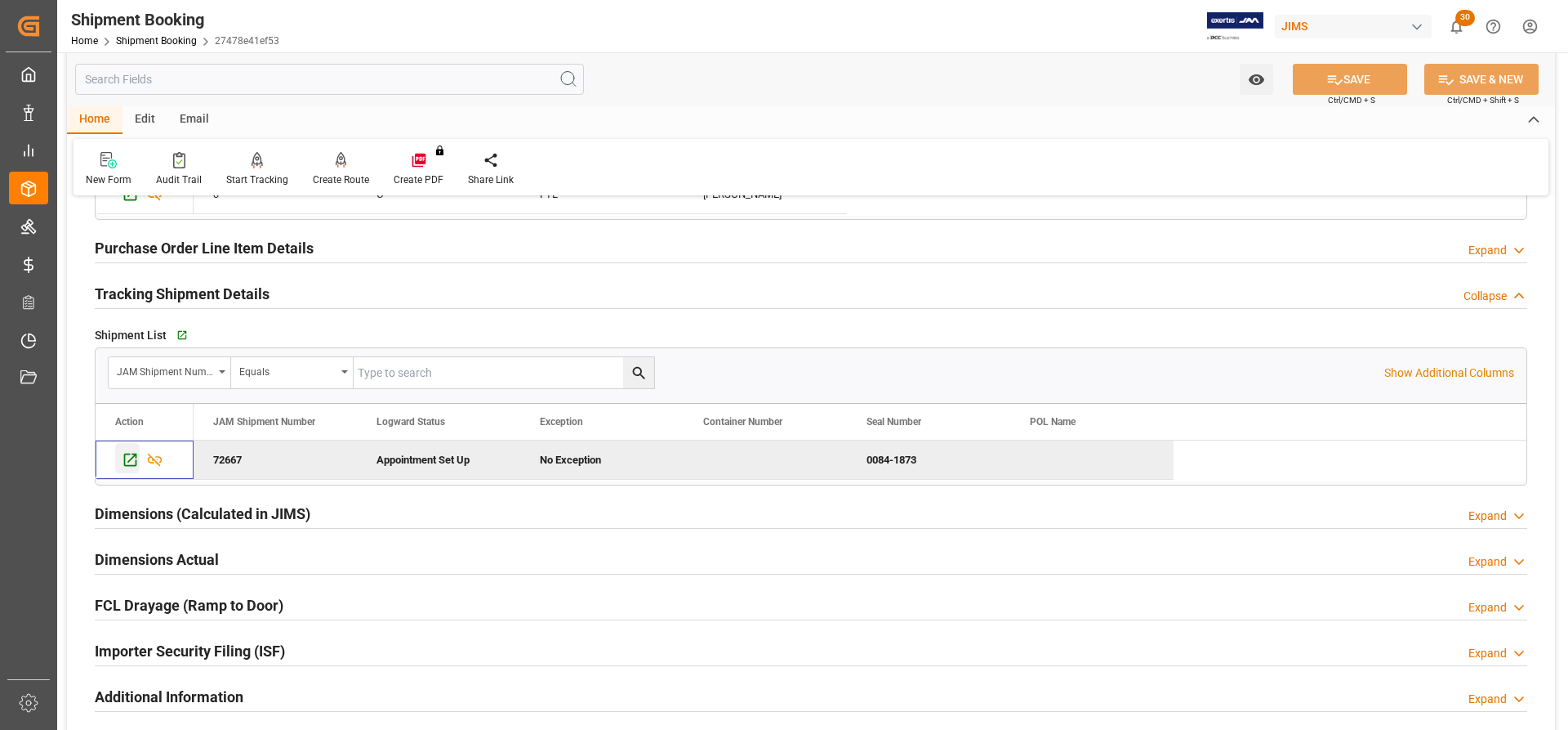
click at [122, 457] on icon "Press SPACE to deselect this row." at bounding box center [129, 459] width 17 height 17
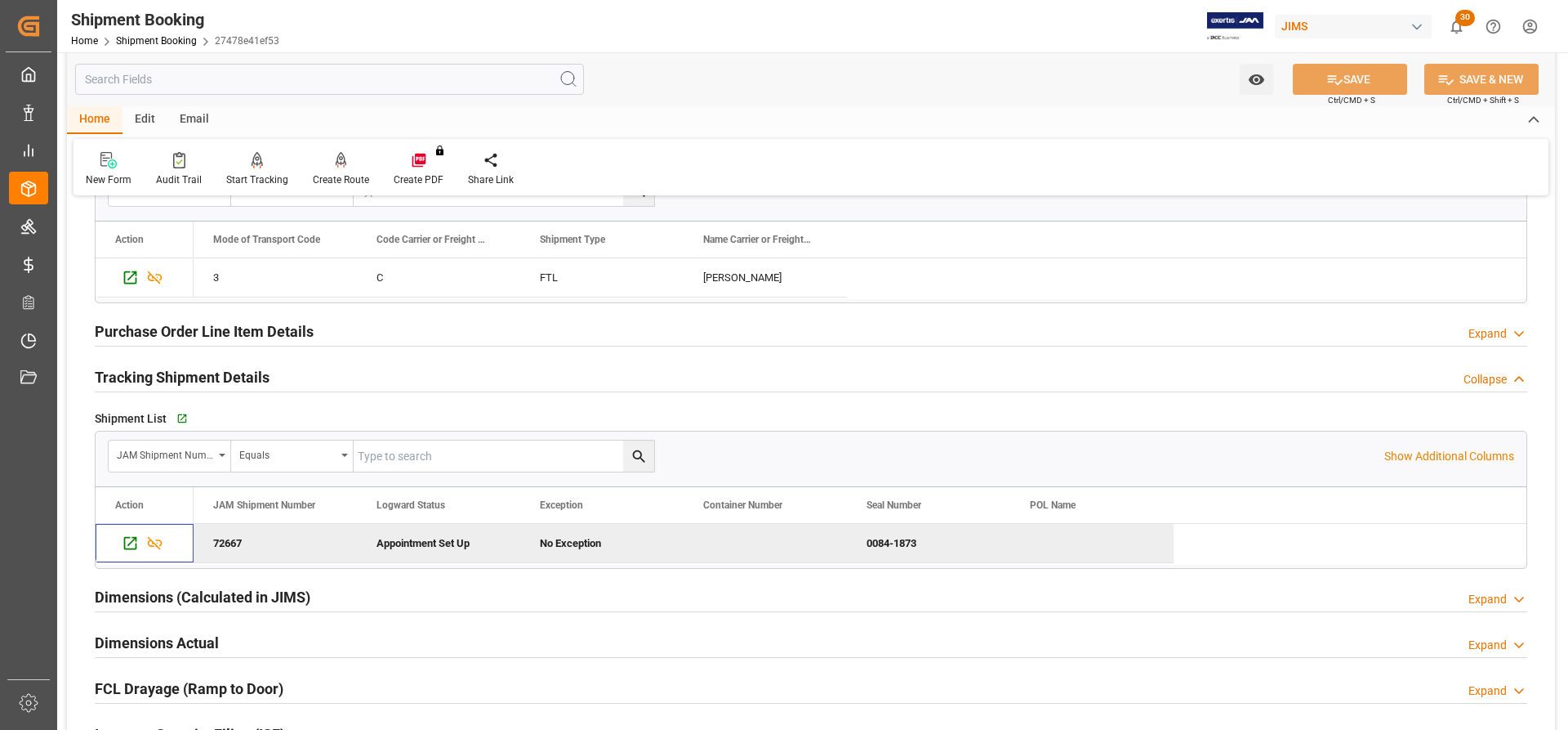
scroll to position [572, 0]
click at [123, 542] on icon "Press SPACE to deselect this row." at bounding box center [129, 541] width 17 height 17
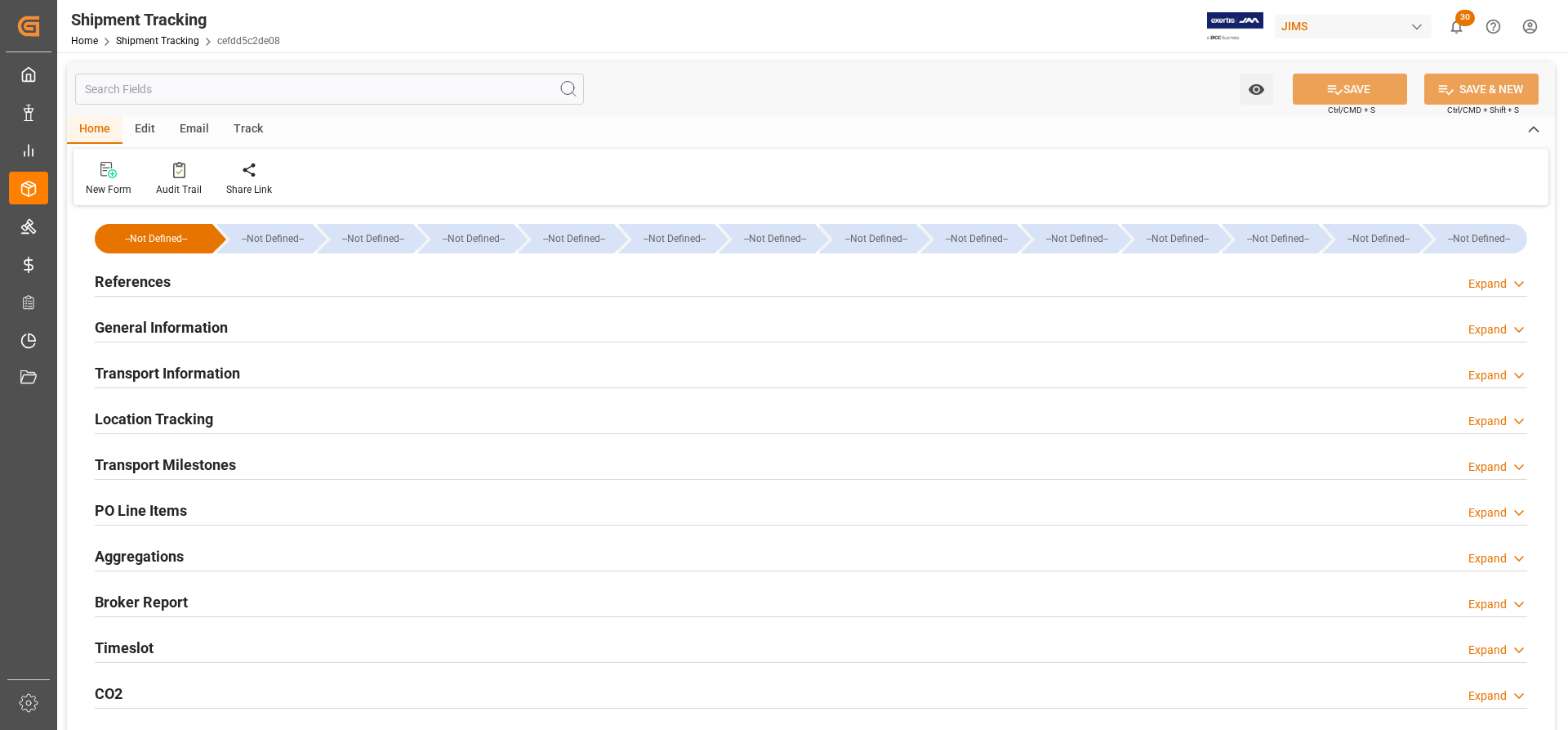
type input "[DATE] 00:00"
type input "20.08.2025 00:00"
type input "21.08.2025 00:00"
type input "26.08.2025"
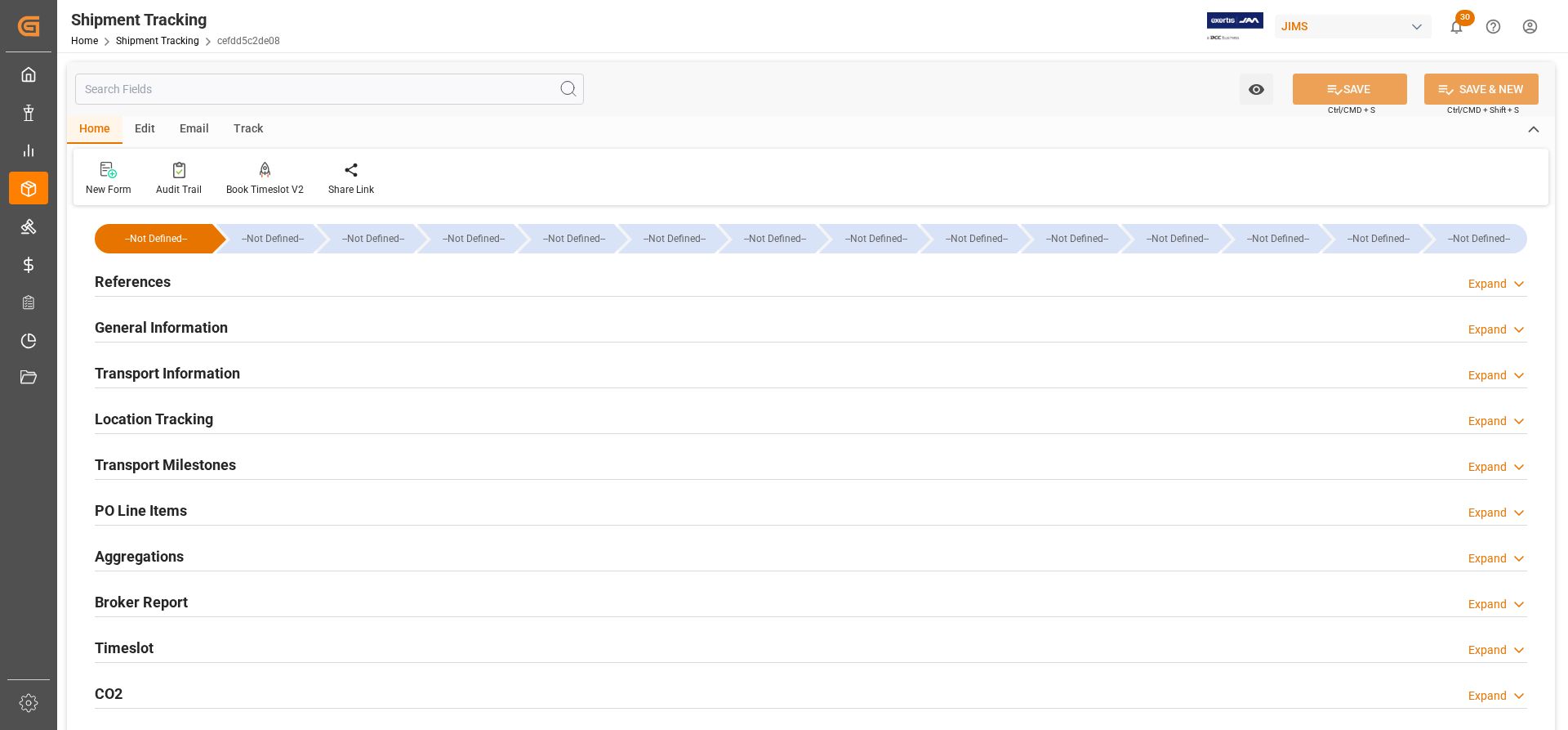
click at [159, 465] on h2 "Transport Milestones" at bounding box center [166, 465] width 141 height 22
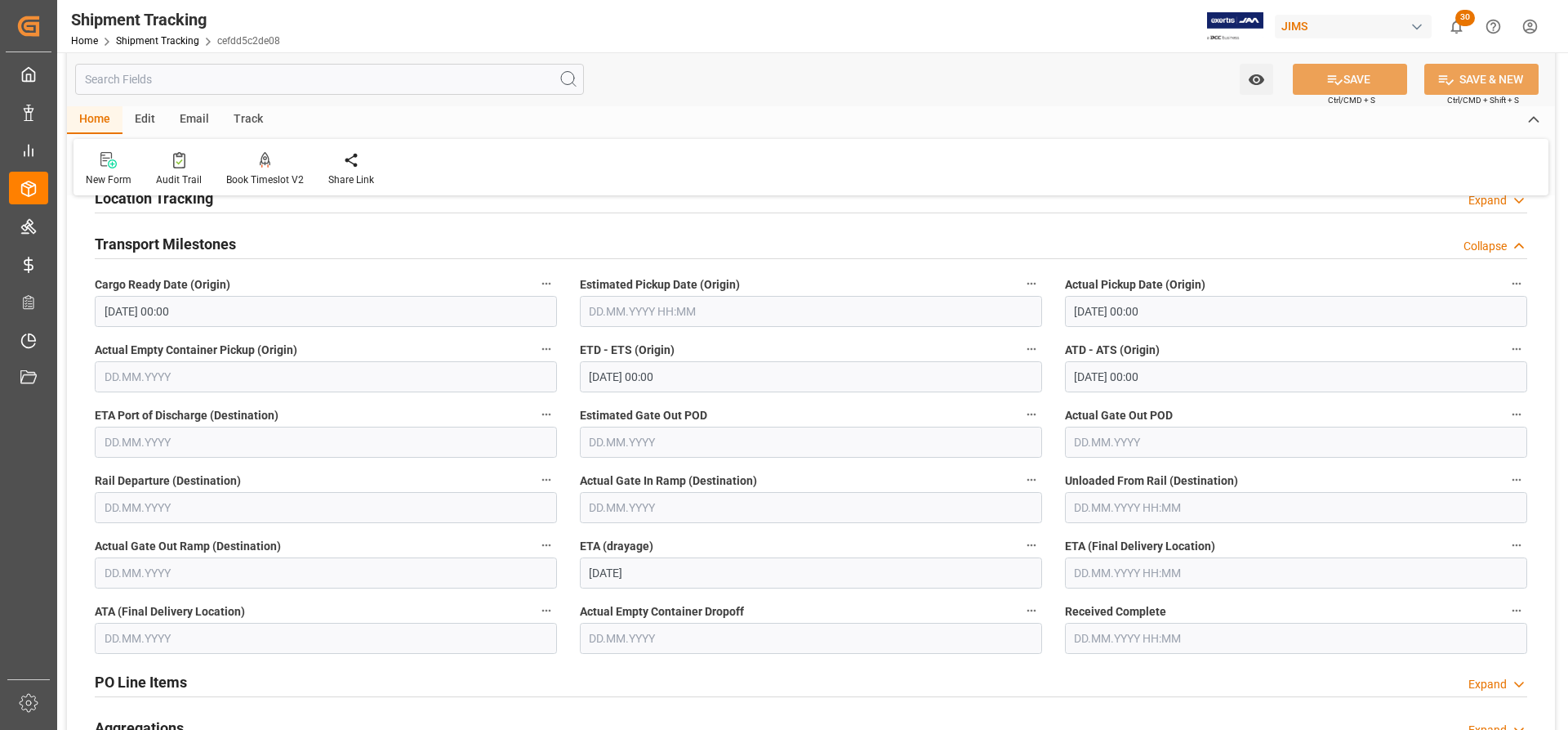
scroll to position [245, 0]
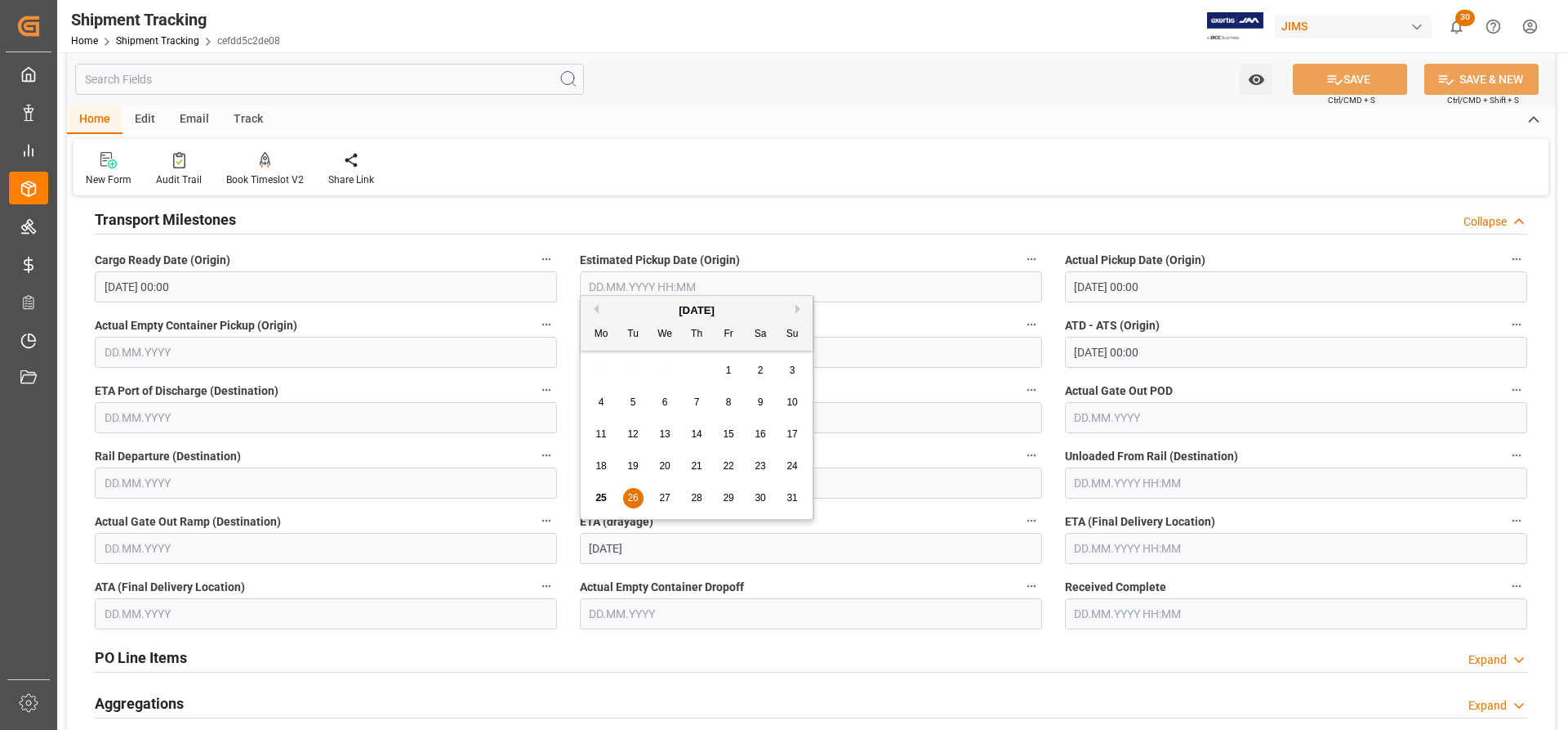
drag, startPoint x: 655, startPoint y: 549, endPoint x: 557, endPoint y: 539, distance: 98.5
click at [557, 539] on div "--Not Defined-- --Not Defined-- --Not Defined-- --Not Defined-- --Not Defined--…" at bounding box center [811, 445] width 1488 height 961
click at [1086, 542] on input "text" at bounding box center [1296, 548] width 463 height 31
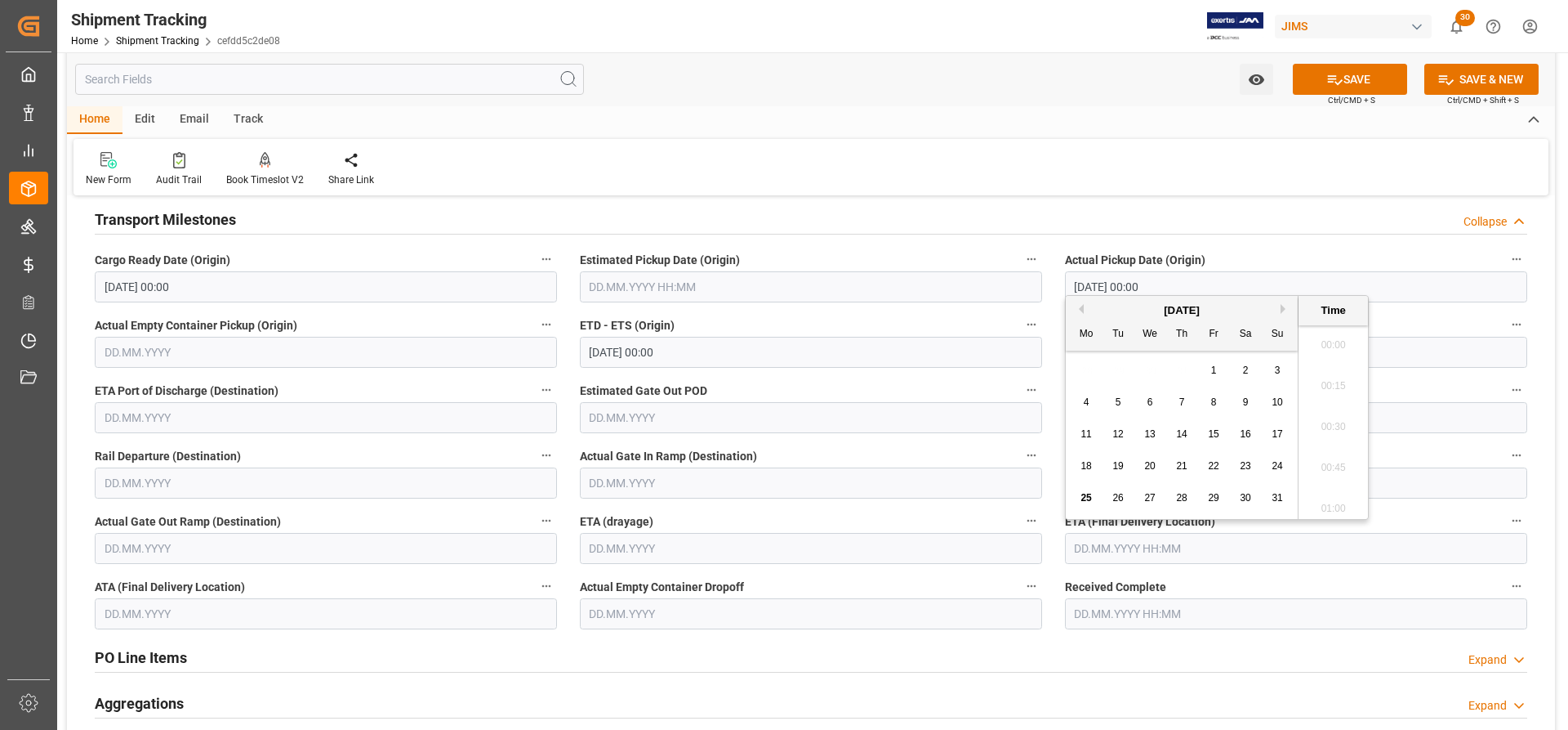
scroll to position [2498, 0]
paste input "26.08.2025"
type input "[DATE] 00:00"
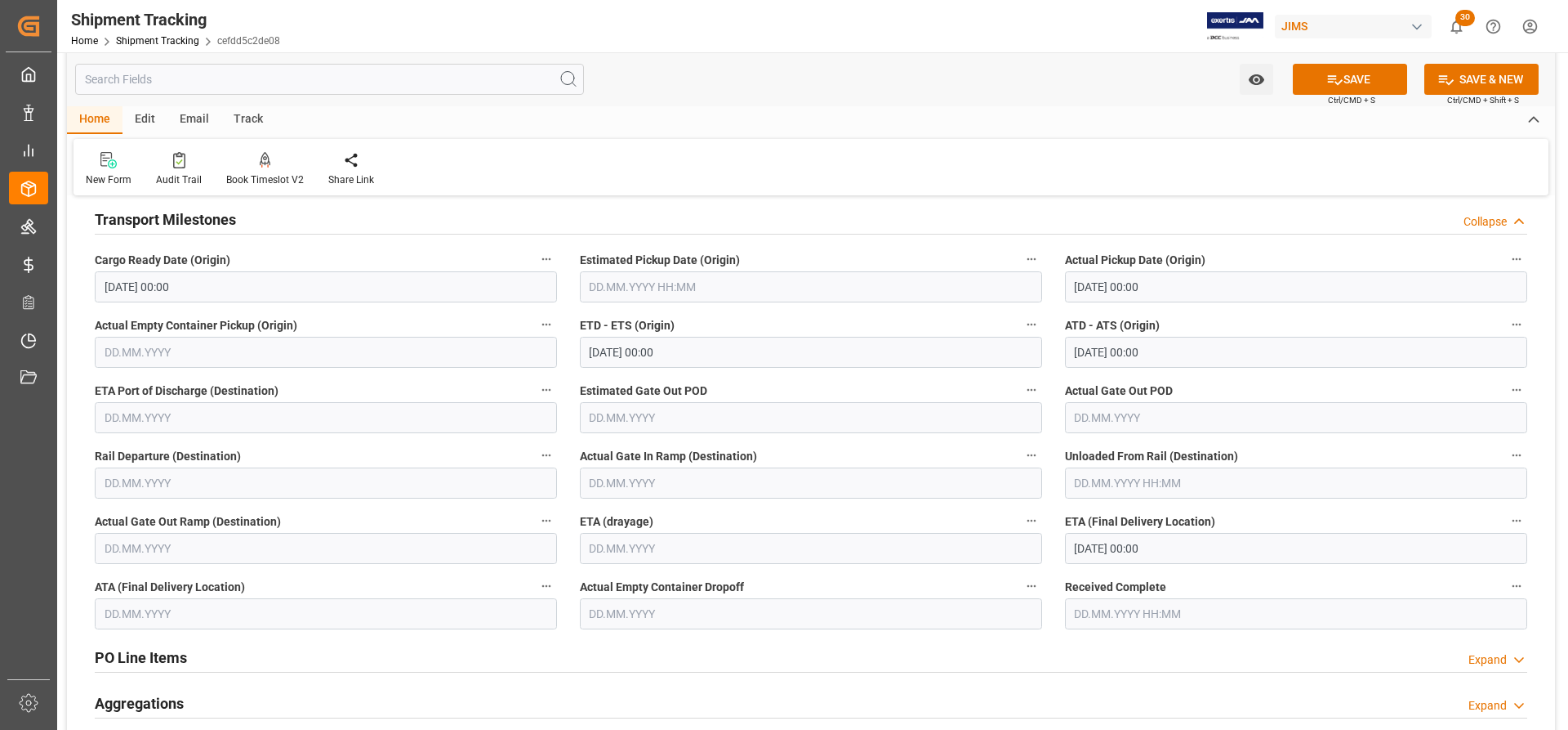
click at [1123, 668] on div "PO Line Items Expand" at bounding box center [811, 656] width 1433 height 31
click at [1363, 77] on button "SAVE" at bounding box center [1350, 79] width 114 height 31
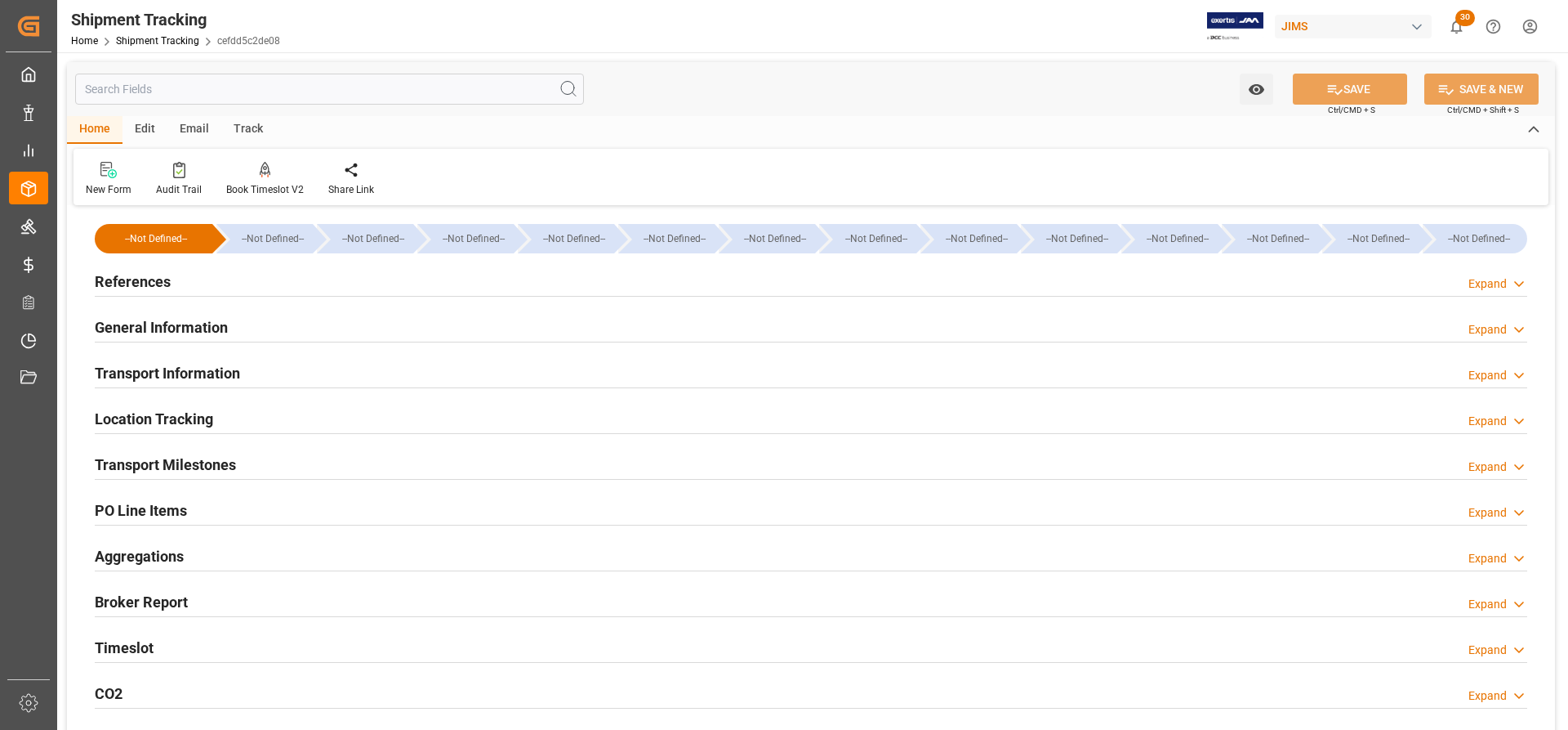
type input "[DATE]"
type input "[DATE] 00:00"
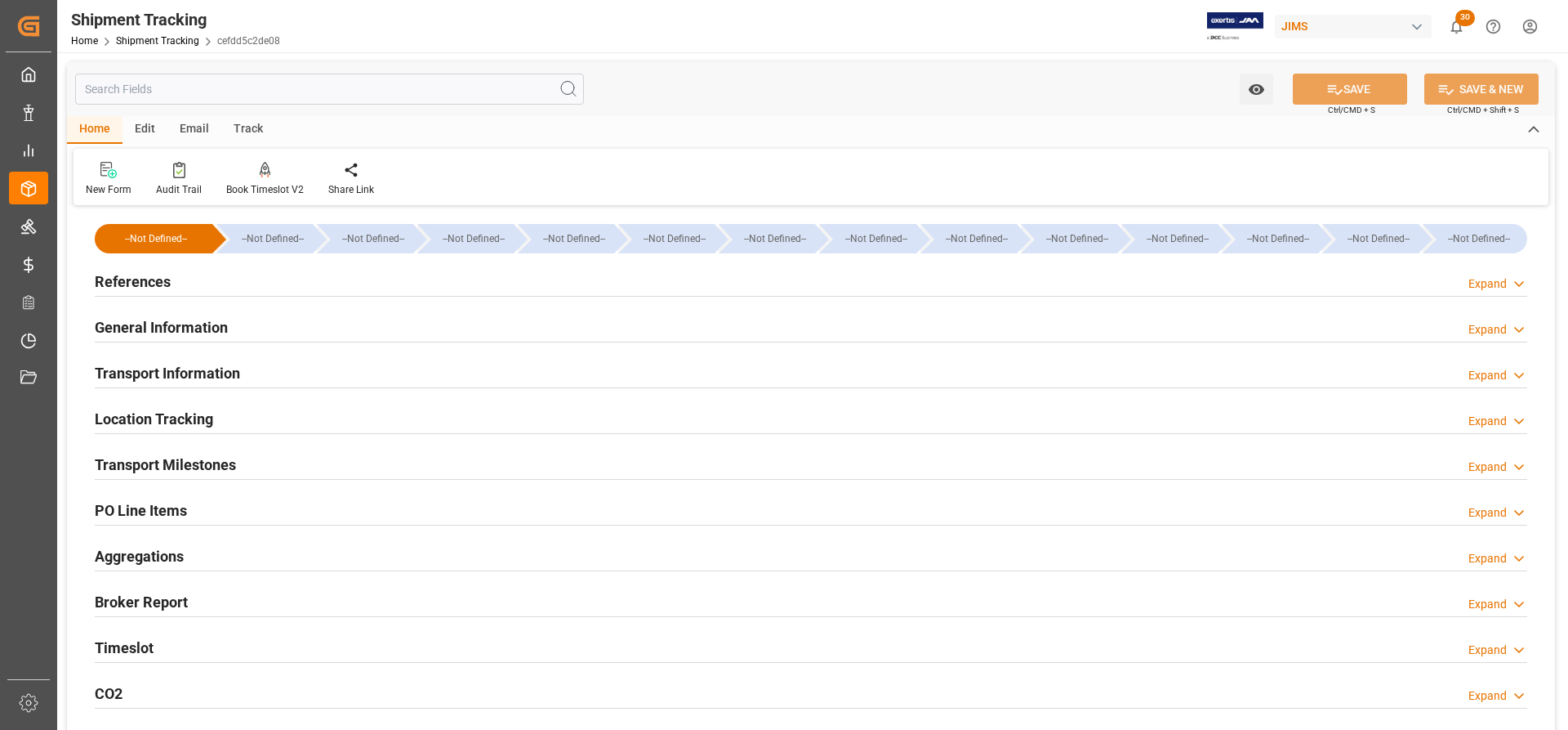
type input "[DATE] 00:00"
click at [123, 275] on h2 "References" at bounding box center [133, 282] width 76 height 22
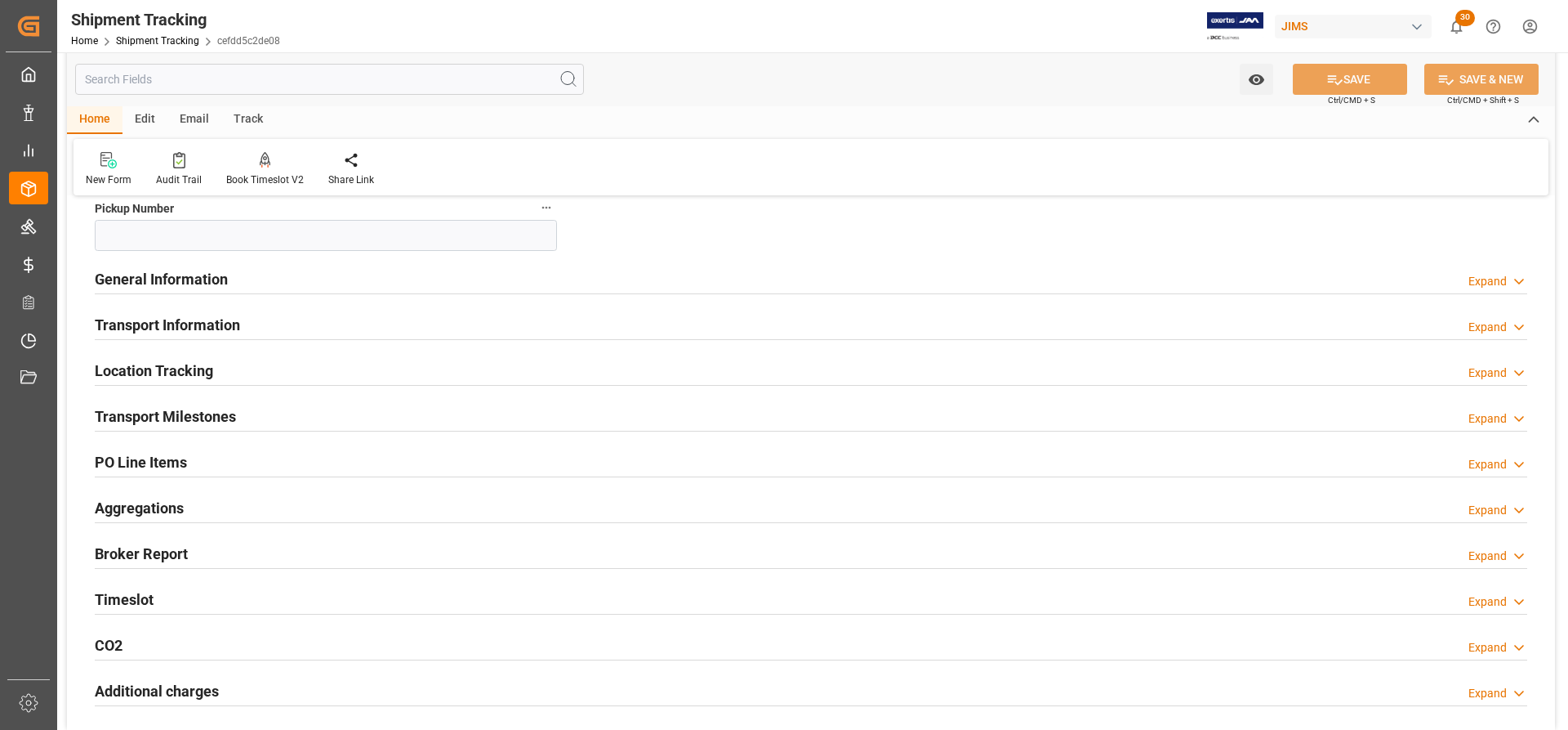
scroll to position [408, 0]
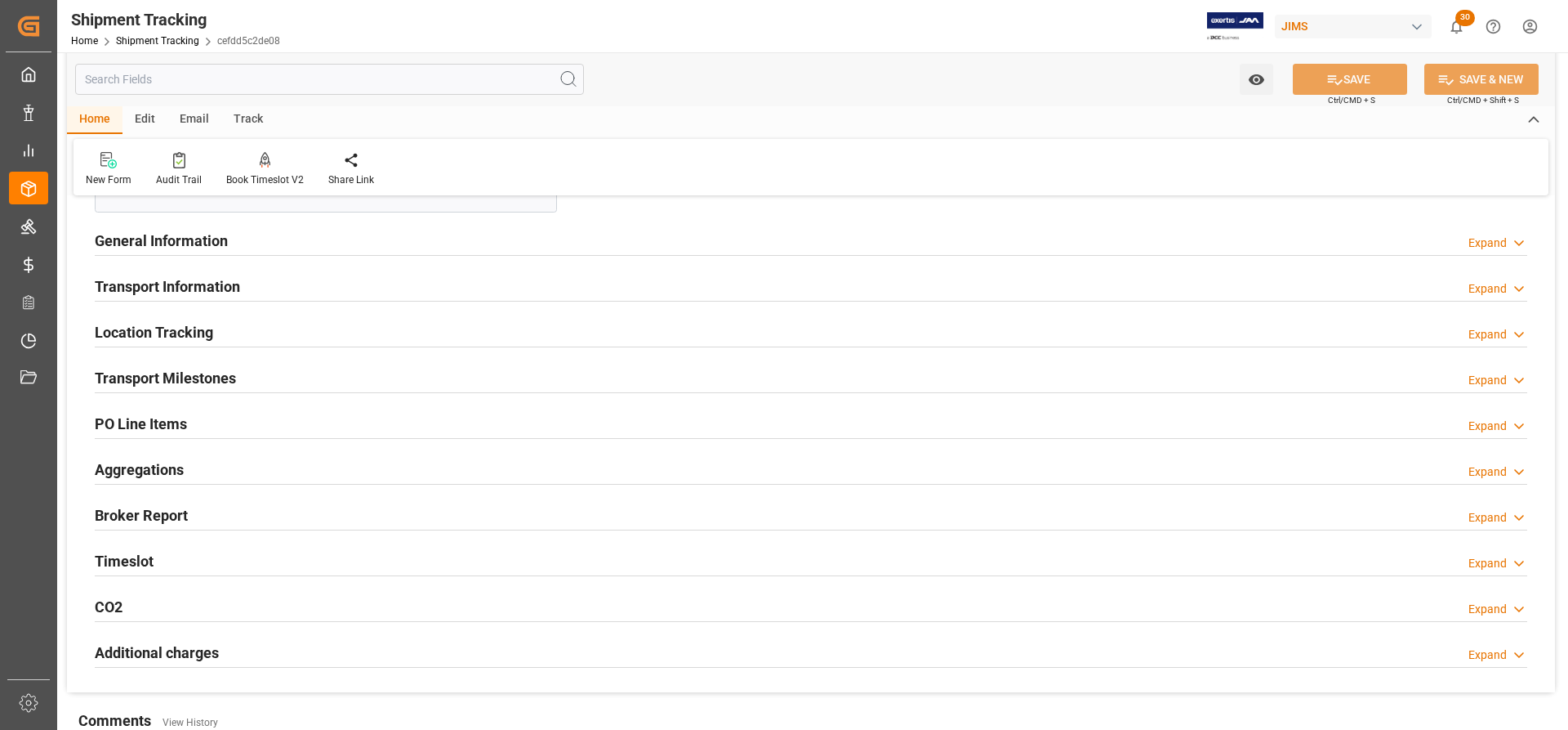
click at [167, 379] on h2 "Transport Milestones" at bounding box center [166, 378] width 141 height 22
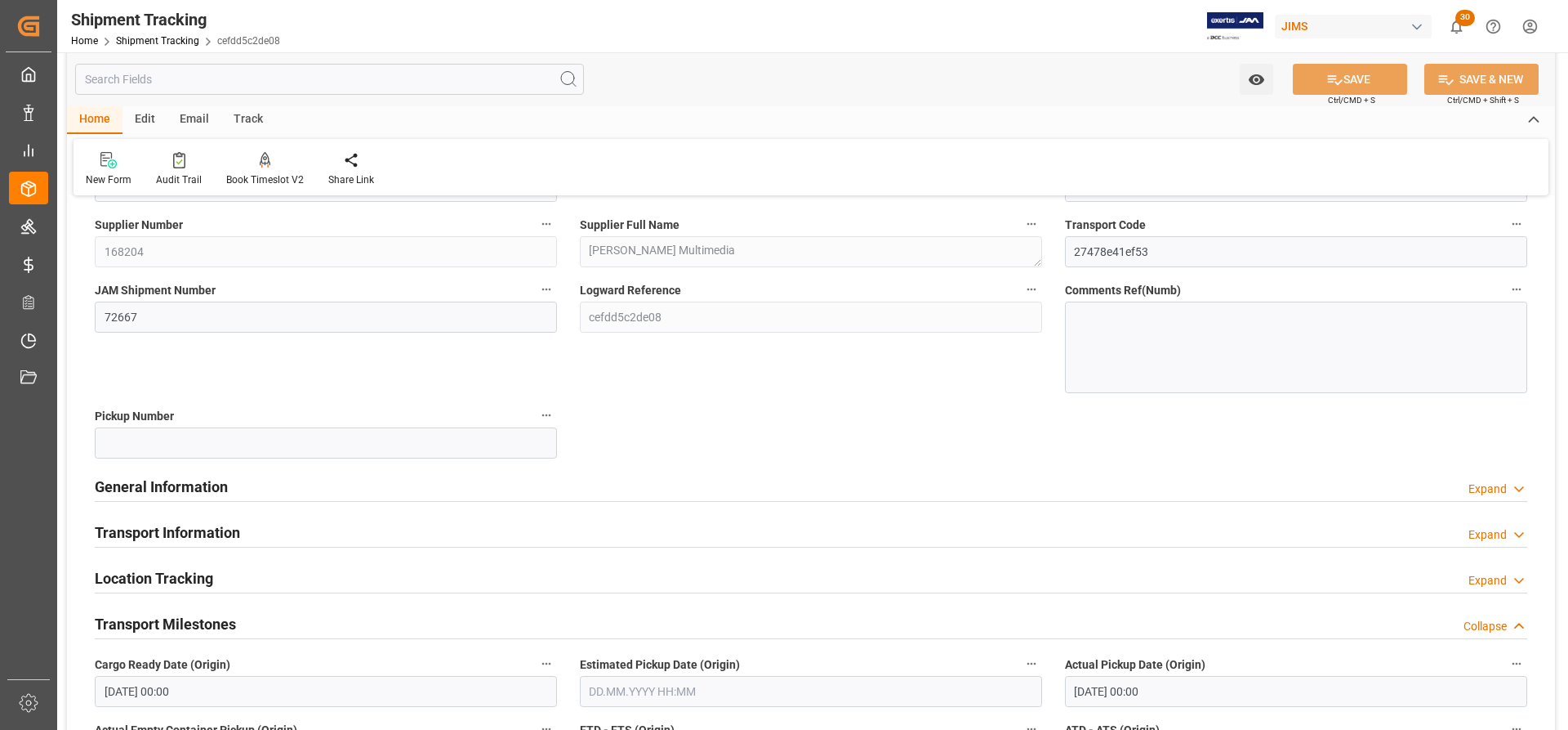
scroll to position [163, 0]
click at [163, 473] on div "General Information" at bounding box center [161, 485] width 133 height 31
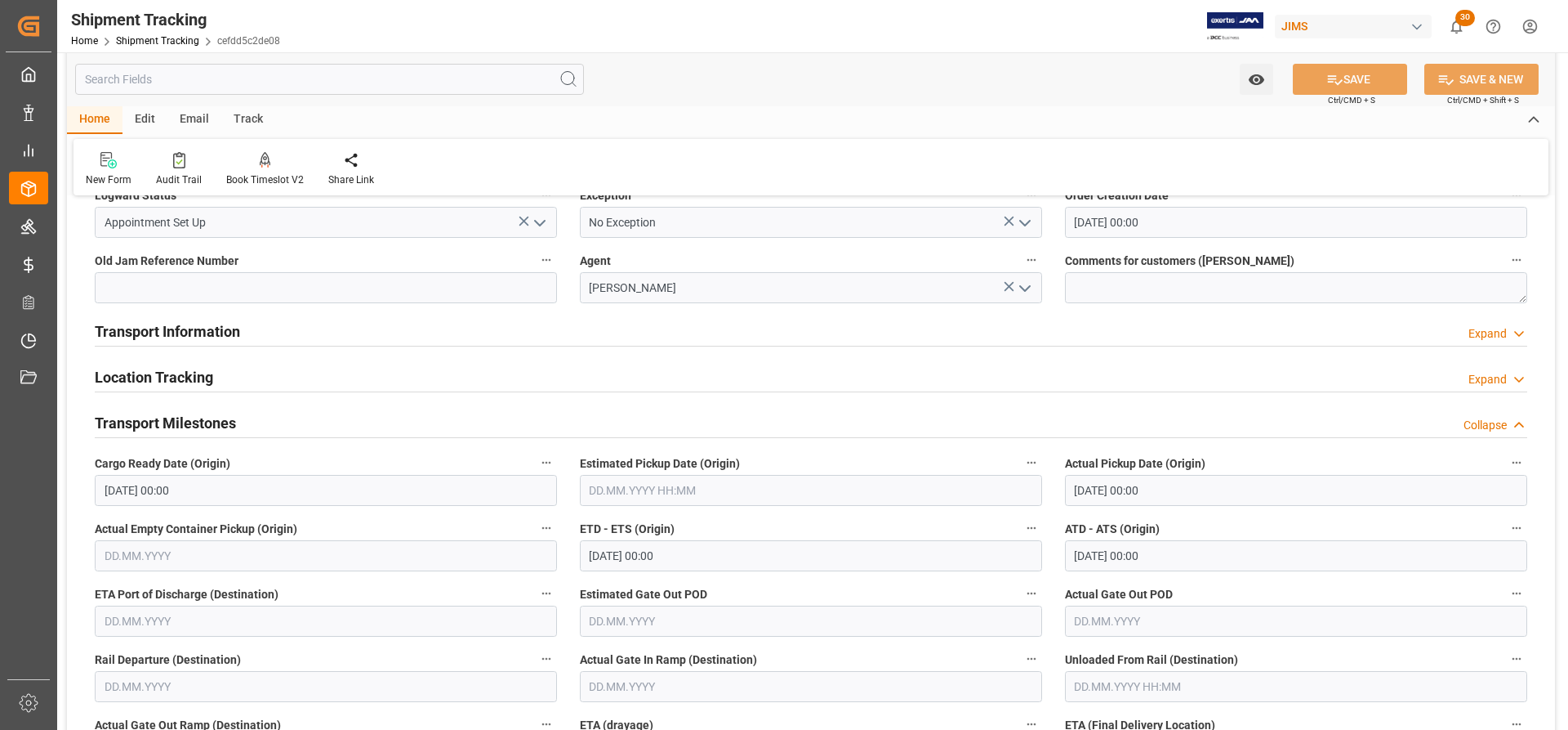
scroll to position [490, 0]
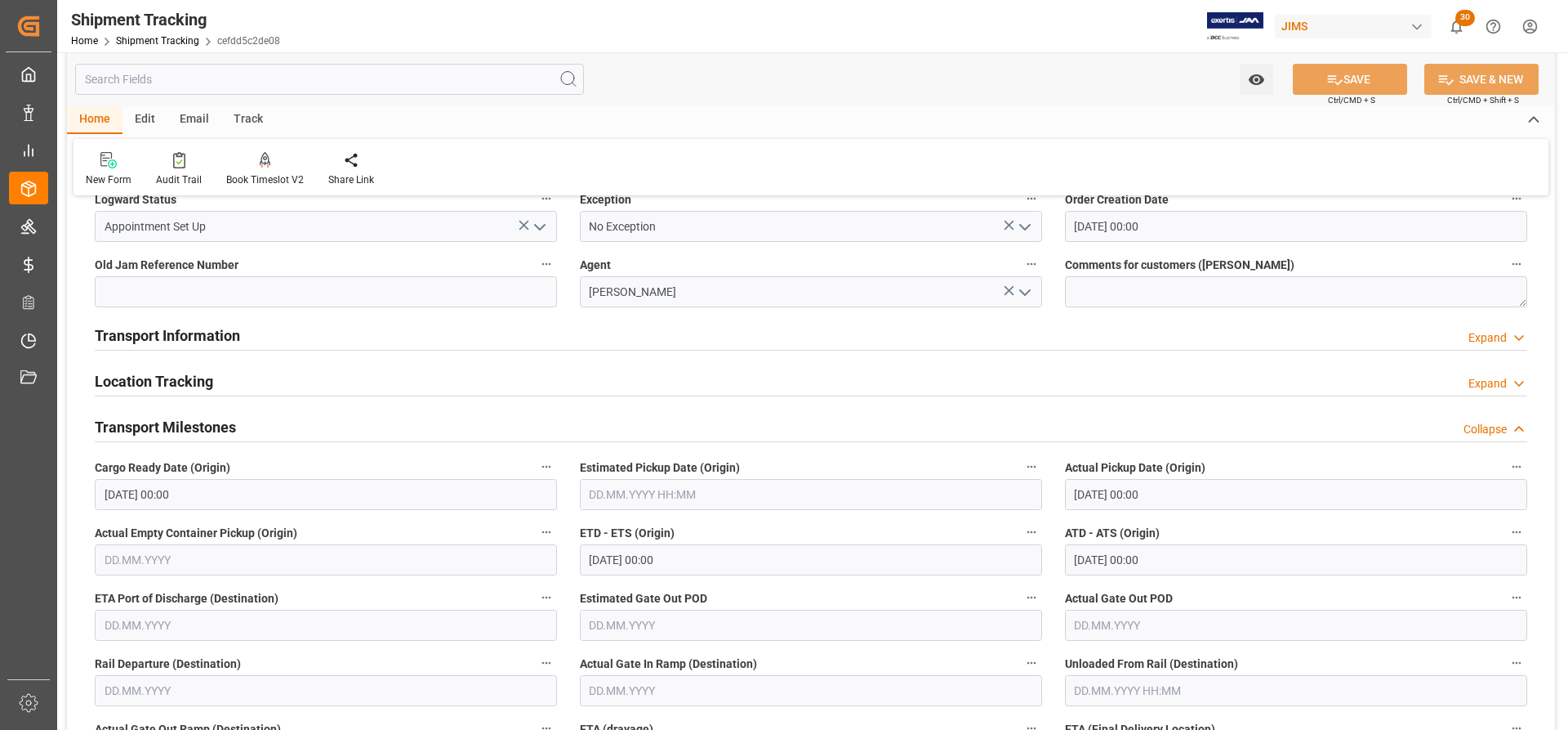
click at [134, 326] on h2 "Transport Information" at bounding box center [167, 335] width 146 height 22
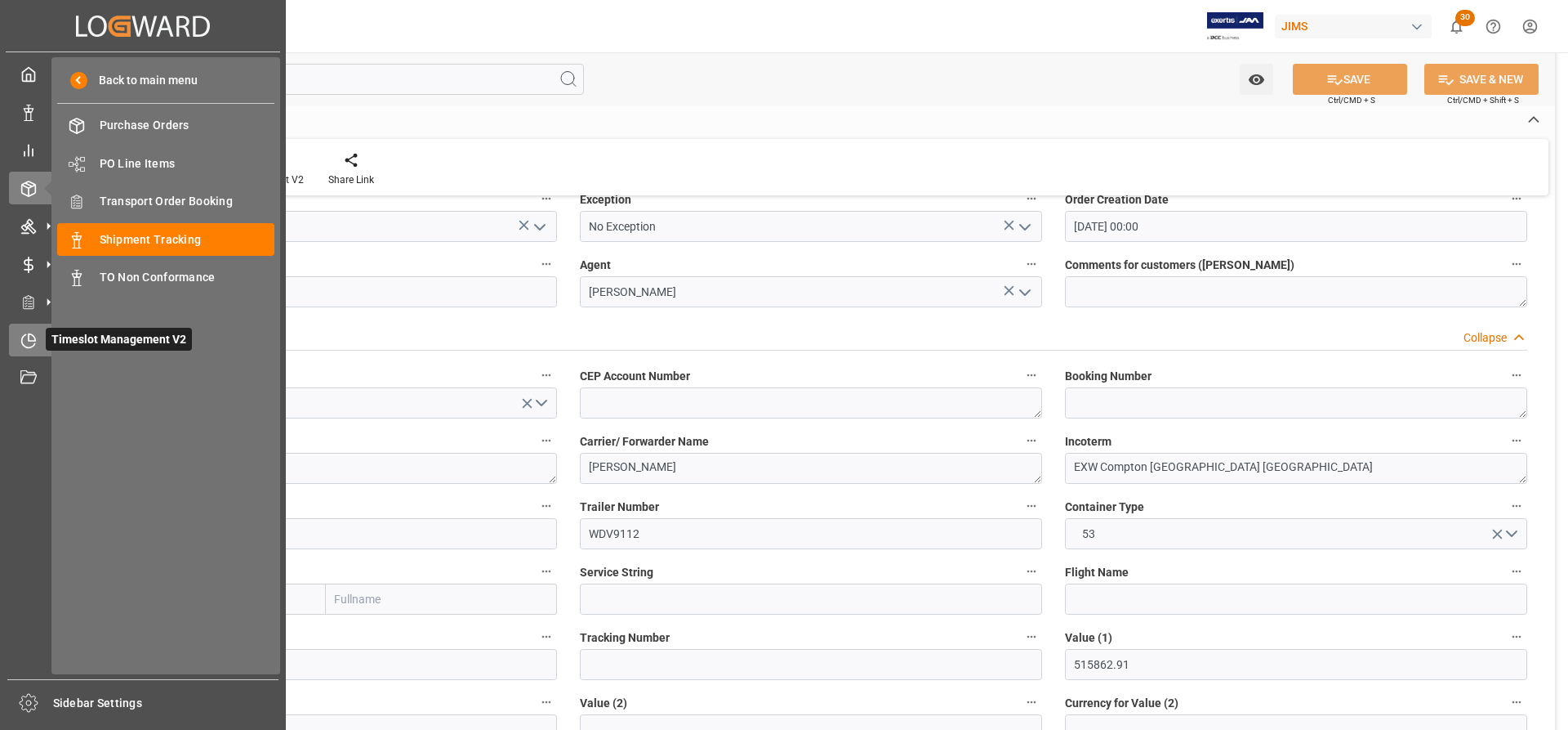
click at [82, 340] on span "Timeslot Management V2" at bounding box center [120, 339] width 147 height 23
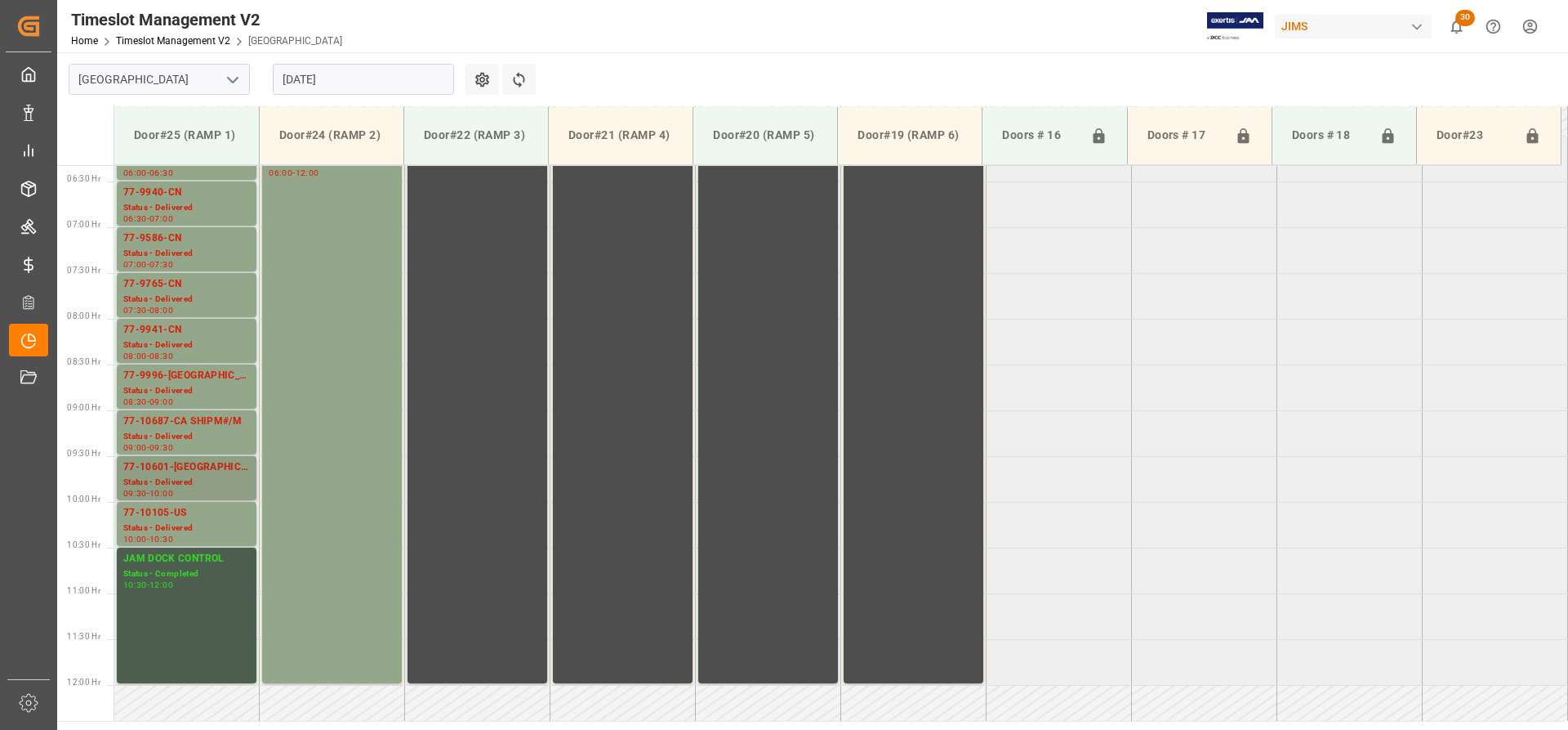
scroll to position [654, 0]
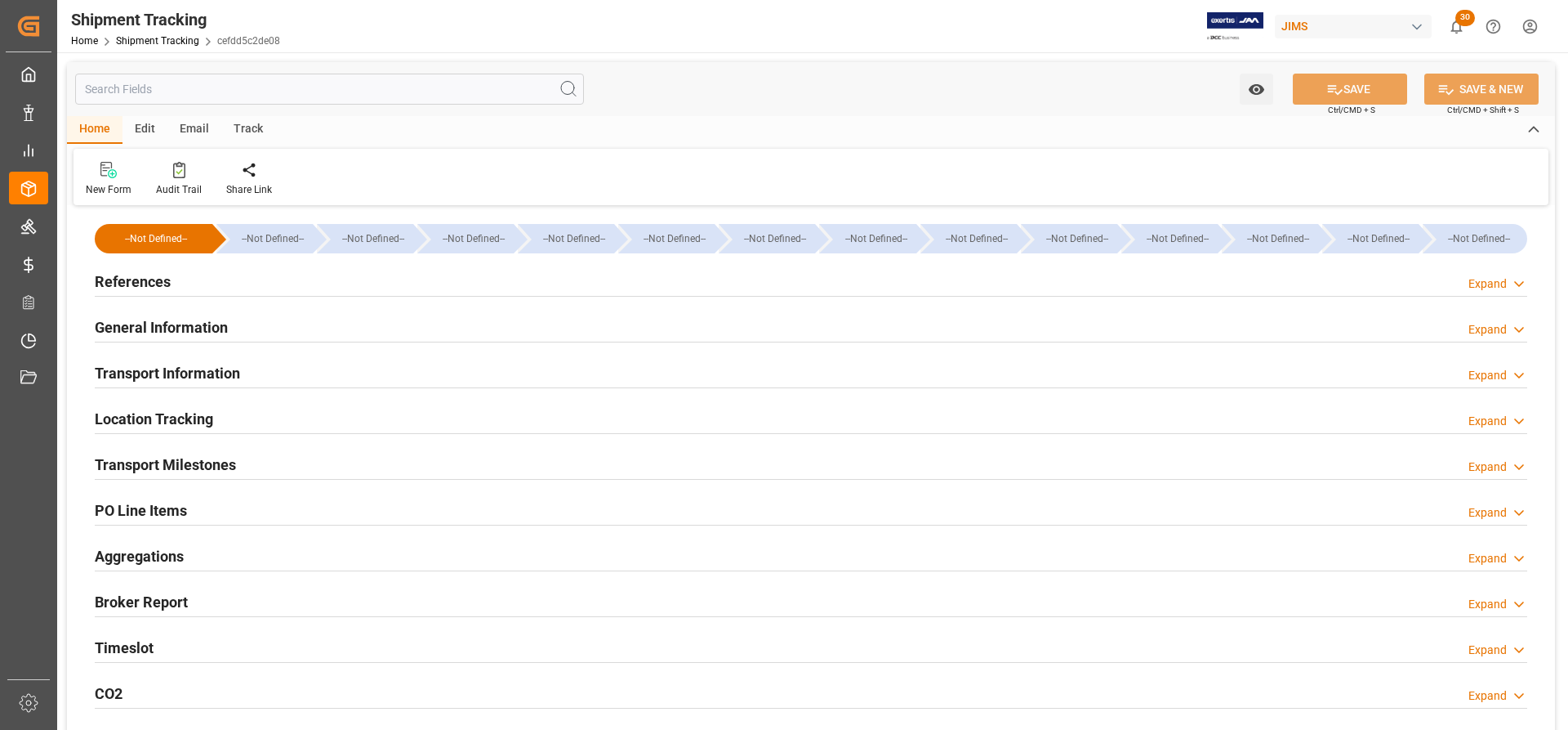
type input "[DATE] 00:00"
click at [173, 469] on h2 "Transport Milestones" at bounding box center [166, 465] width 141 height 22
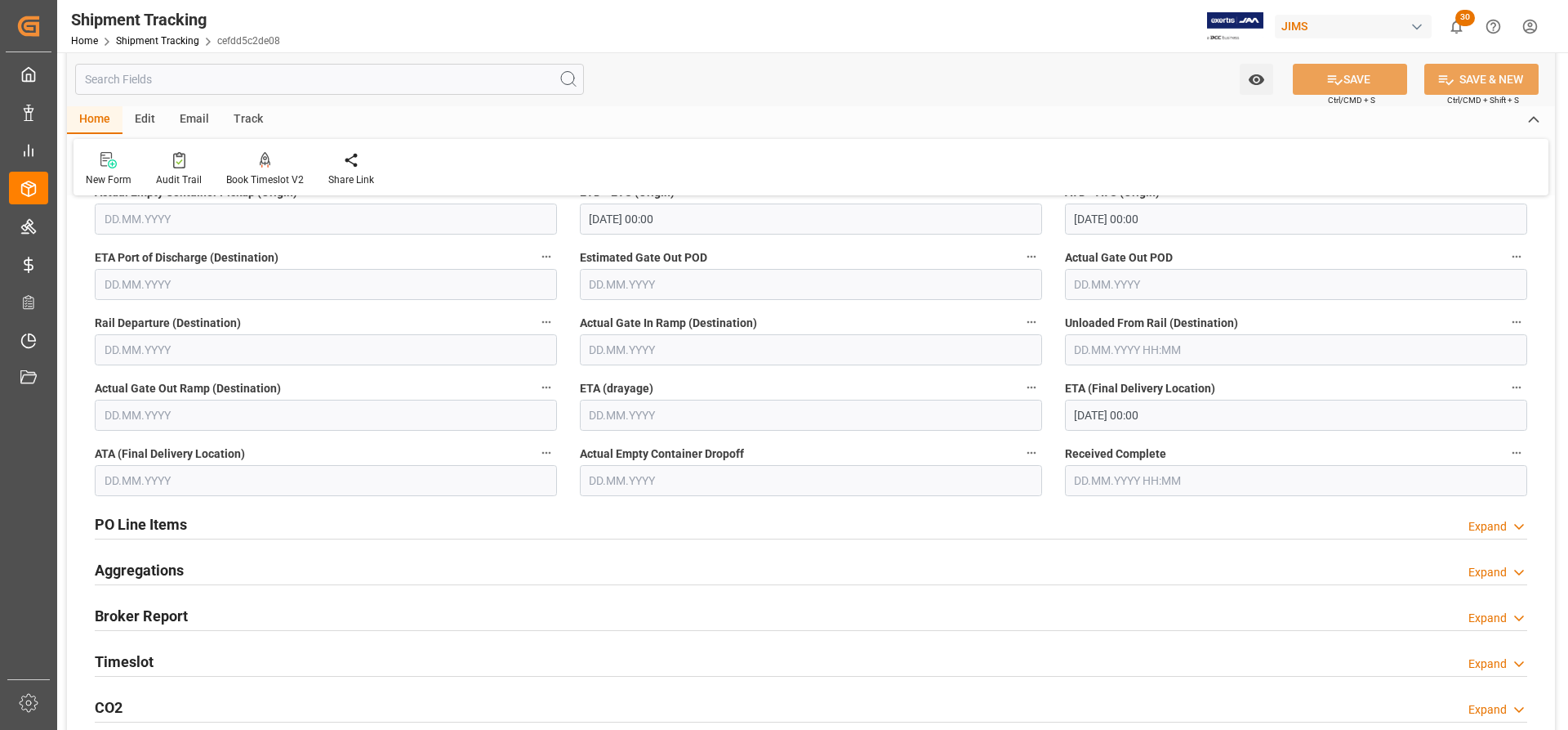
scroll to position [408, 0]
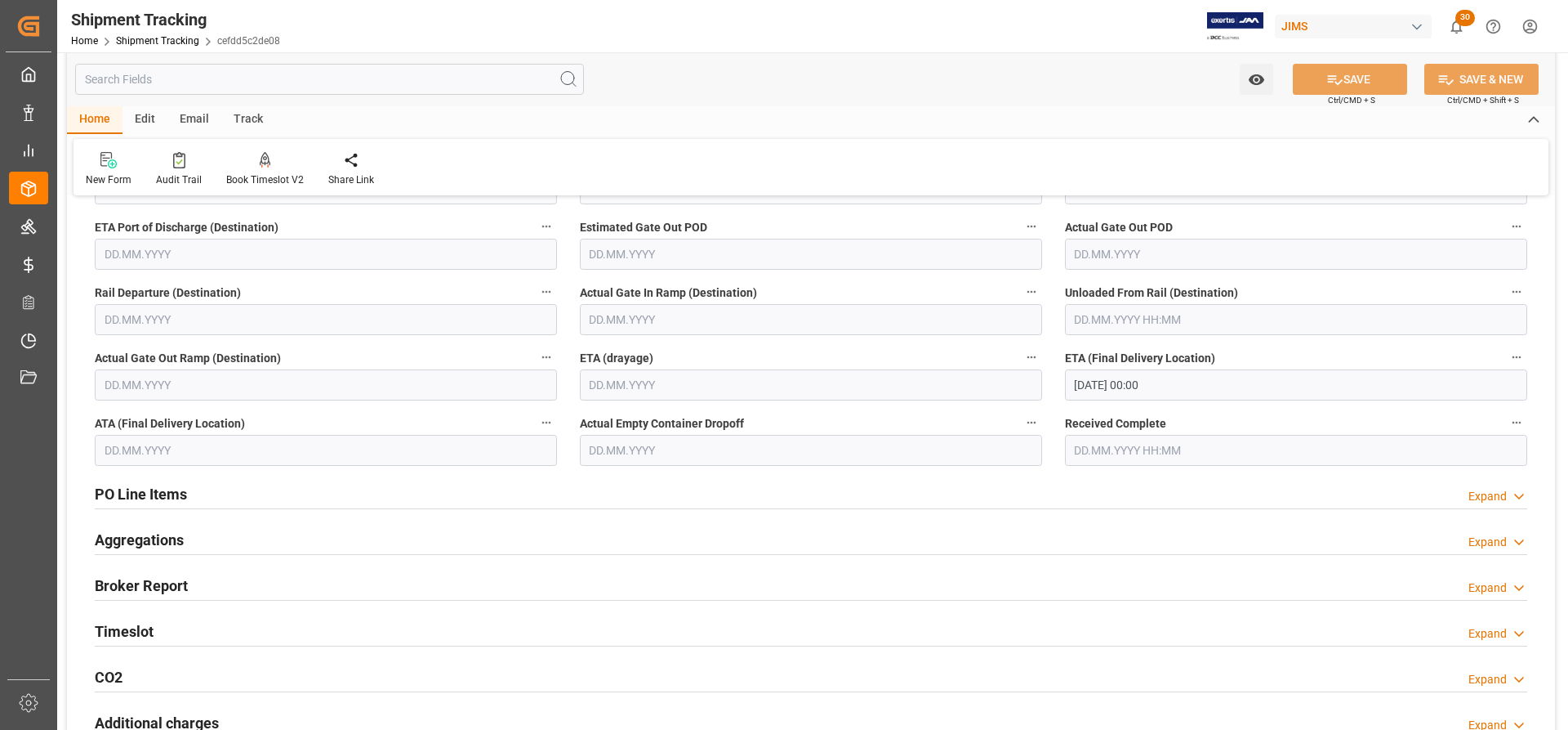
click at [1146, 384] on input "[DATE] 00:00" at bounding box center [1296, 385] width 463 height 31
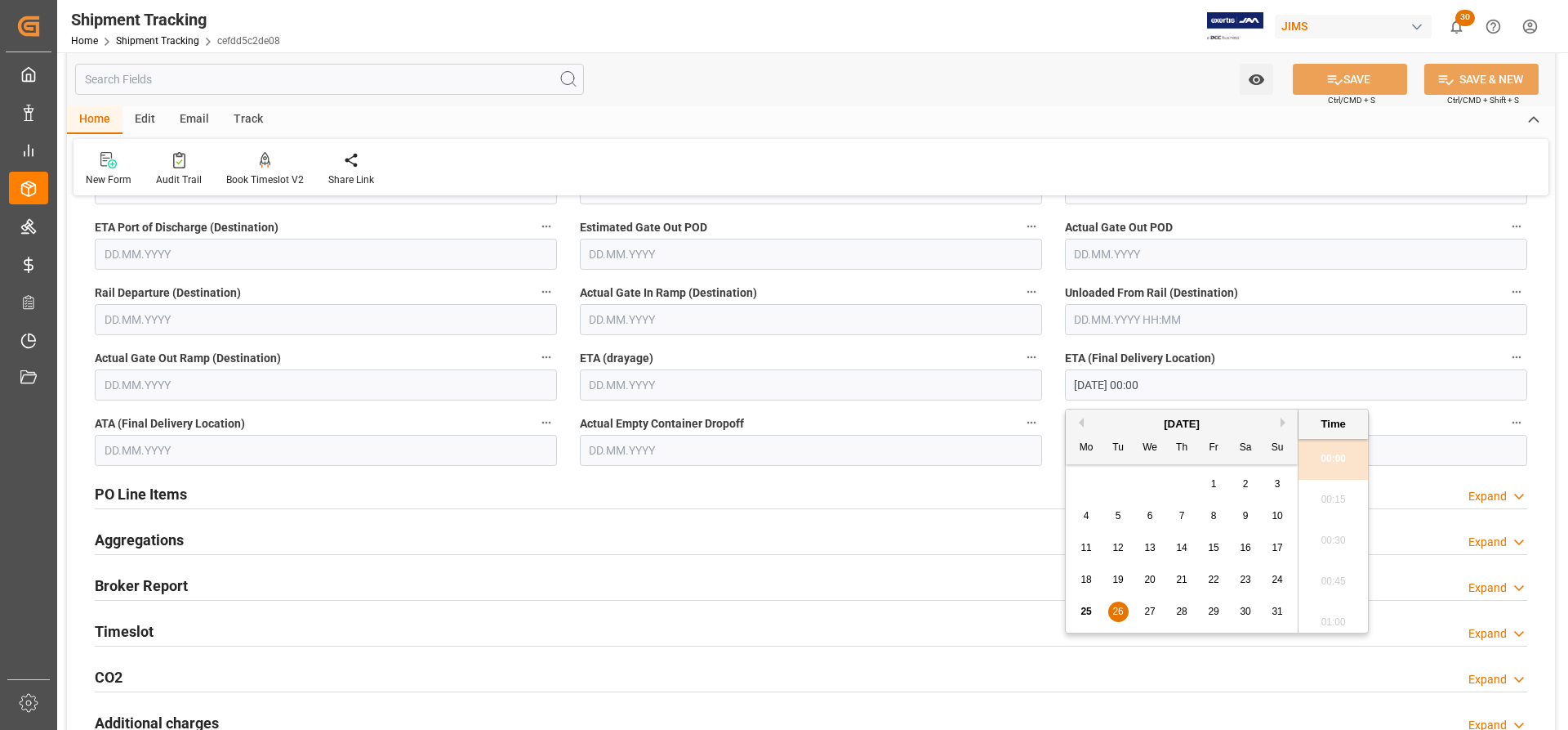
click at [1090, 610] on span "25" at bounding box center [1086, 611] width 11 height 12
type input "[DATE] 00:00"
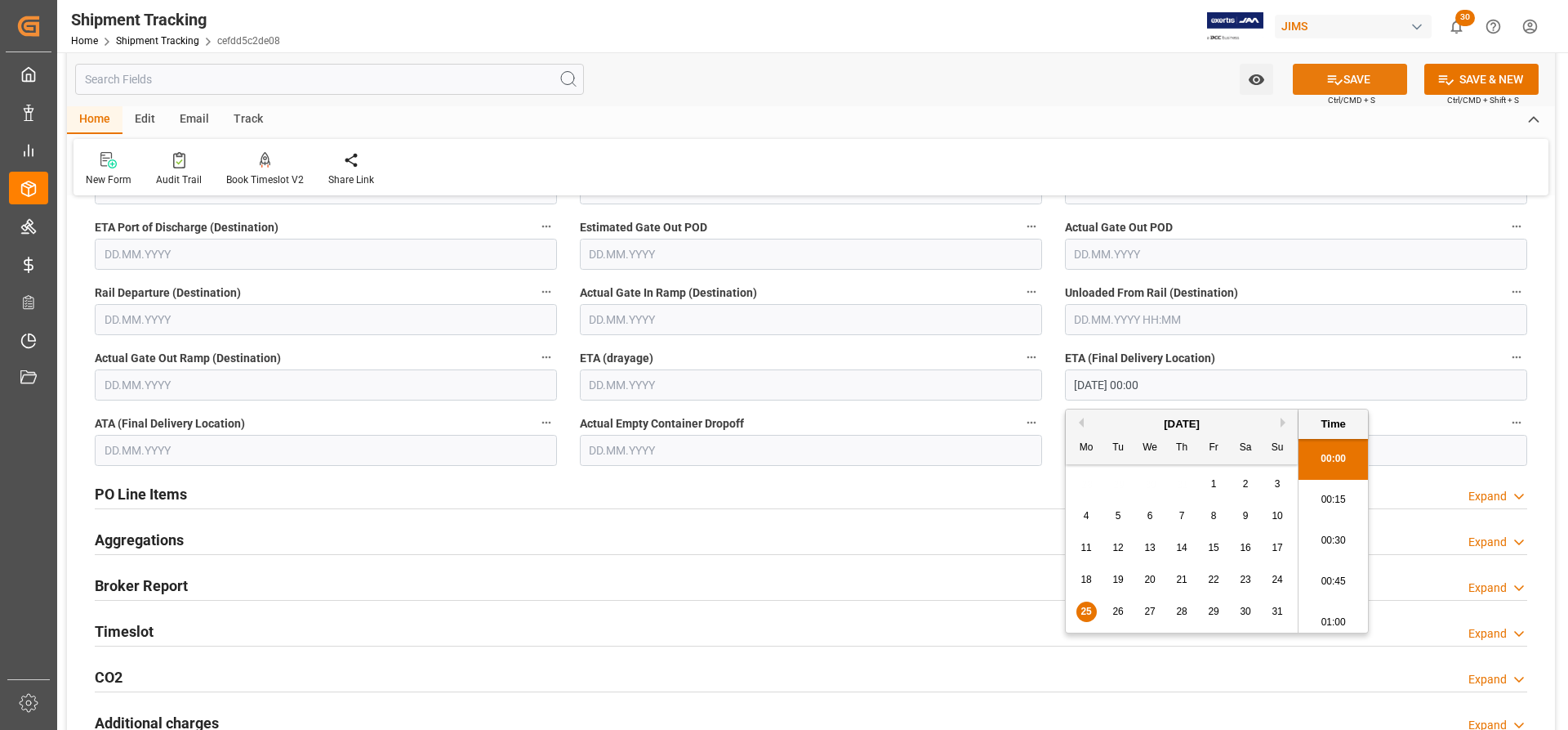
click at [1360, 82] on button "SAVE" at bounding box center [1350, 79] width 114 height 31
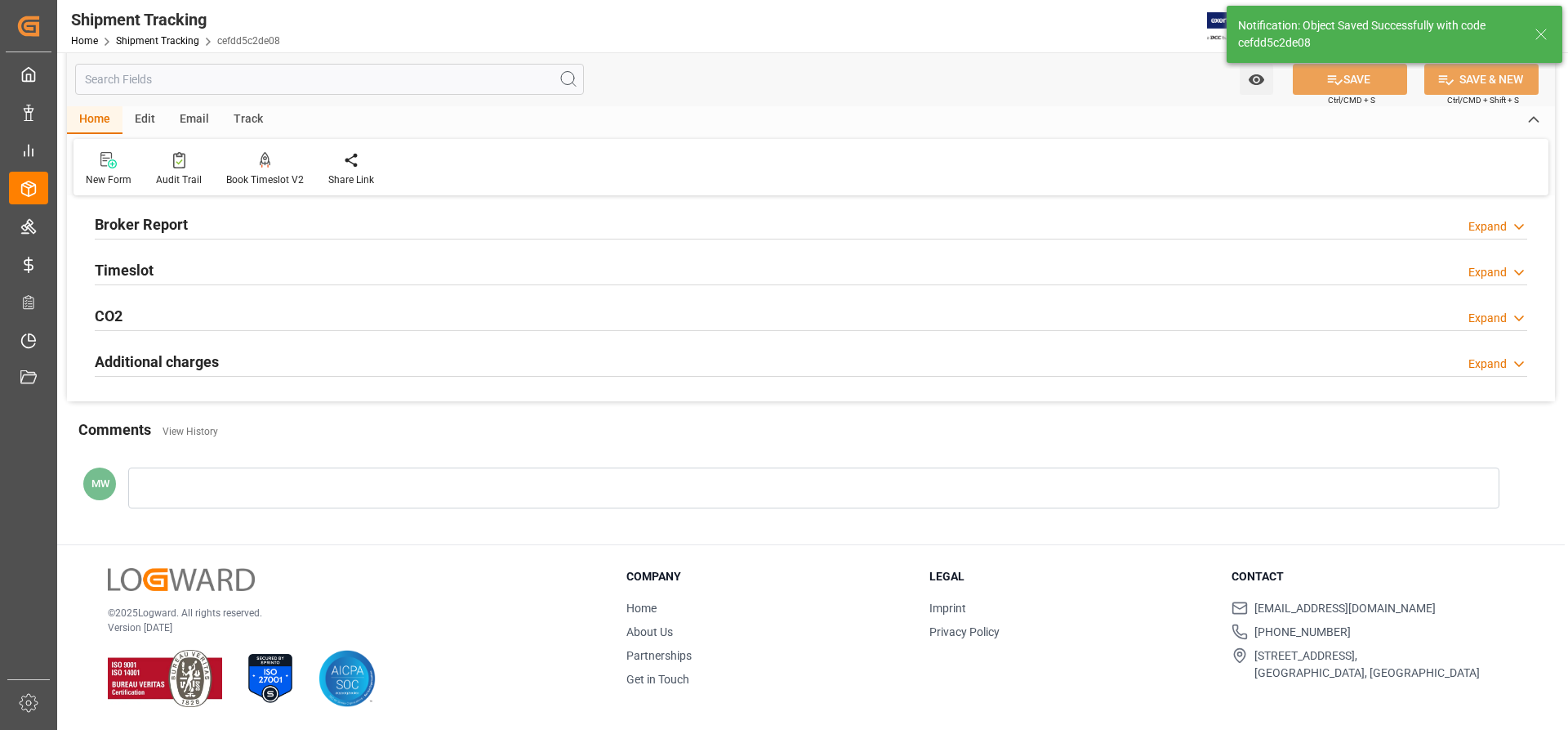
scroll to position [378, 0]
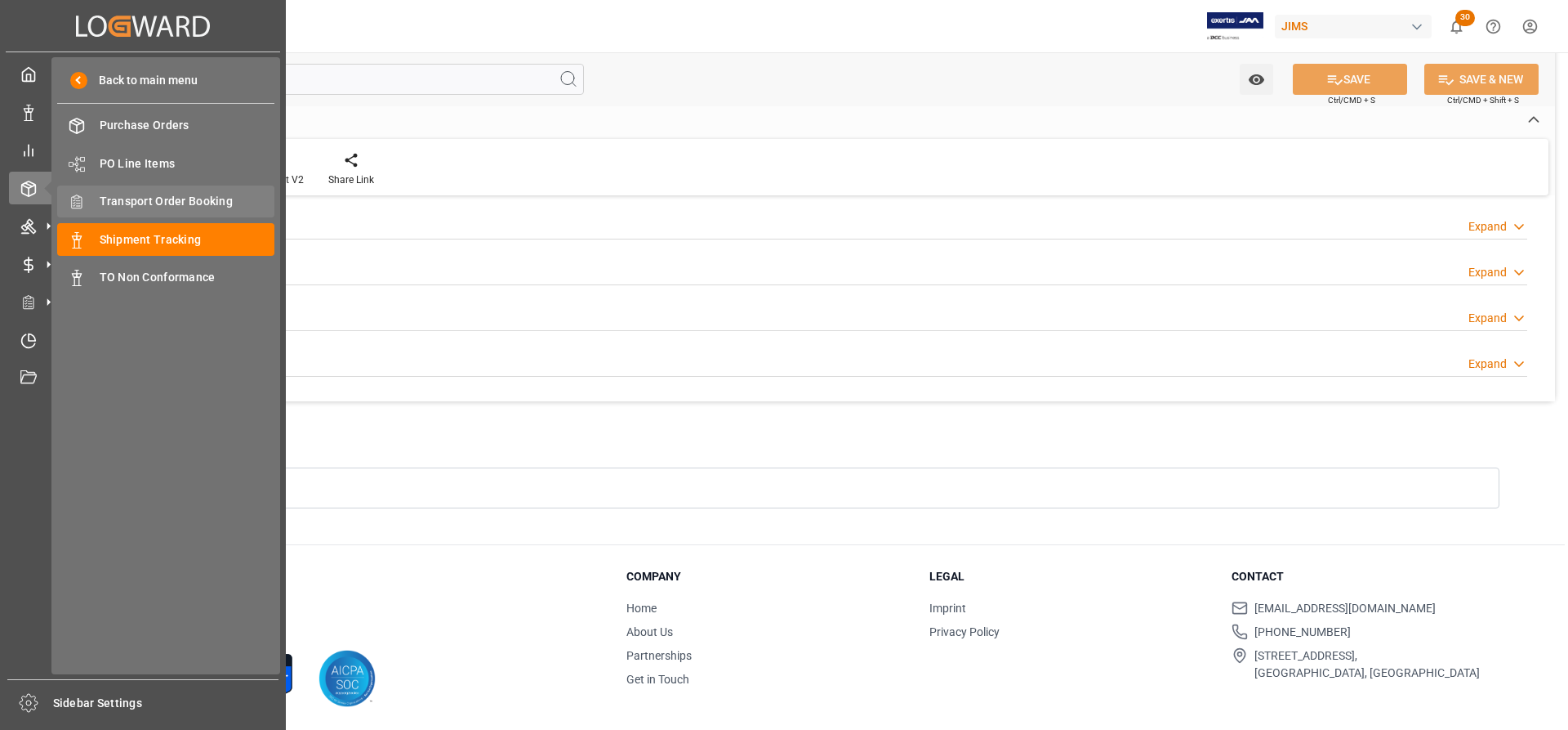
click at [150, 200] on span "Transport Order Booking" at bounding box center [187, 201] width 176 height 17
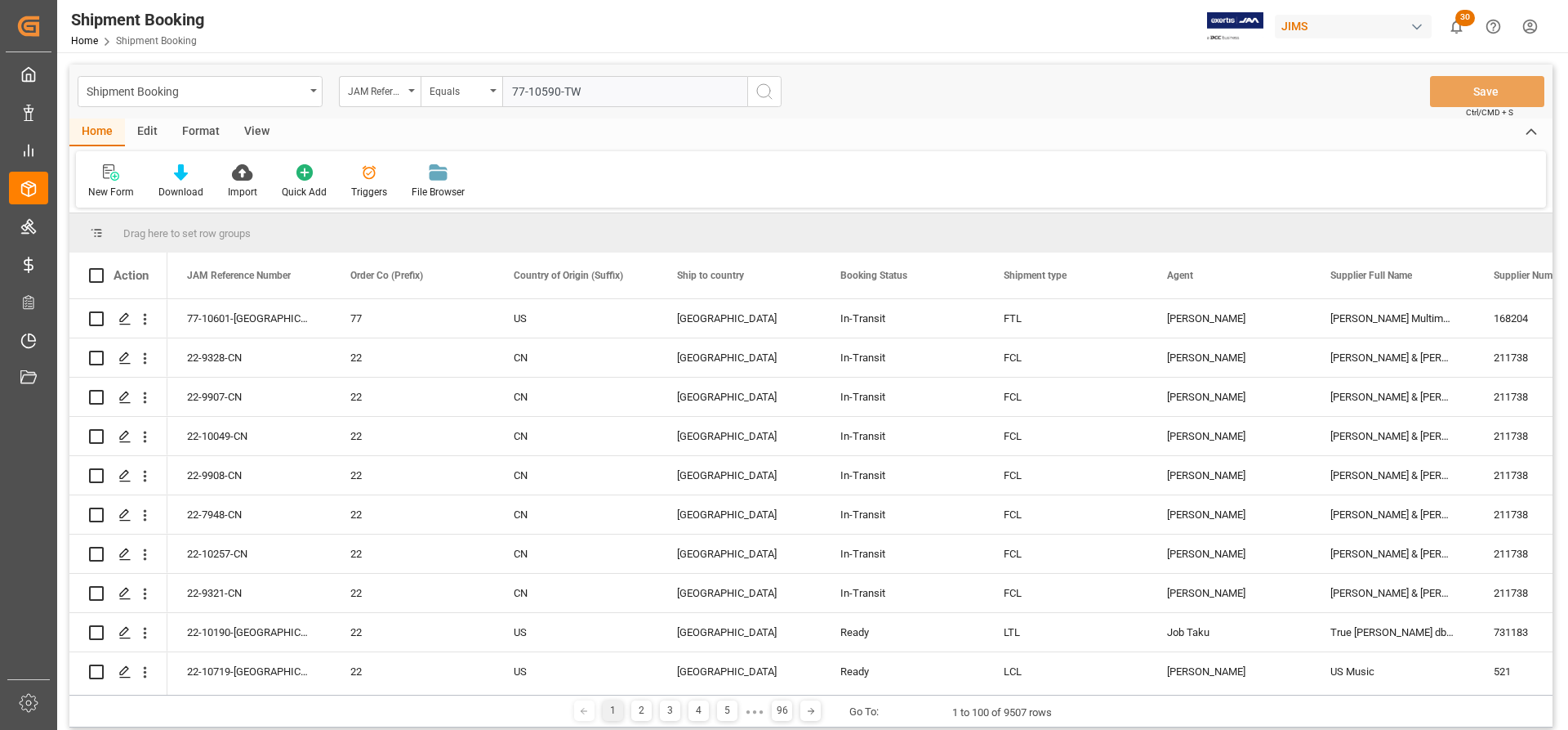
type input "77-10590-TW"
click at [772, 100] on icon "search button" at bounding box center [765, 91] width 20 height 20
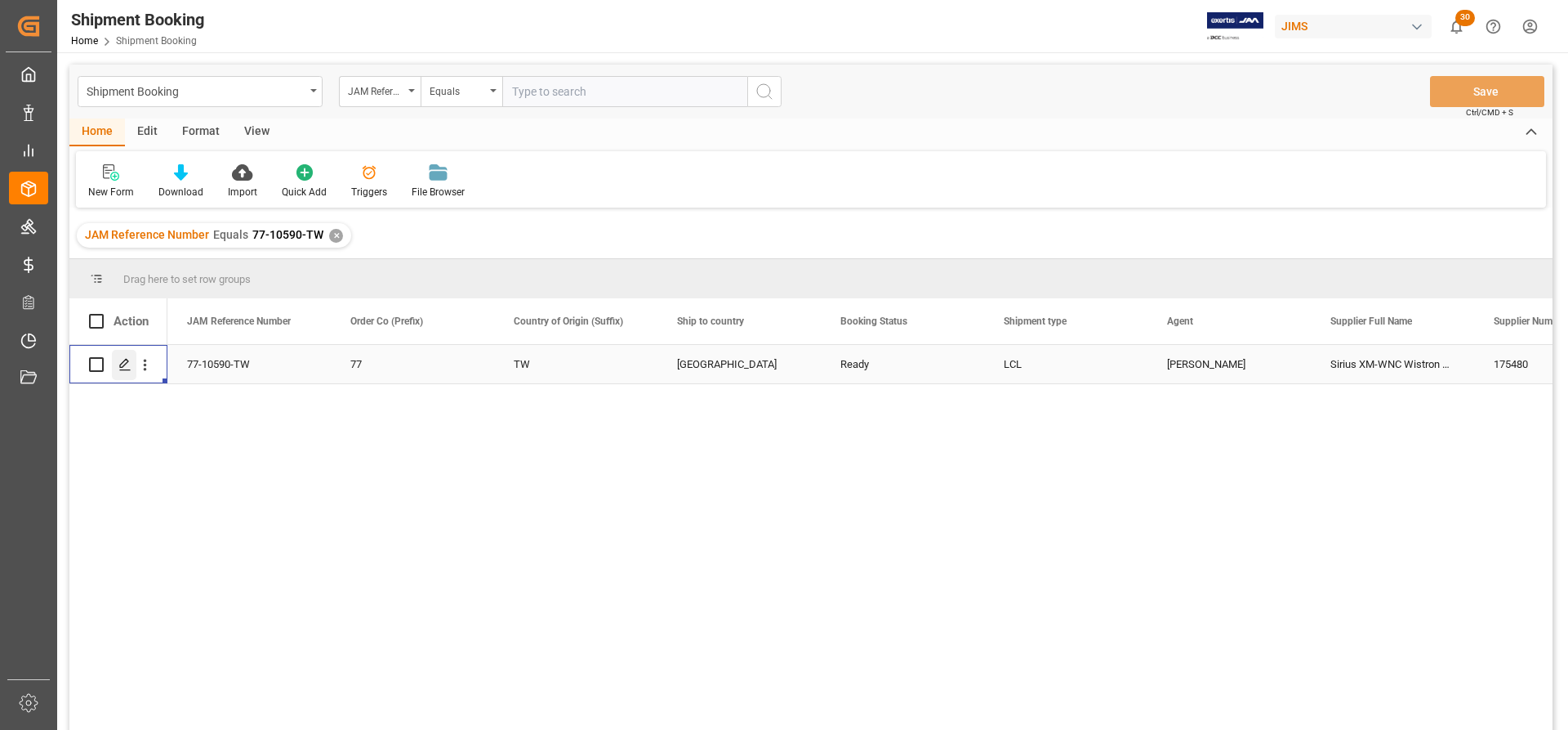
click at [127, 370] on icon "Press SPACE to select this row." at bounding box center [125, 364] width 13 height 13
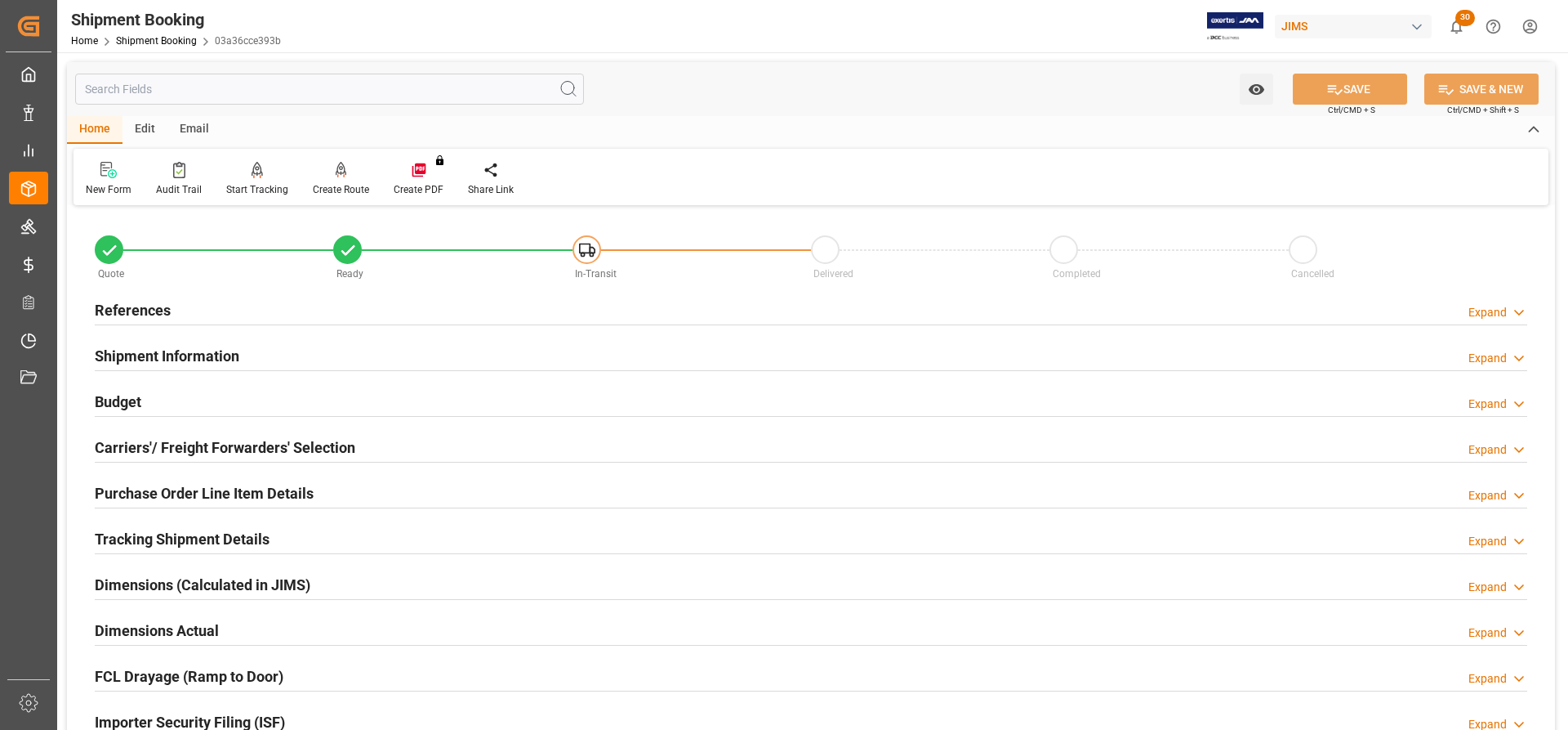
click at [111, 399] on h2 "Budget" at bounding box center [118, 401] width 46 height 22
